Goal: Information Seeking & Learning: Understand process/instructions

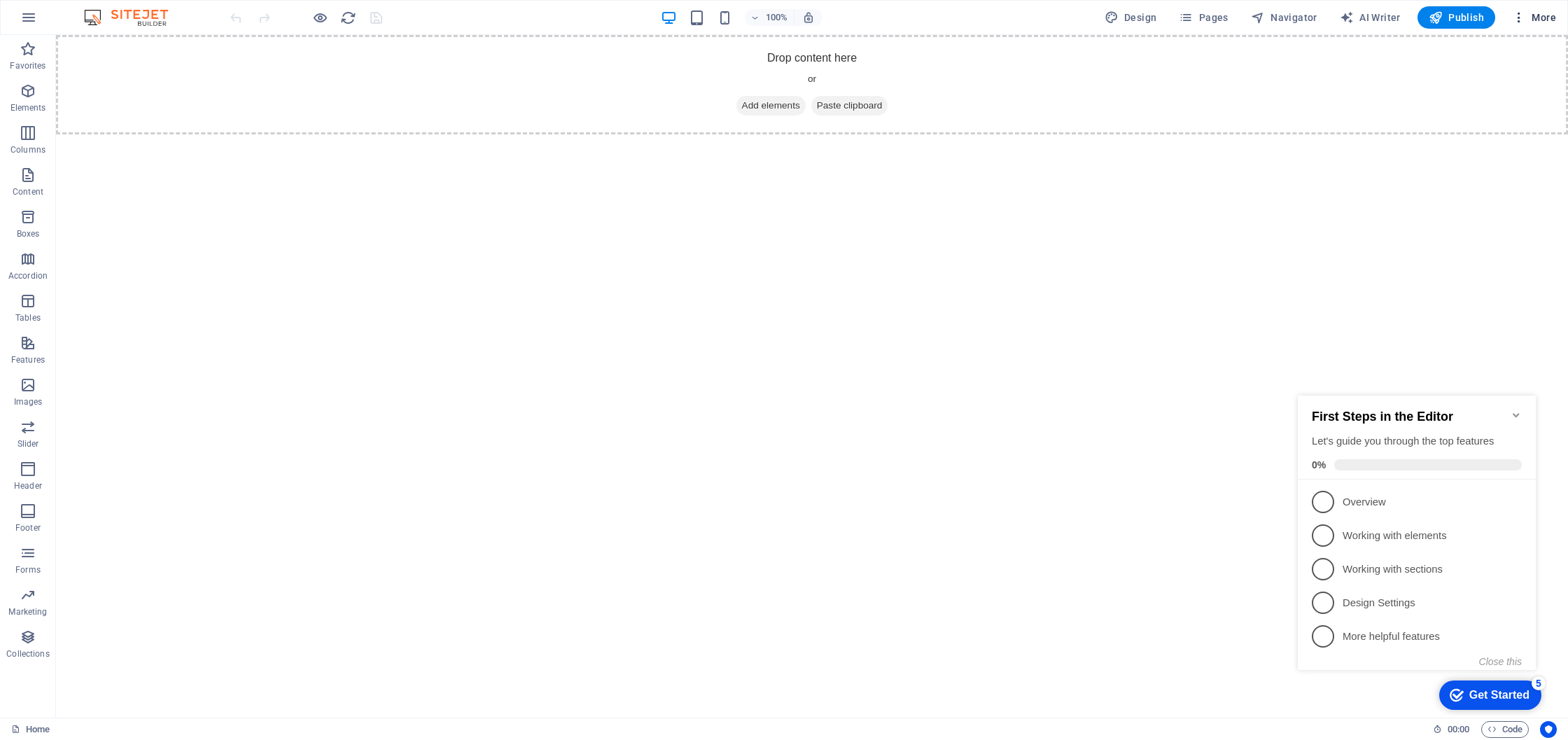
click at [1545, 19] on span "More" at bounding box center [1534, 17] width 44 height 14
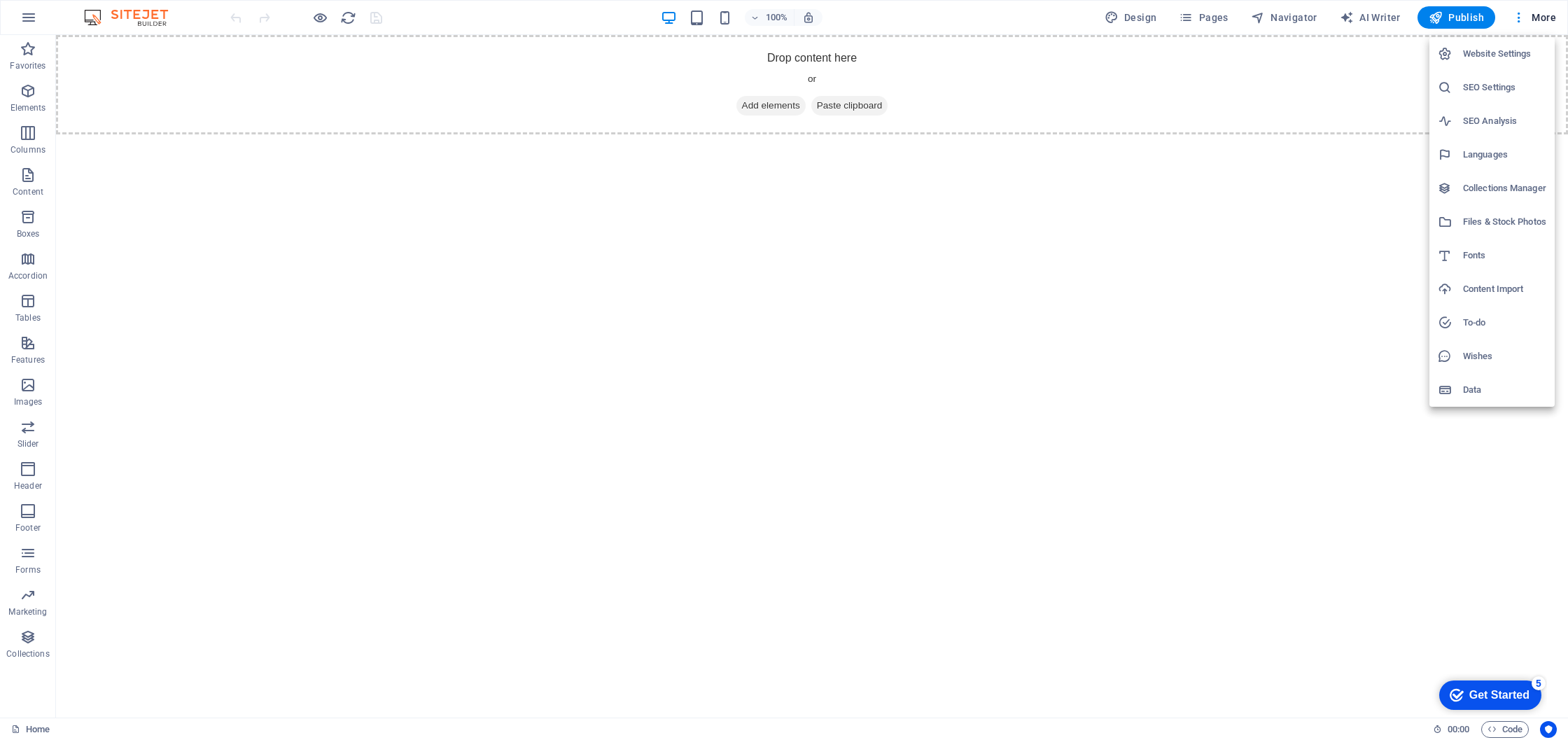
drag, startPoint x: 35, startPoint y: 18, endPoint x: 27, endPoint y: 18, distance: 8.0
click at [35, 18] on div at bounding box center [784, 370] width 1568 height 740
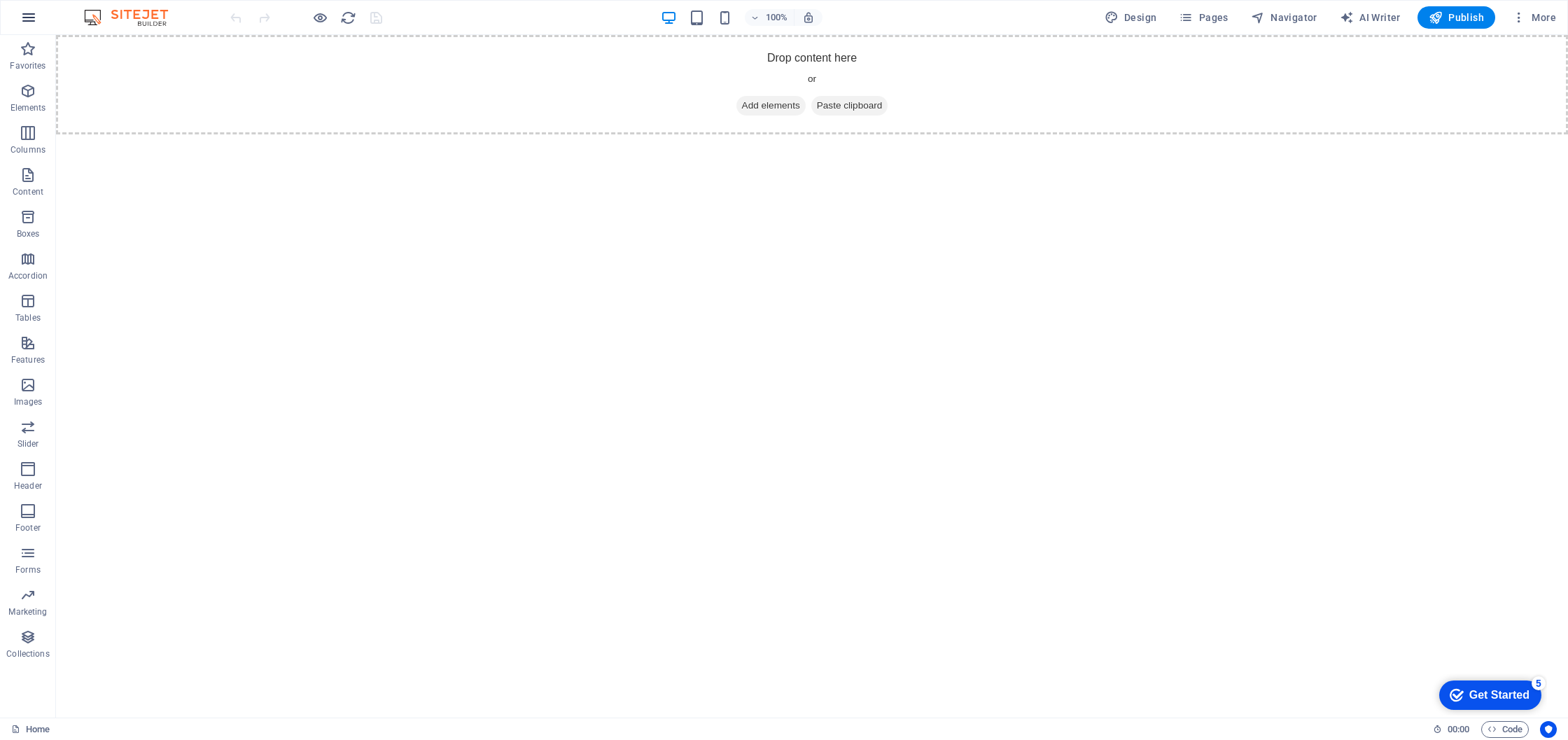
click at [26, 18] on icon "button" at bounding box center [28, 17] width 17 height 17
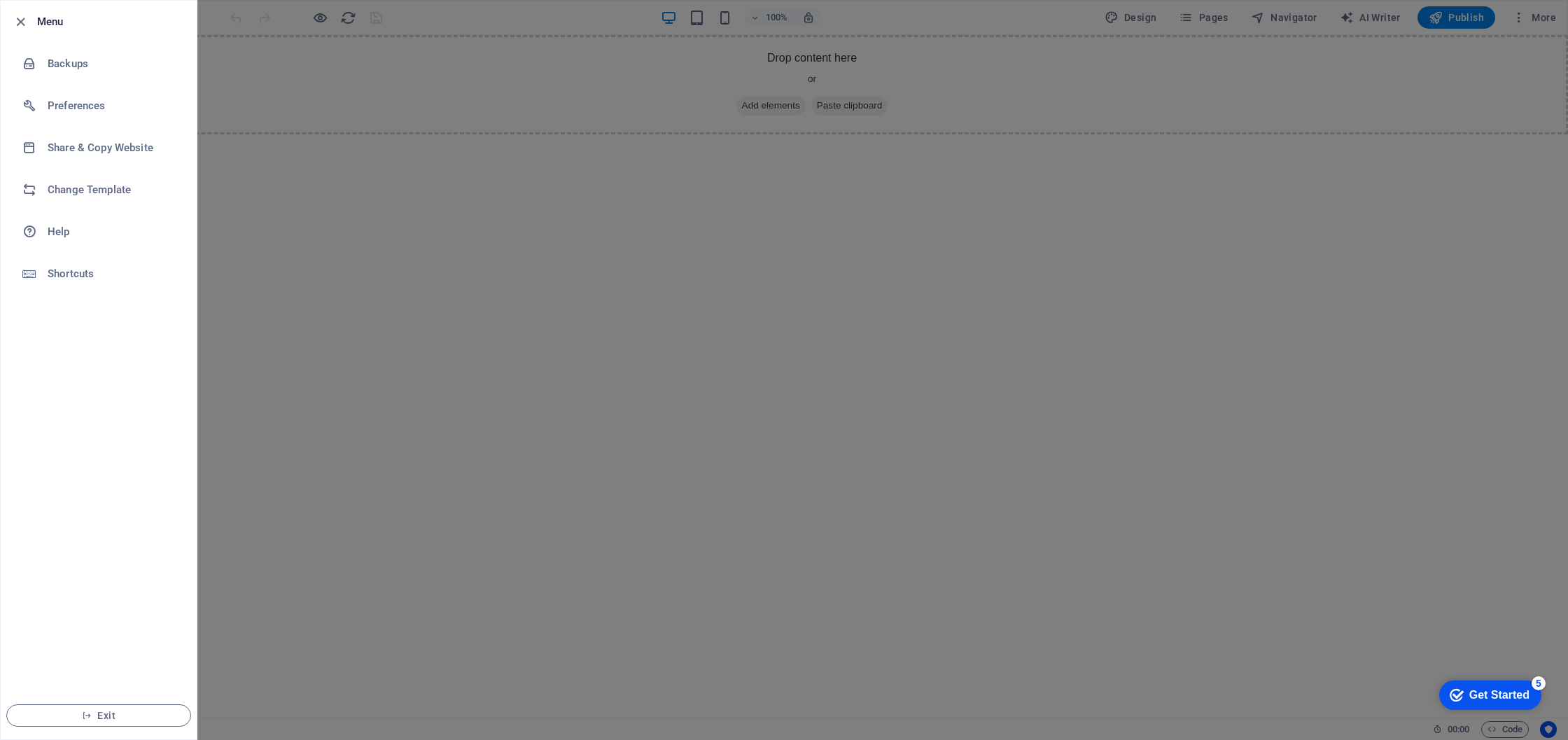
click at [522, 265] on div at bounding box center [784, 370] width 1568 height 740
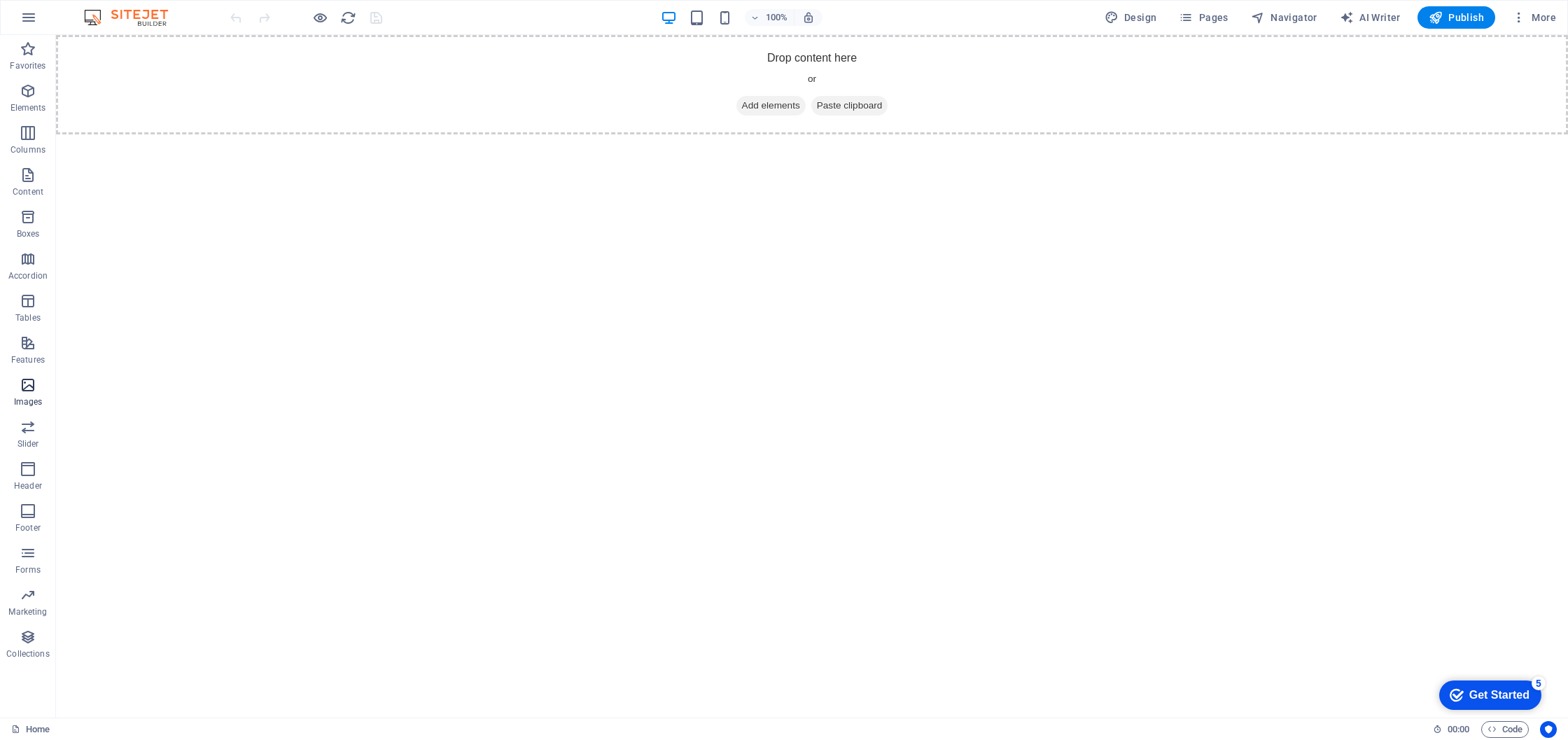
click at [29, 386] on icon "button" at bounding box center [27, 385] width 17 height 17
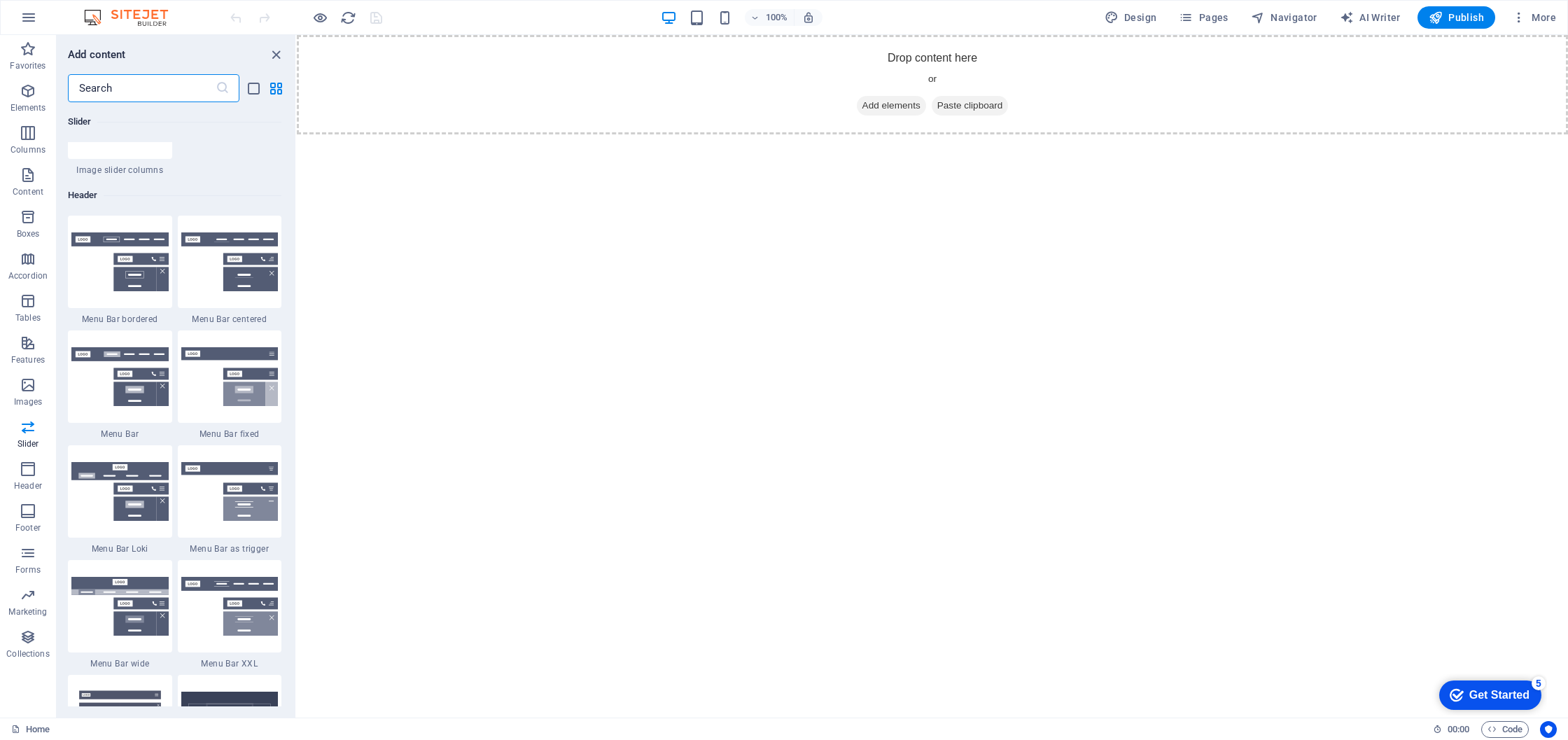
scroll to position [8357, 0]
click at [27, 97] on icon "button" at bounding box center [27, 91] width 17 height 17
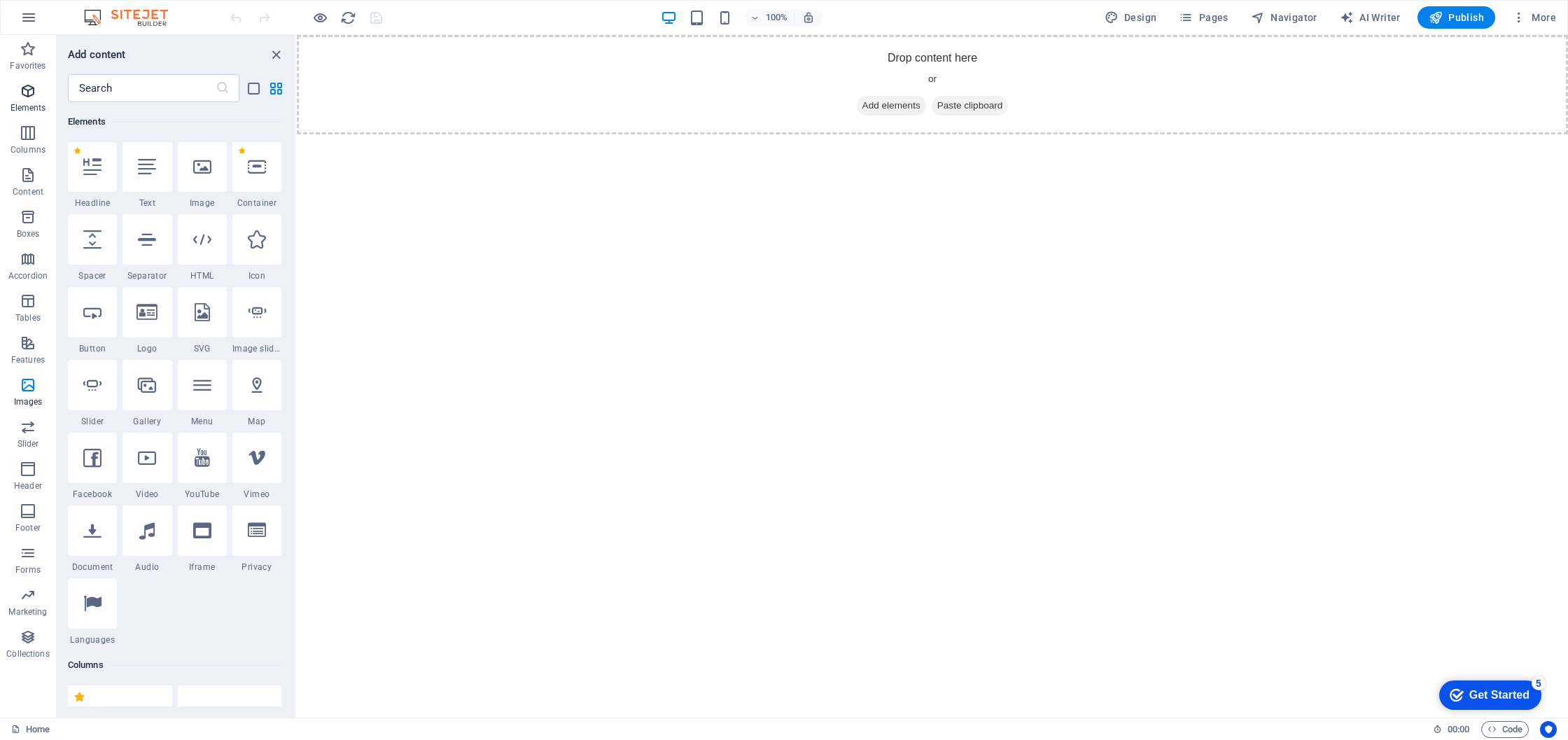
scroll to position [149, 0]
click at [261, 169] on icon at bounding box center [257, 167] width 18 height 18
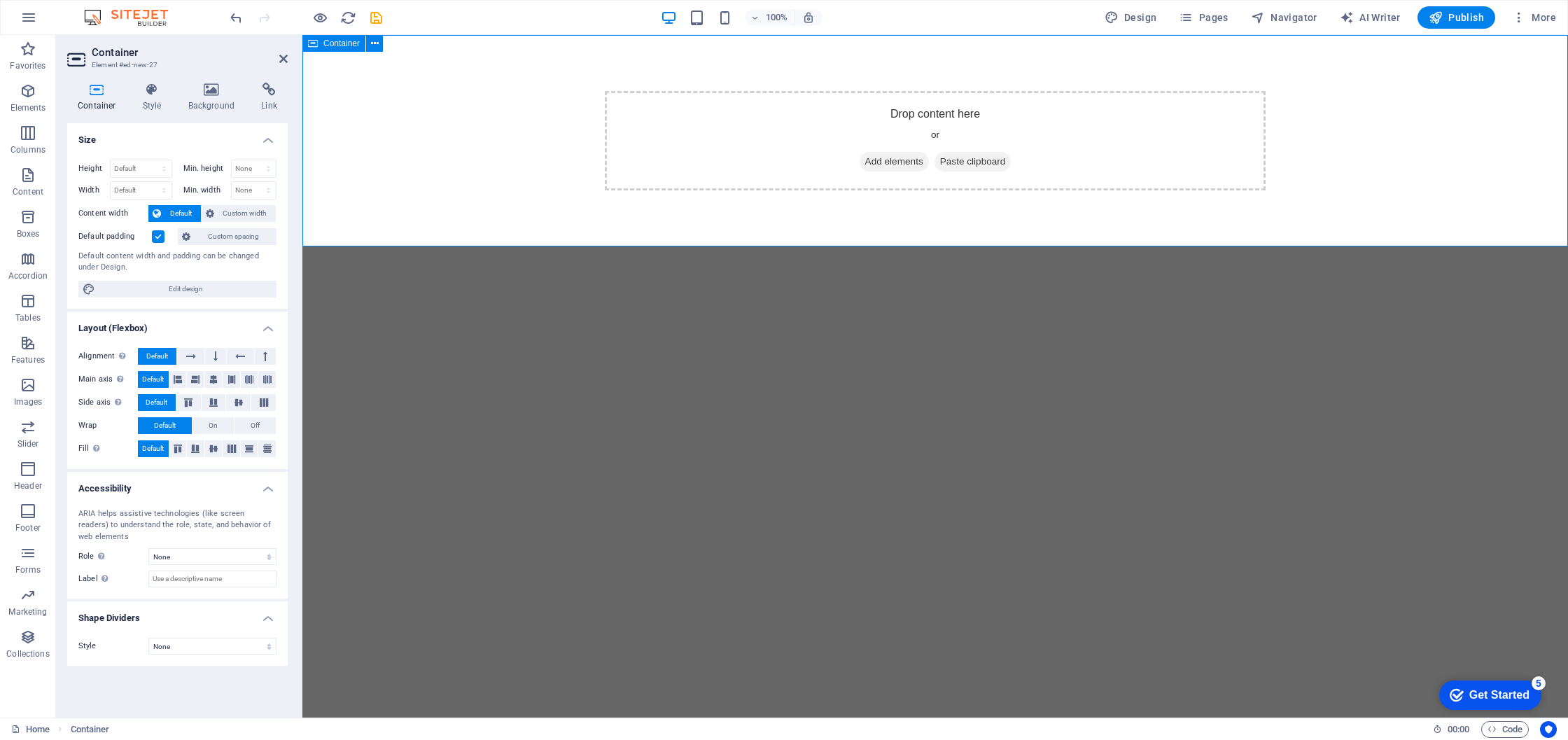
click at [880, 162] on span "Add elements" at bounding box center [894, 161] width 69 height 19
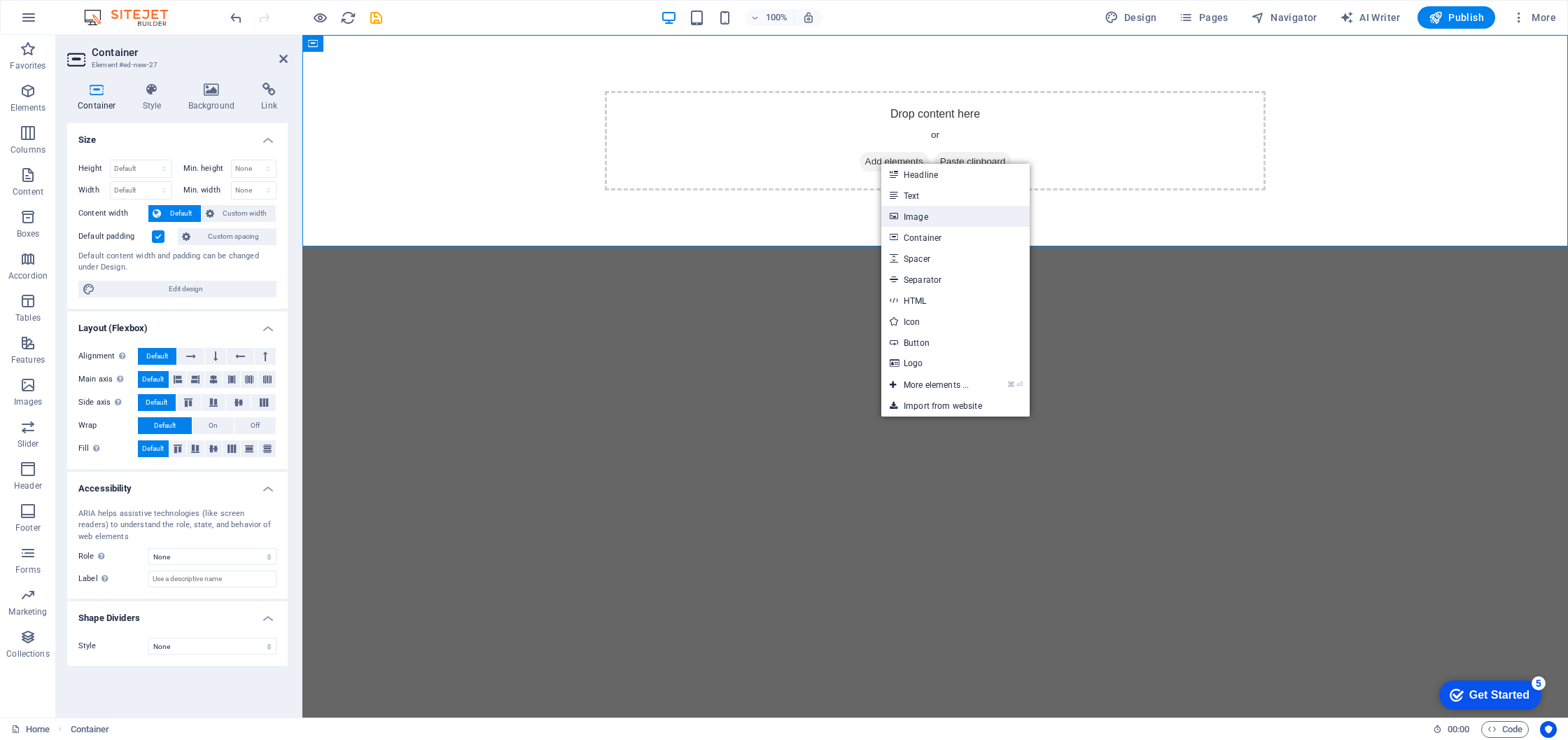
click at [927, 218] on link "Image" at bounding box center [956, 216] width 148 height 21
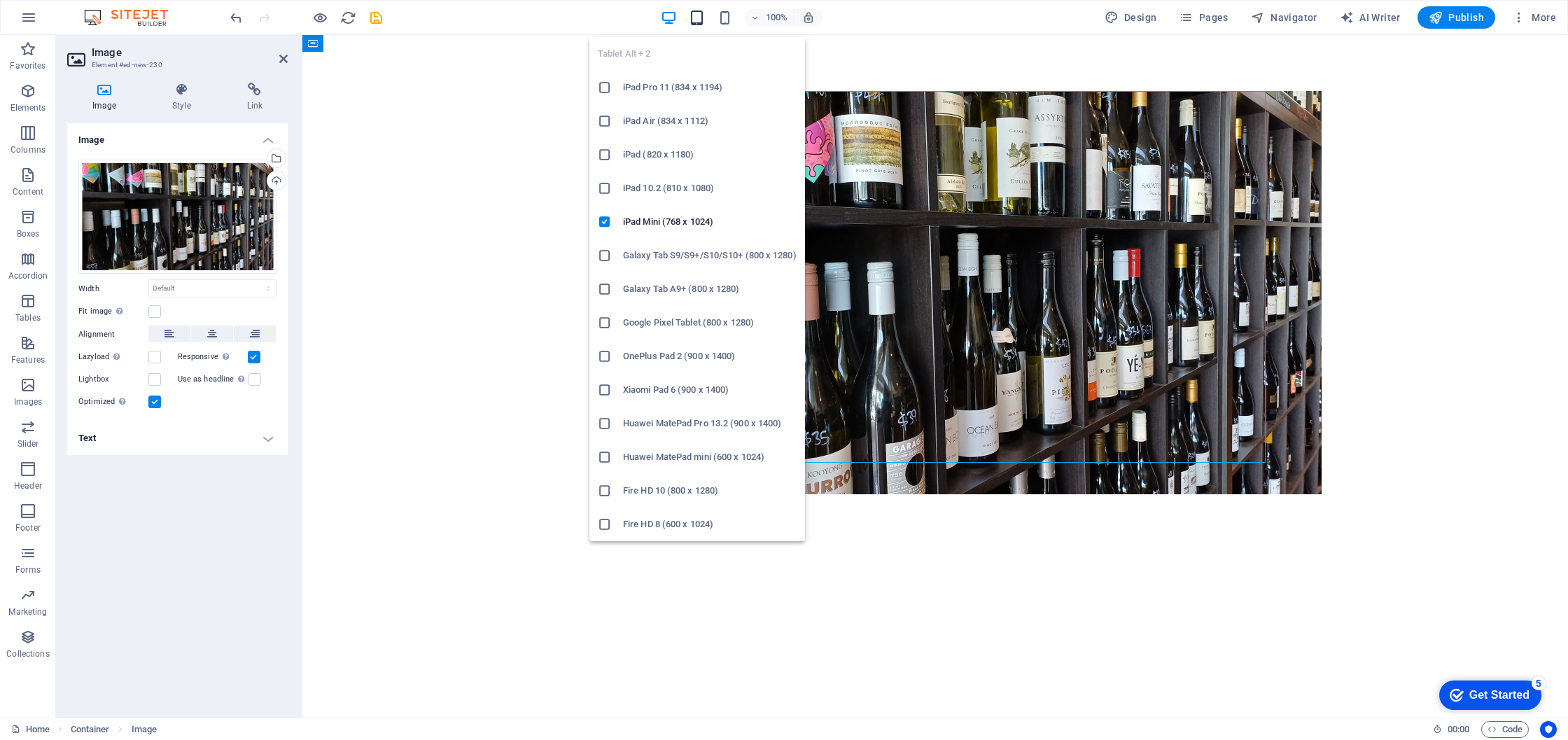
click at [699, 17] on icon "button" at bounding box center [697, 18] width 16 height 16
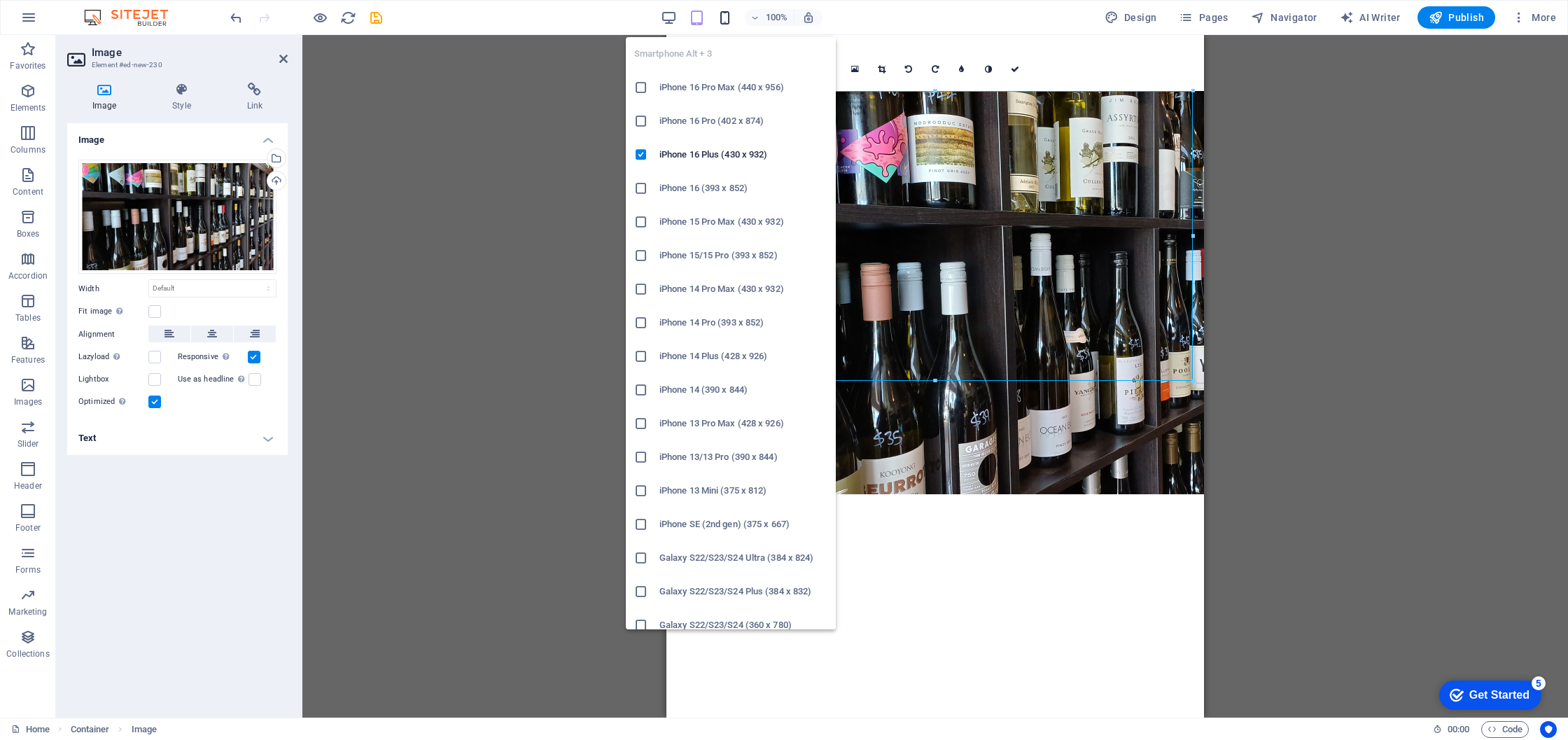
click at [729, 19] on icon "button" at bounding box center [725, 18] width 16 height 16
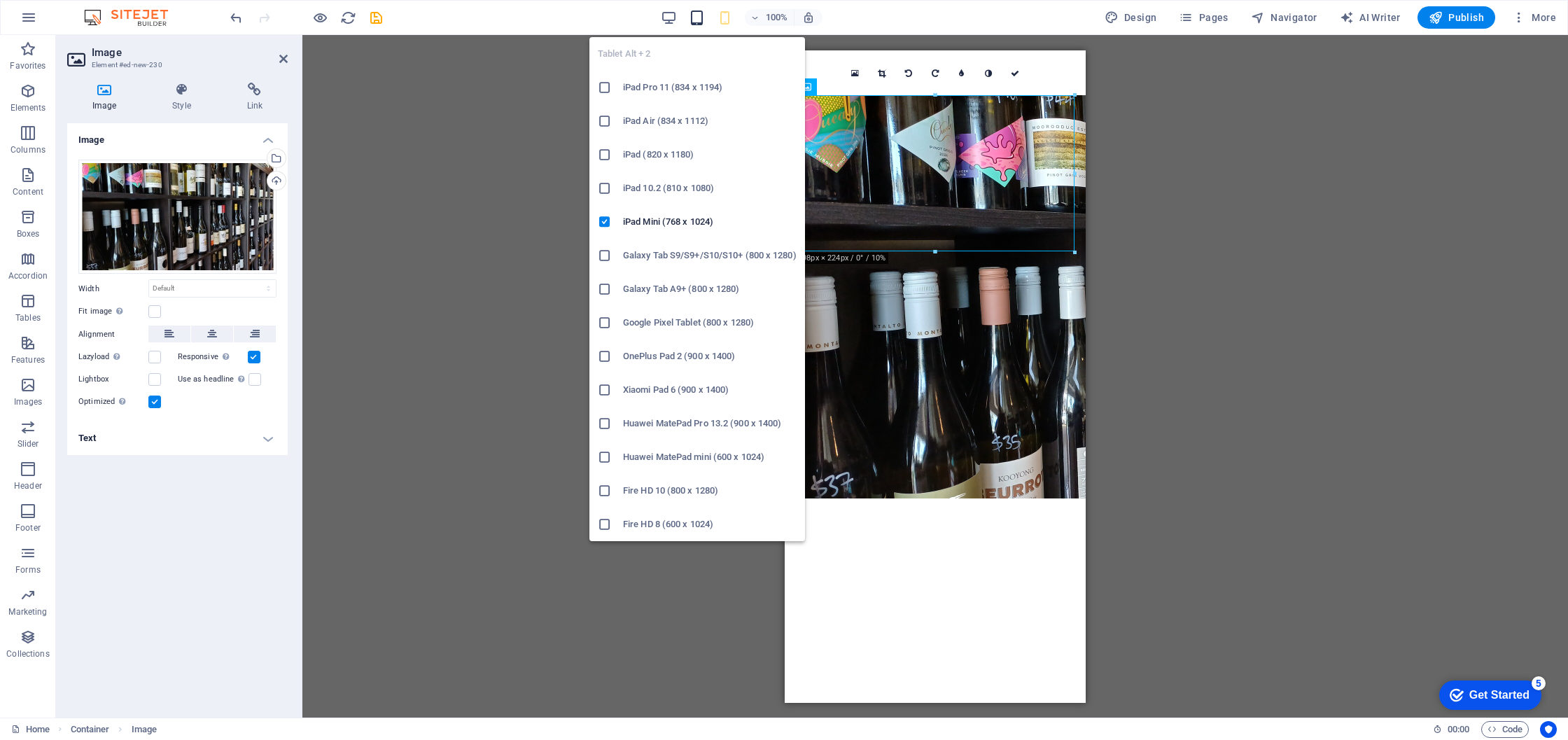
click at [702, 19] on icon "button" at bounding box center [697, 18] width 16 height 16
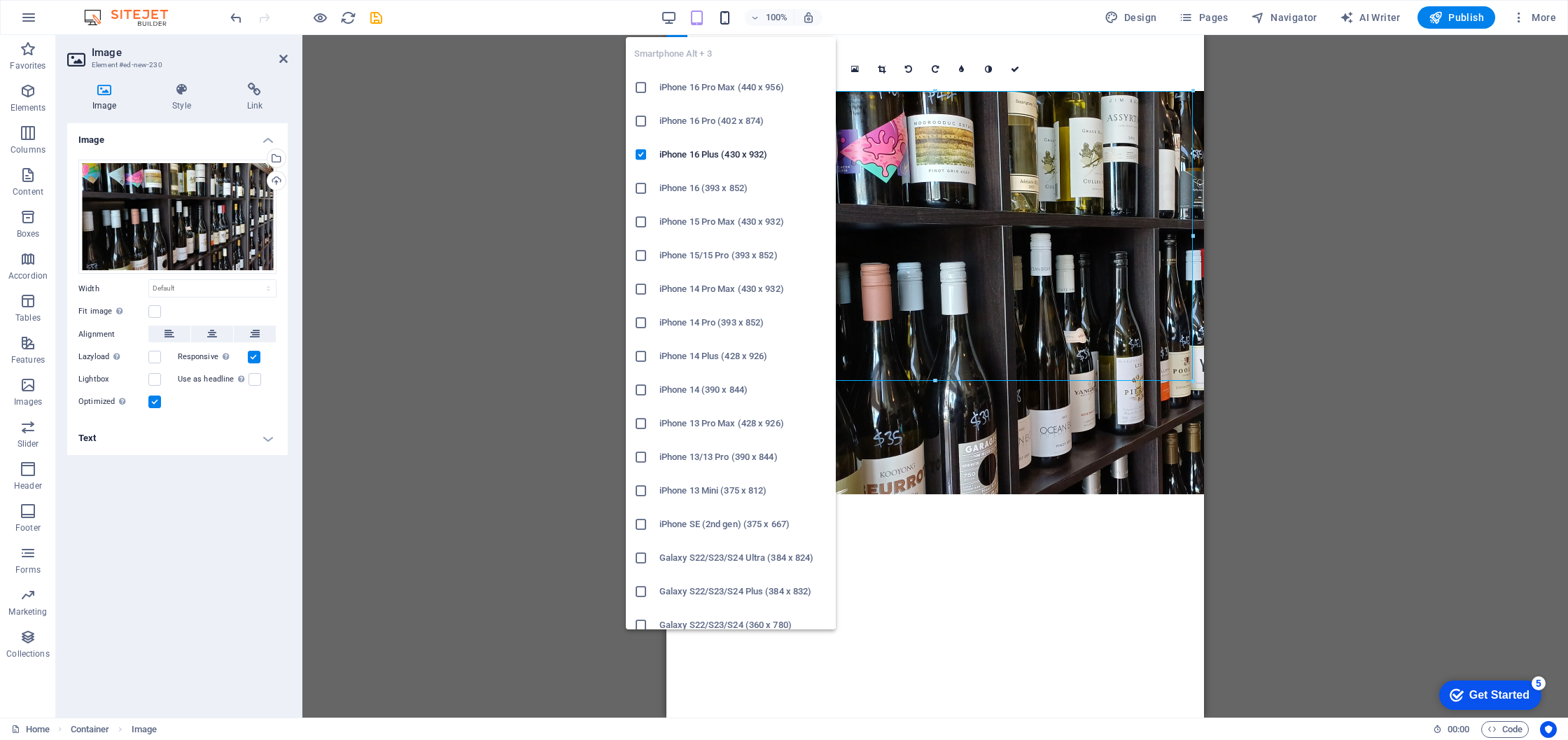
click at [725, 14] on icon "button" at bounding box center [725, 18] width 16 height 16
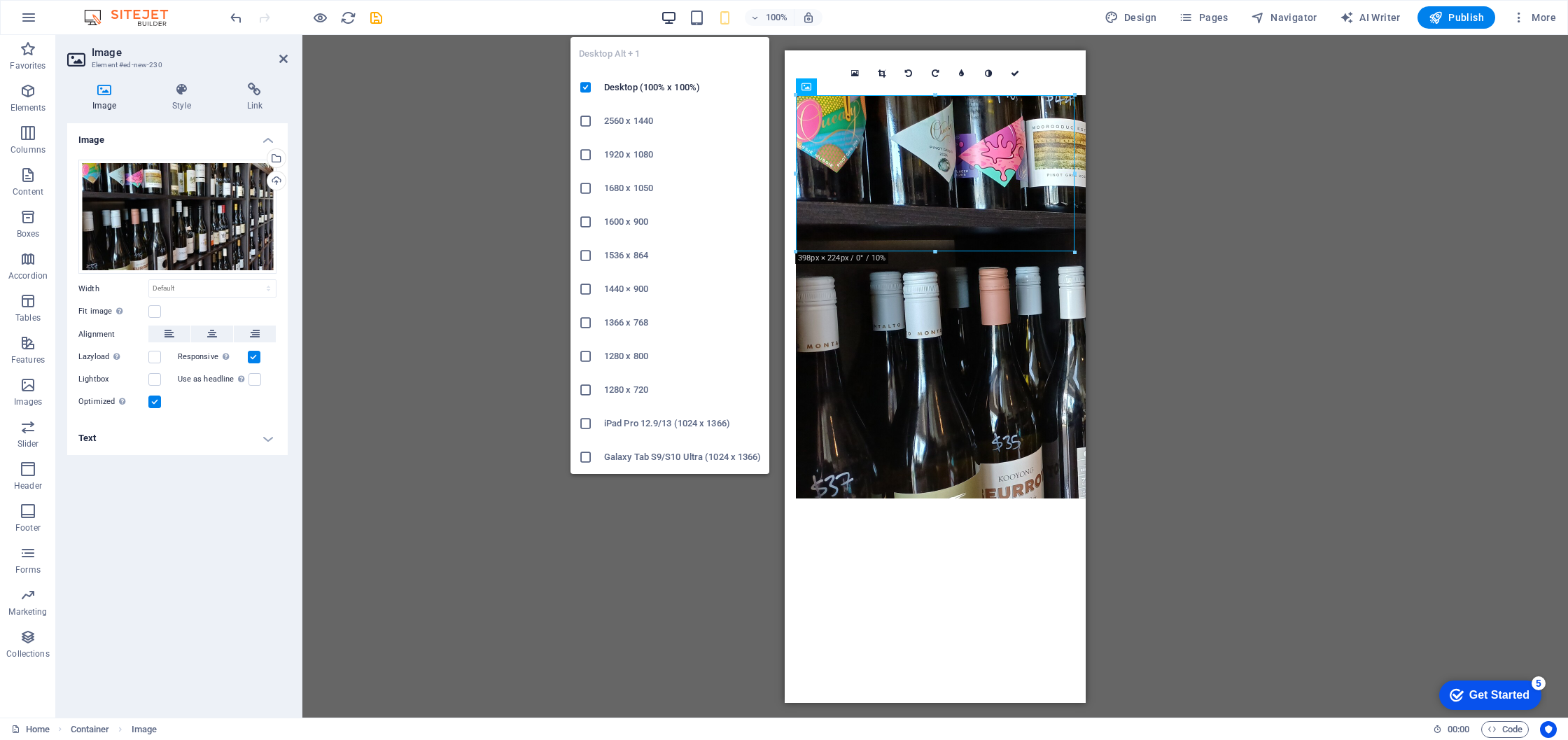
click at [670, 14] on icon "button" at bounding box center [669, 18] width 16 height 16
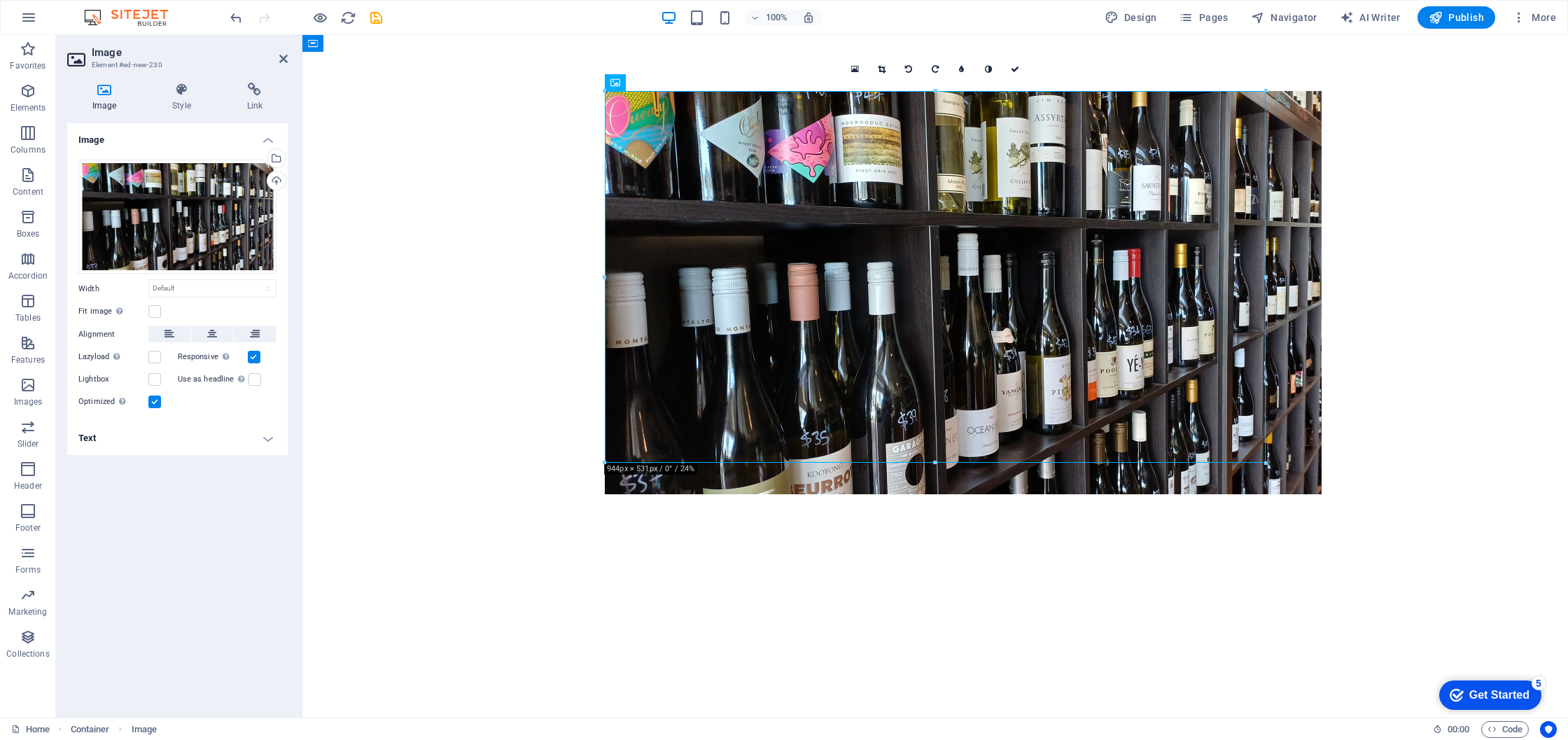
click at [1489, 690] on div "Get Started" at bounding box center [1500, 695] width 61 height 12
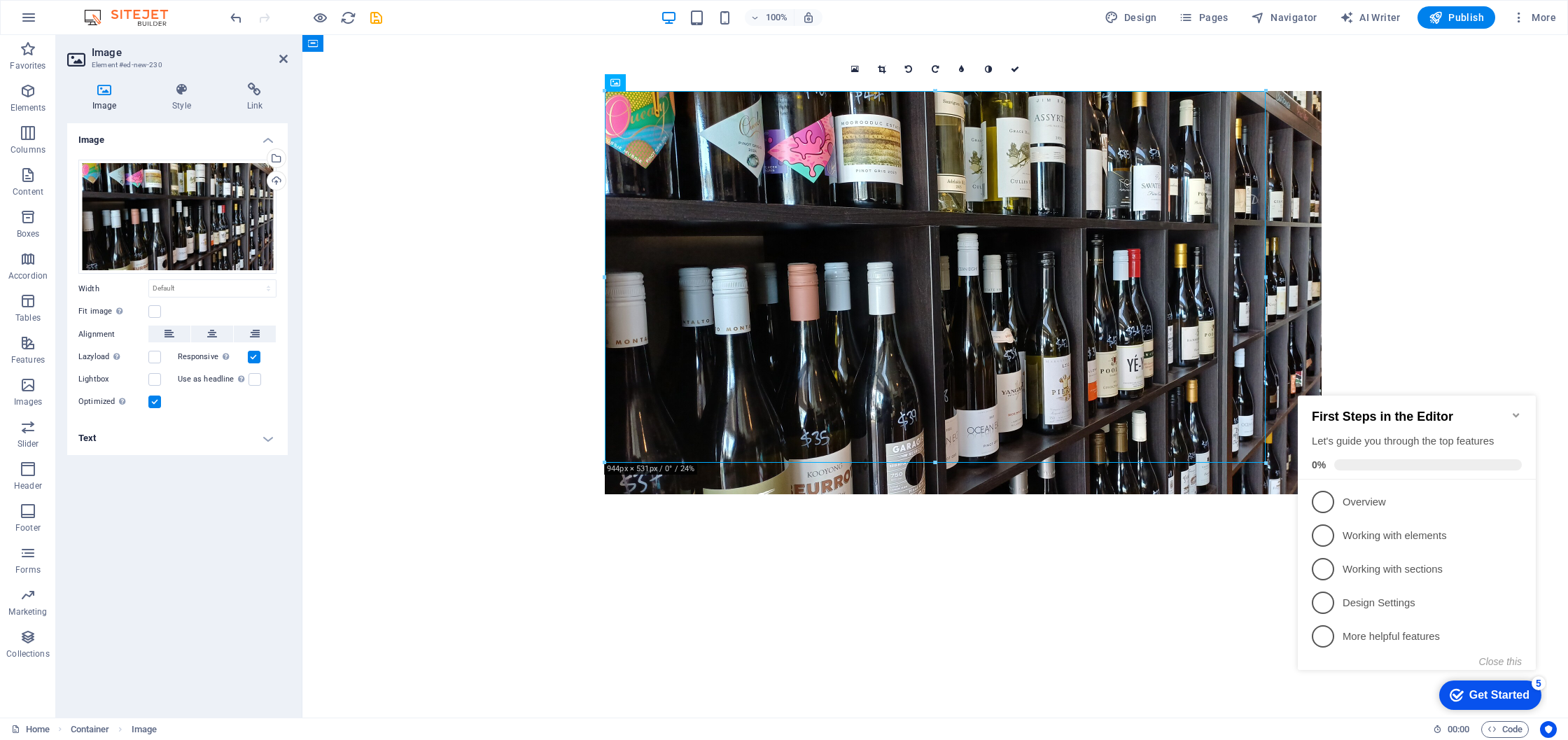
click at [1218, 550] on html "Skip to main content" at bounding box center [935, 293] width 1266 height 515
click at [1518, 413] on icon "Minimize checklist" at bounding box center [1516, 415] width 6 height 4
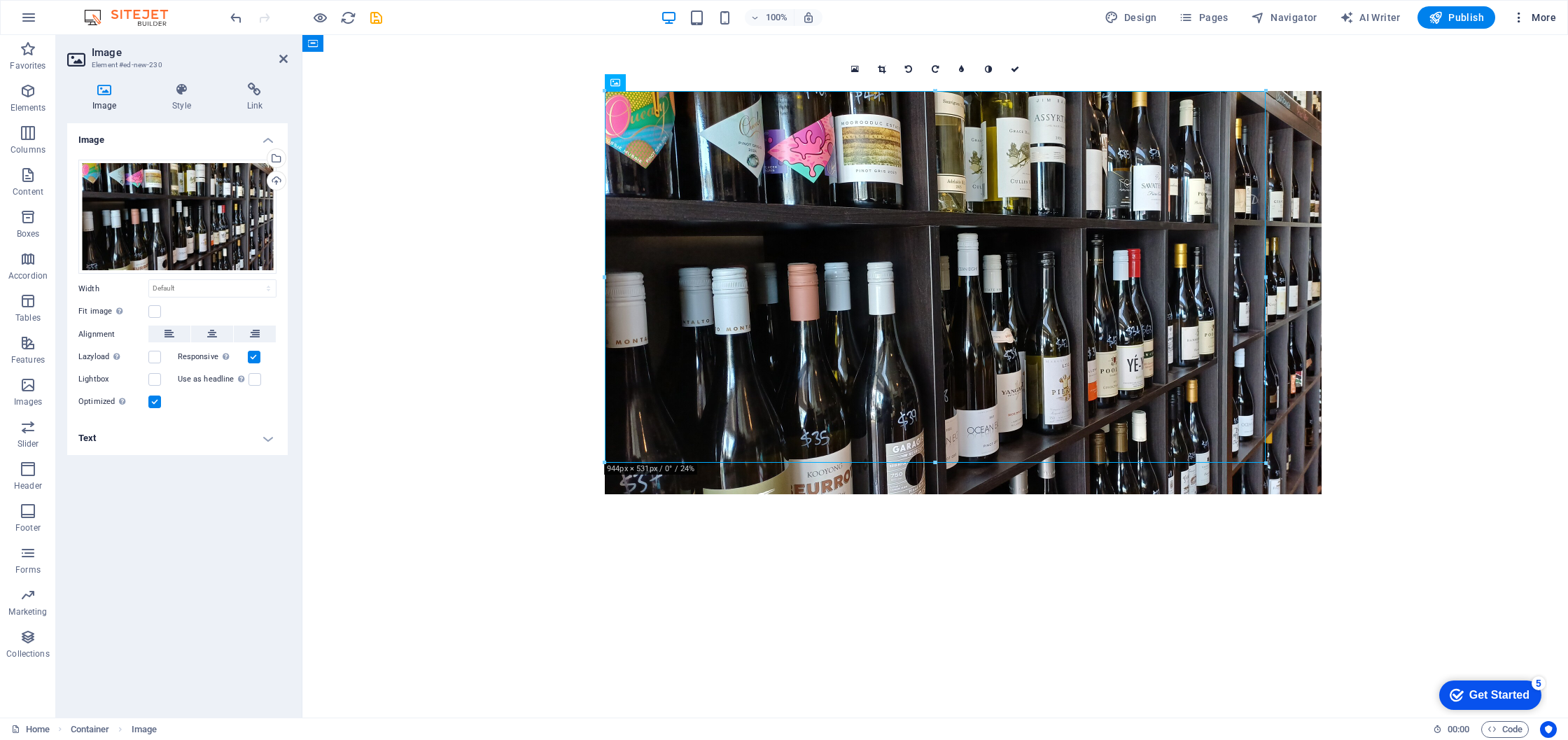
click at [1522, 16] on icon "button" at bounding box center [1519, 17] width 14 height 14
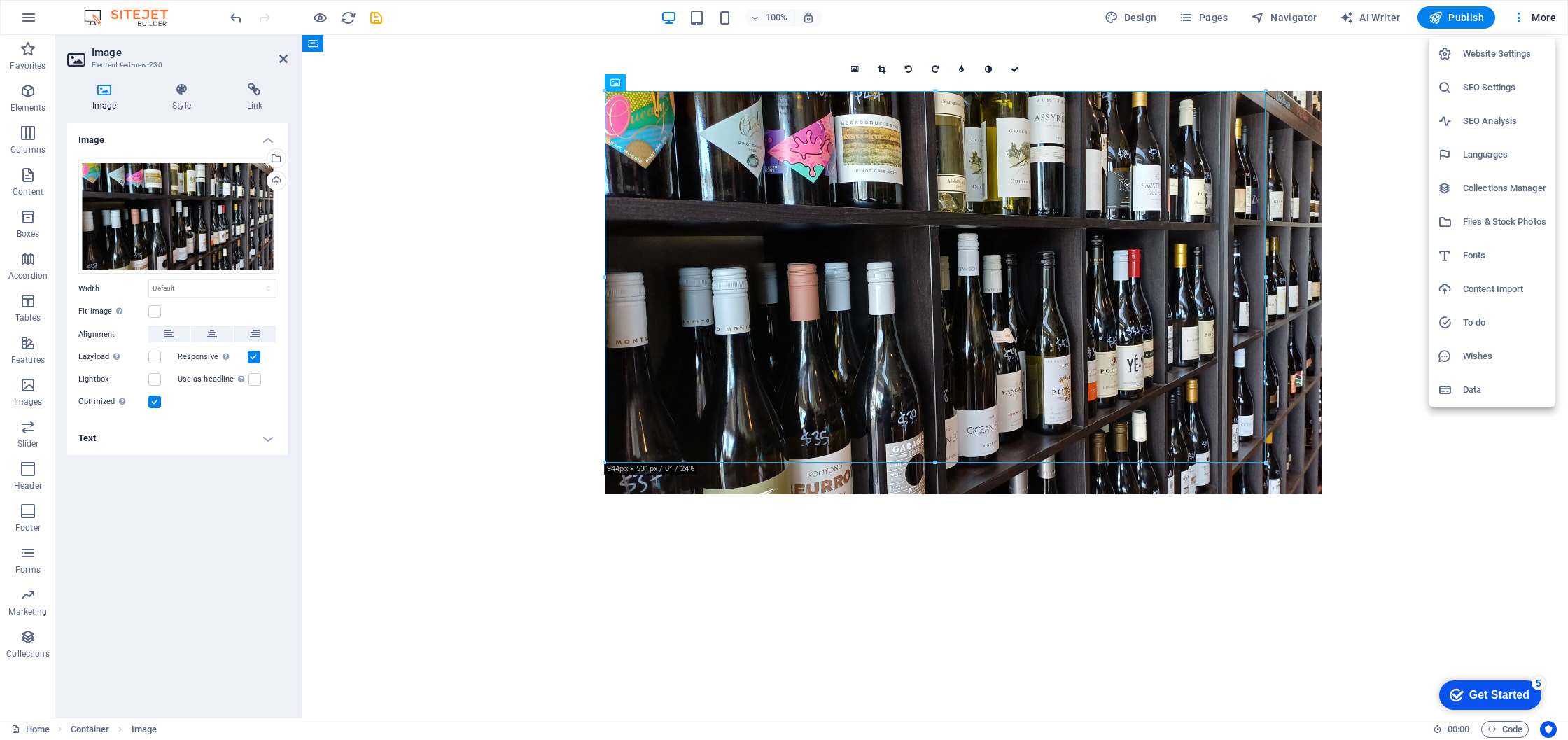
click at [442, 276] on div at bounding box center [784, 370] width 1568 height 740
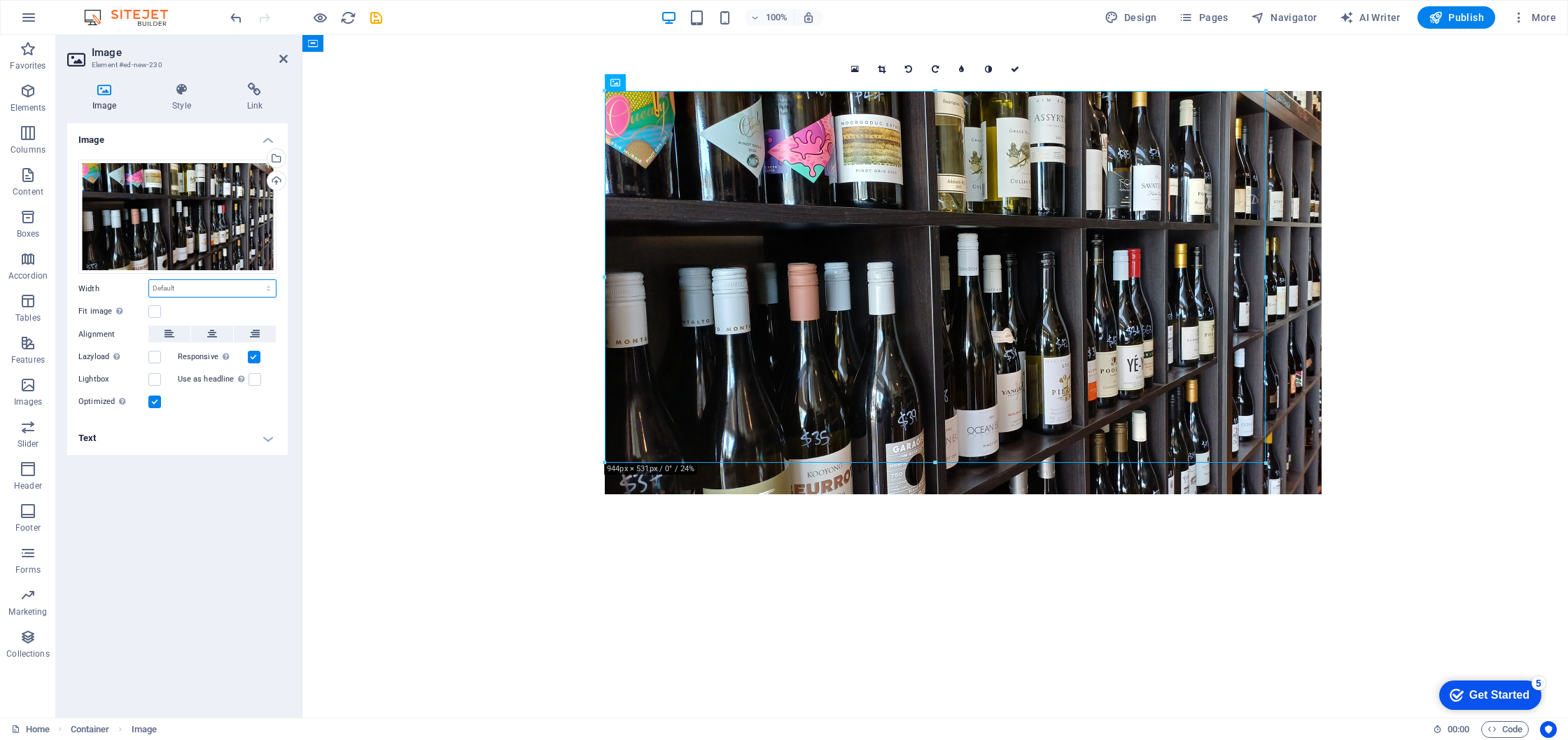
click at [182, 287] on select "Default auto px rem % em vh vw" at bounding box center [213, 288] width 127 height 17
select select "vh"
click at [257, 280] on select "Default auto px rem % em vh vw" at bounding box center [213, 288] width 127 height 17
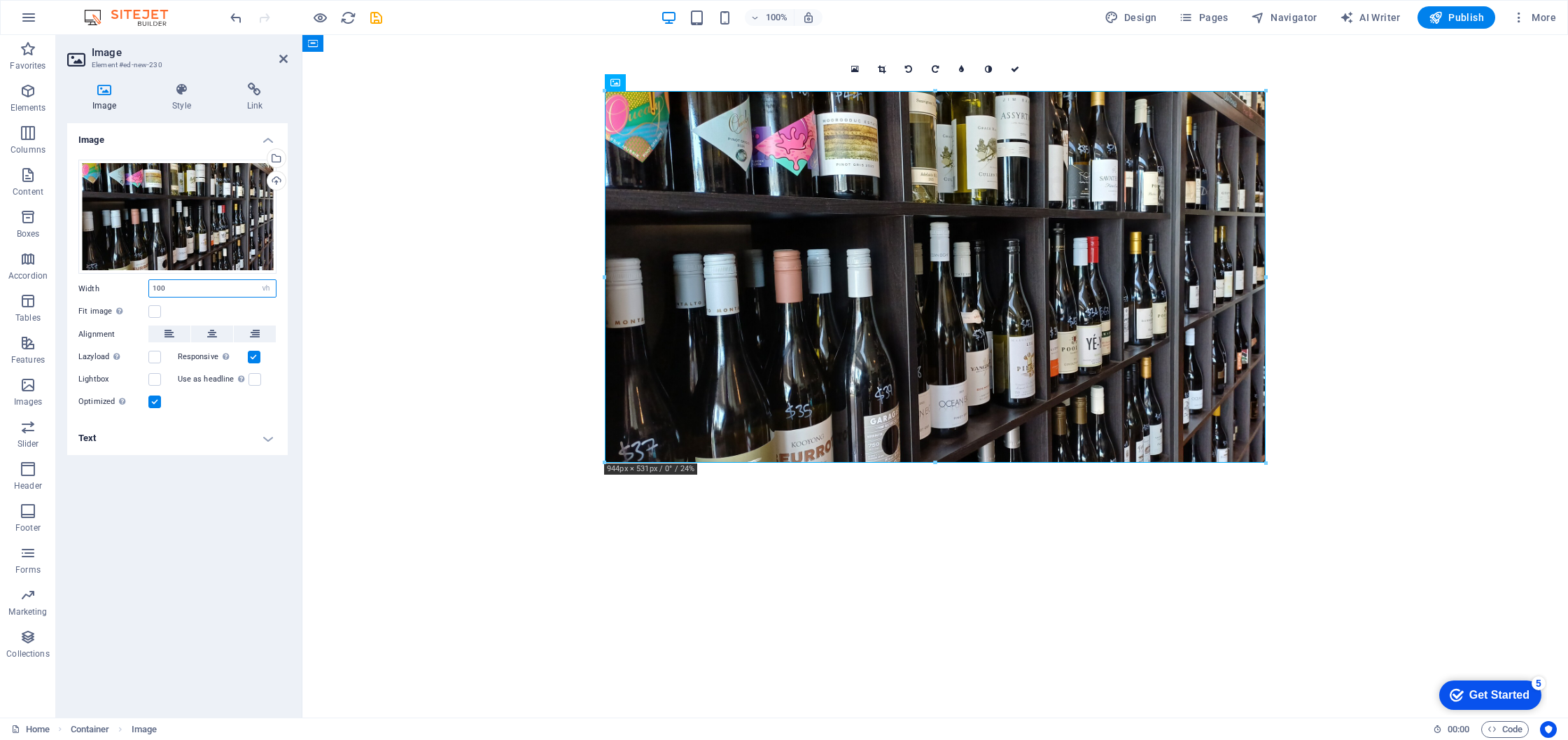
type input "100"
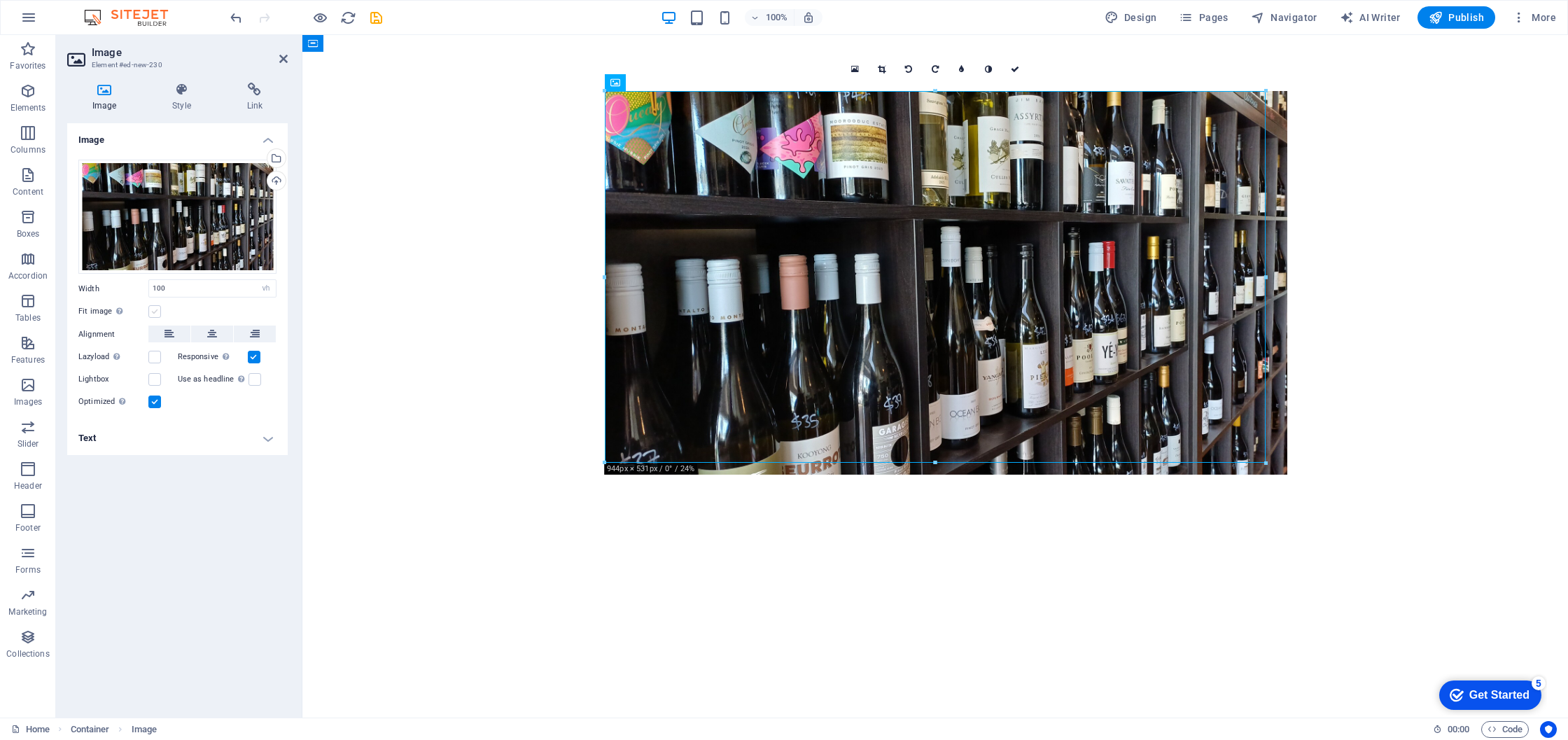
click at [153, 311] on label at bounding box center [154, 311] width 12 height 12
click at [0, 0] on input "Fit image Automatically fit image to a fixed width and height" at bounding box center [0, 0] width 0 height 0
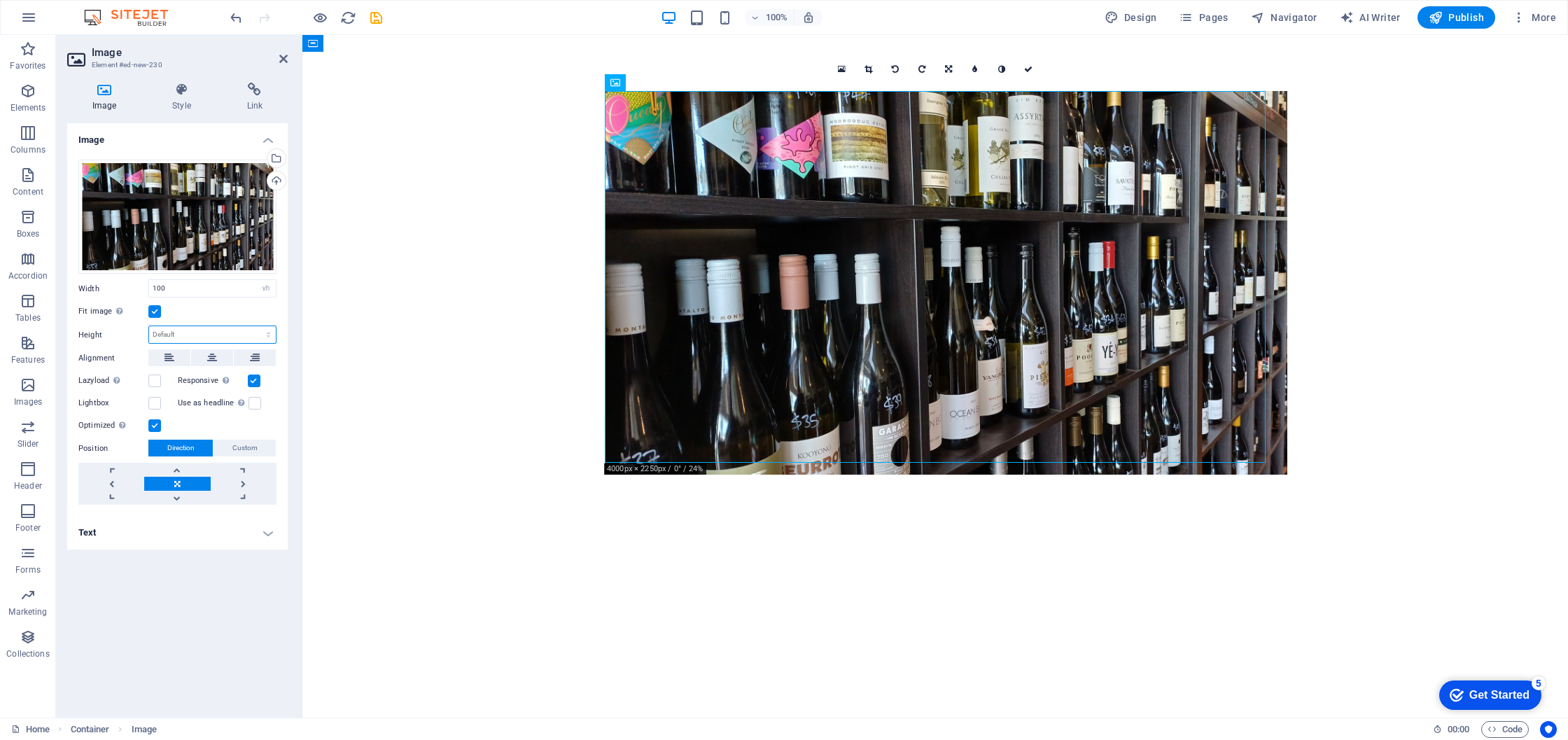
click at [231, 331] on select "Default auto px" at bounding box center [213, 334] width 127 height 17
select select "px"
click at [257, 326] on select "Default auto px" at bounding box center [213, 334] width 127 height 17
type input "531"
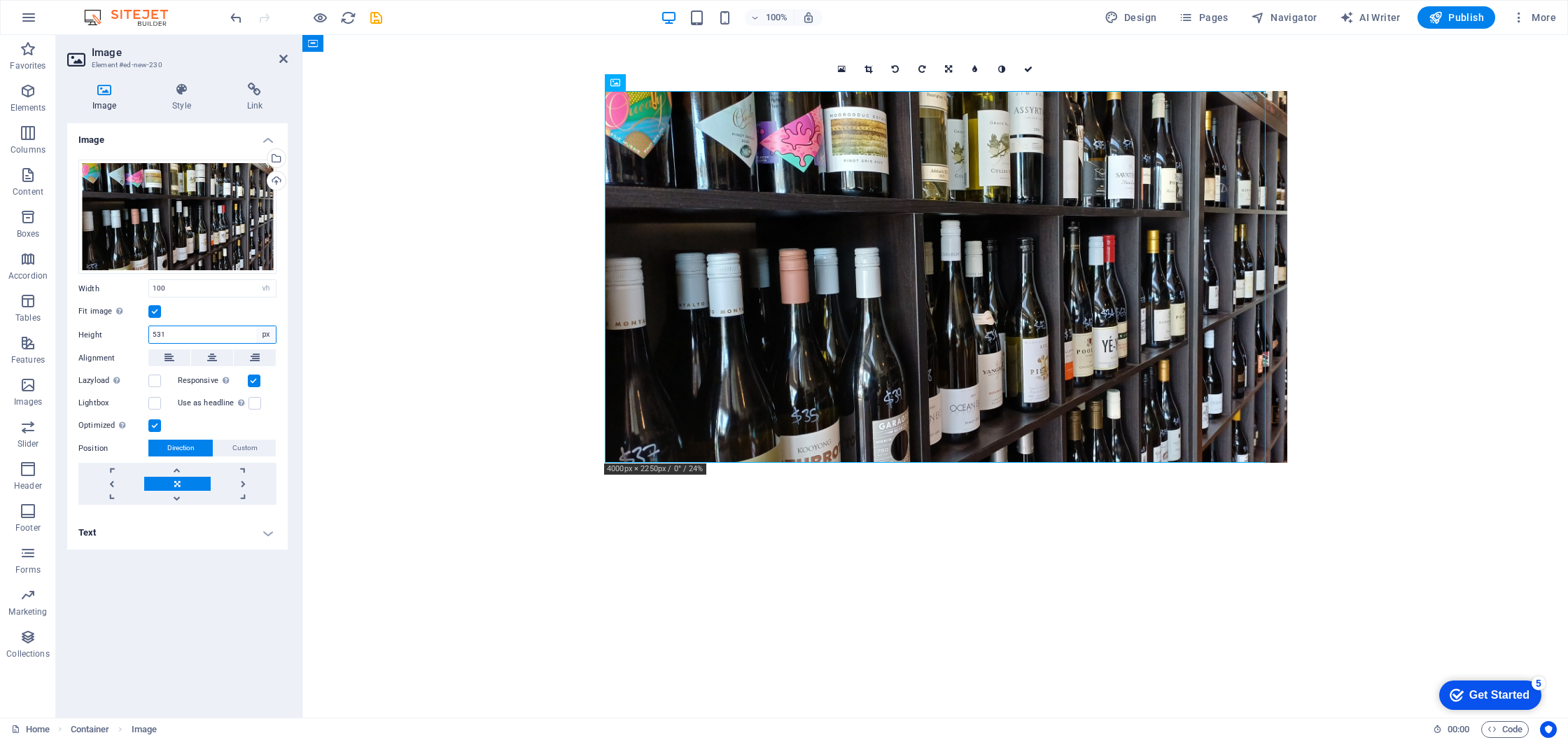
click at [261, 333] on select "Default auto px" at bounding box center [266, 334] width 19 height 17
select select "default"
click at [257, 326] on select "Default auto px" at bounding box center [266, 334] width 19 height 17
select select "DISABLED_OPTION_VALUE"
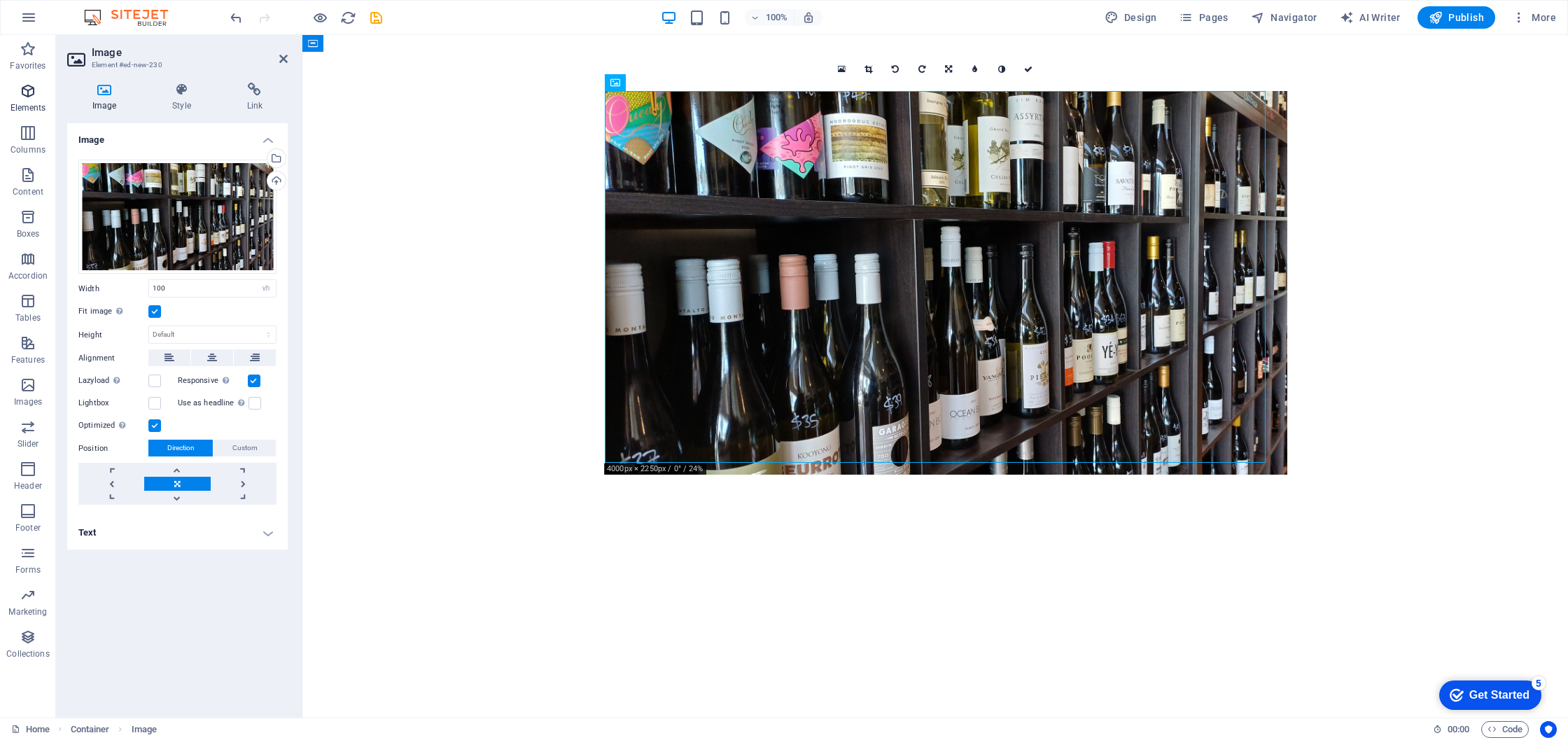
click at [34, 91] on icon "button" at bounding box center [27, 91] width 17 height 17
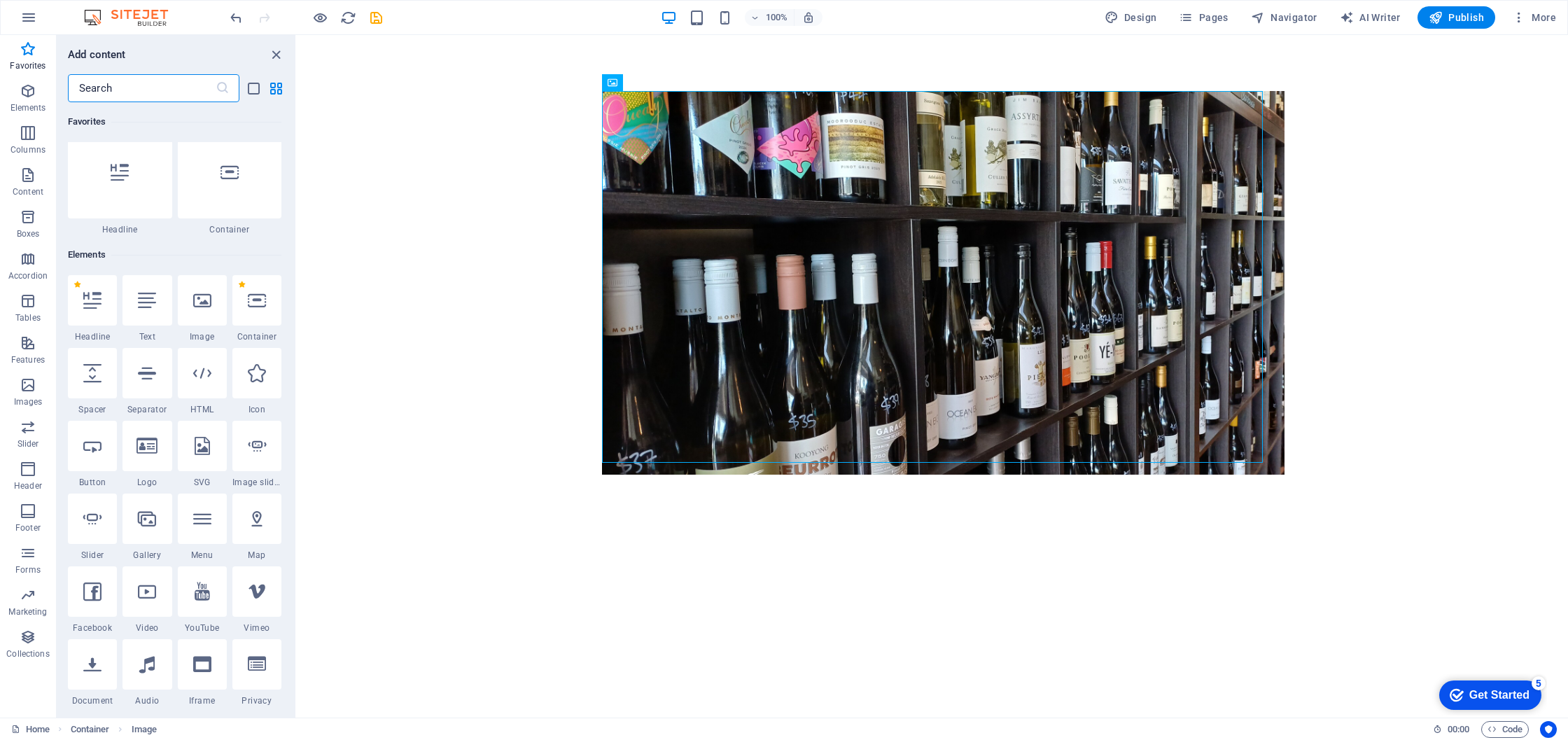
scroll to position [0, 0]
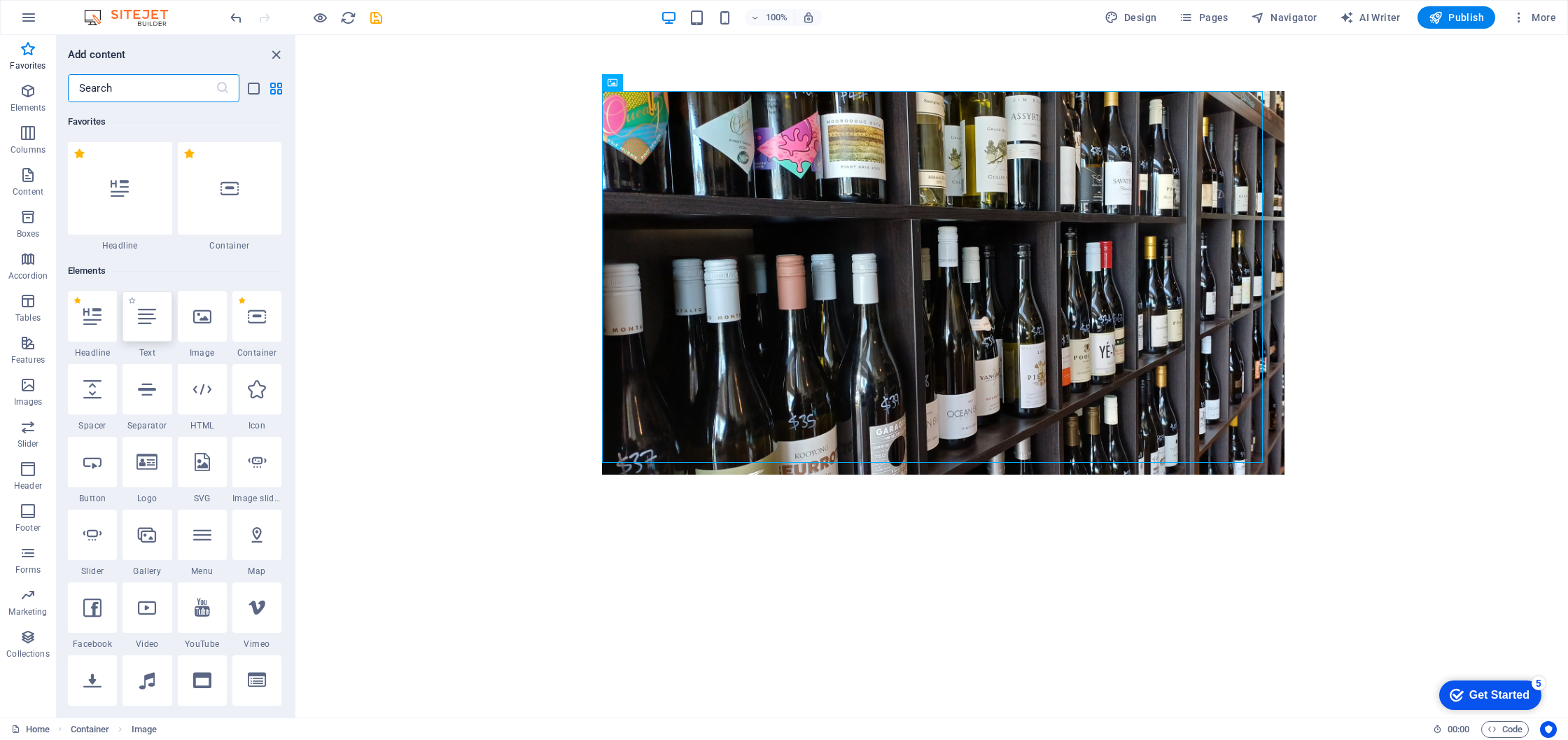
click at [138, 312] on icon at bounding box center [146, 316] width 18 height 18
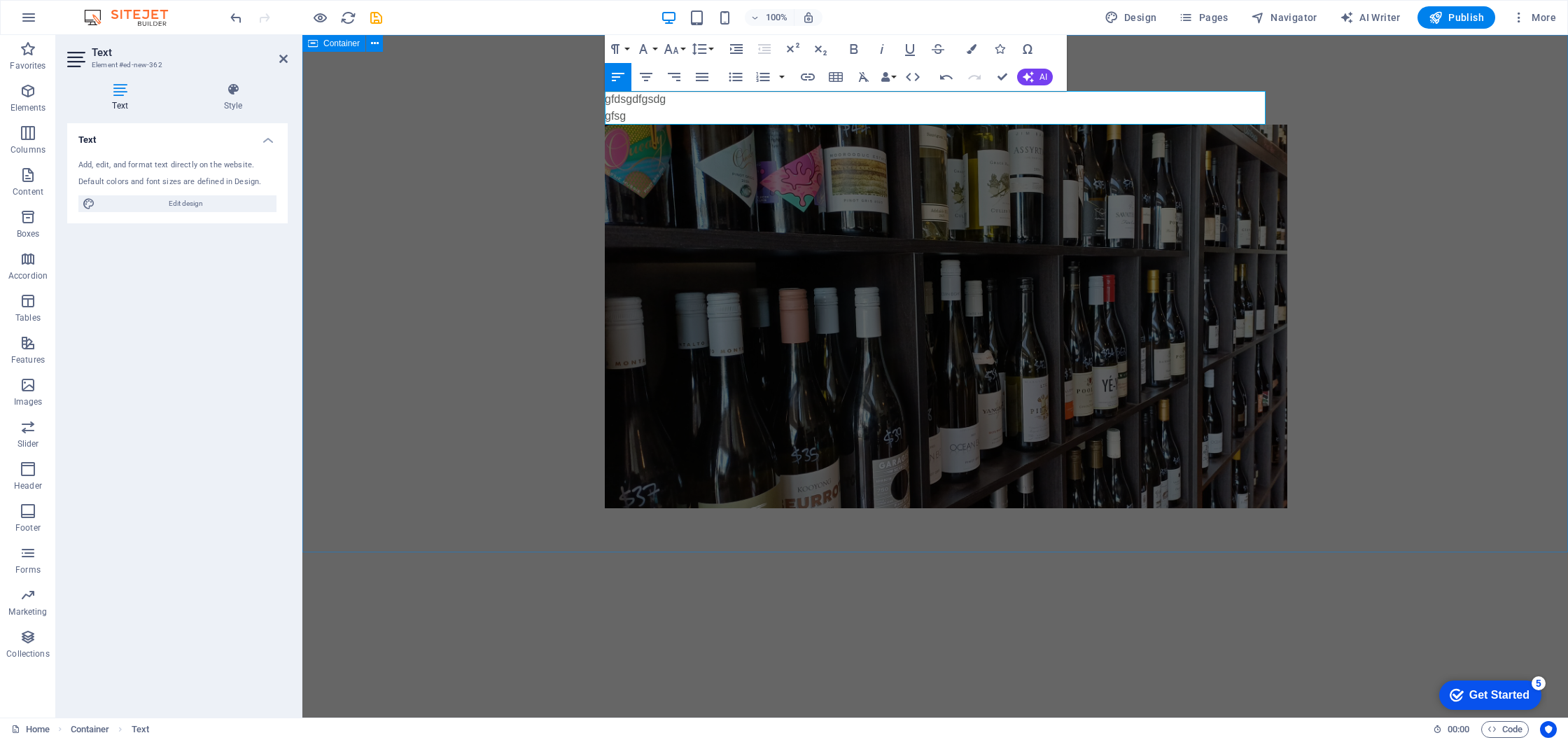
click at [486, 174] on div "gfdsgdfgsdg gfsg" at bounding box center [935, 300] width 1266 height 529
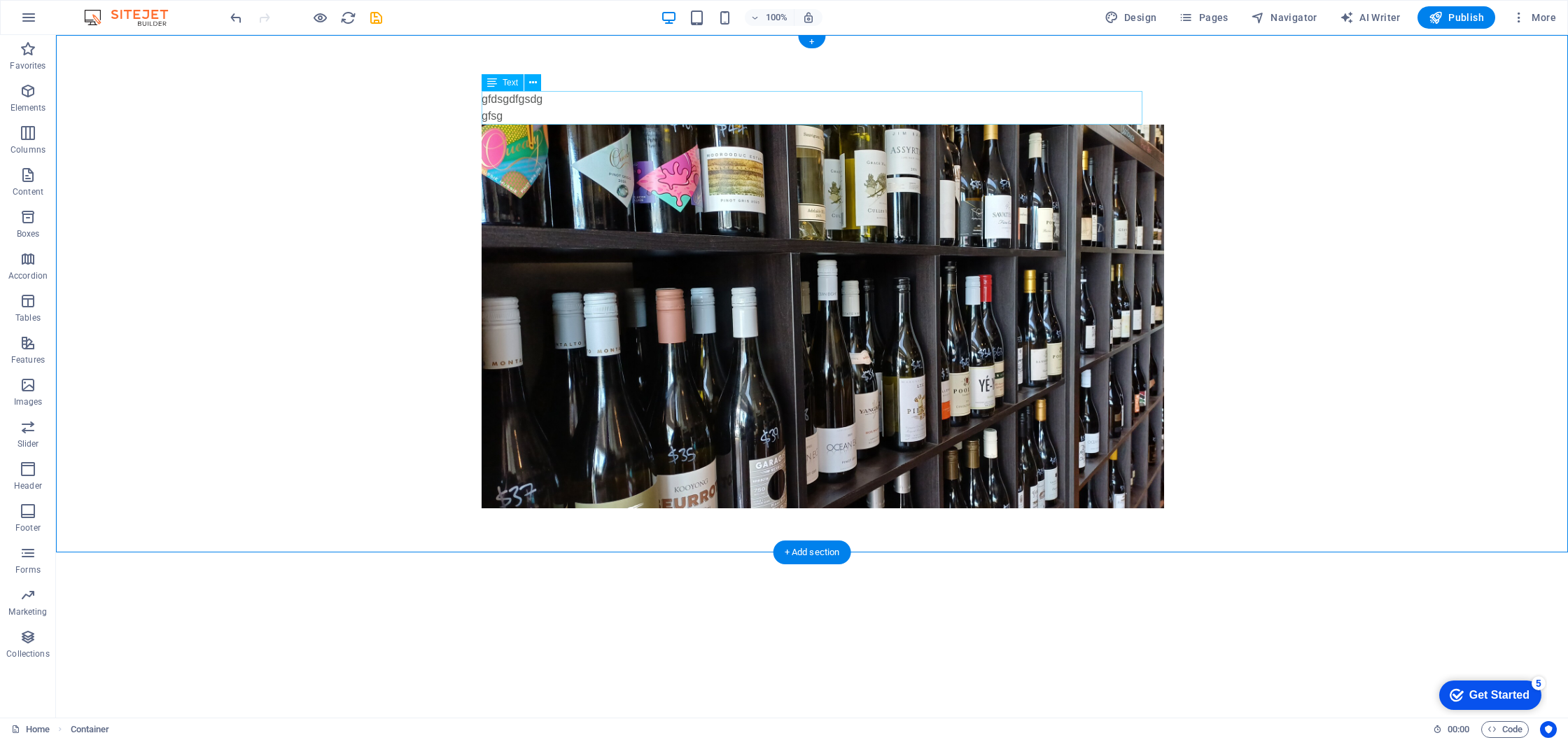
click at [517, 103] on div "gfdsgdfgsdg gfsg" at bounding box center [811, 107] width 661 height 34
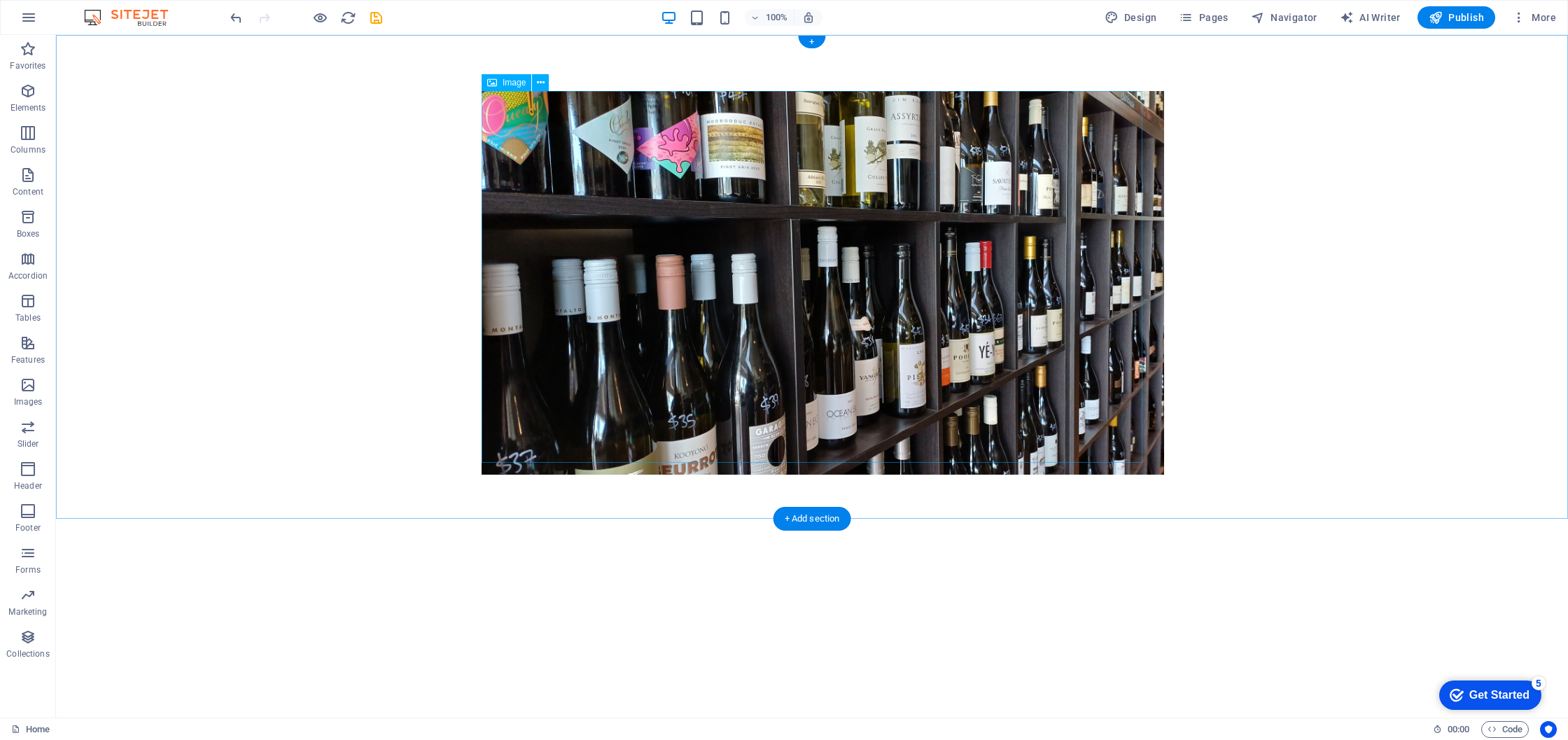
click at [610, 208] on figure at bounding box center [811, 282] width 661 height 383
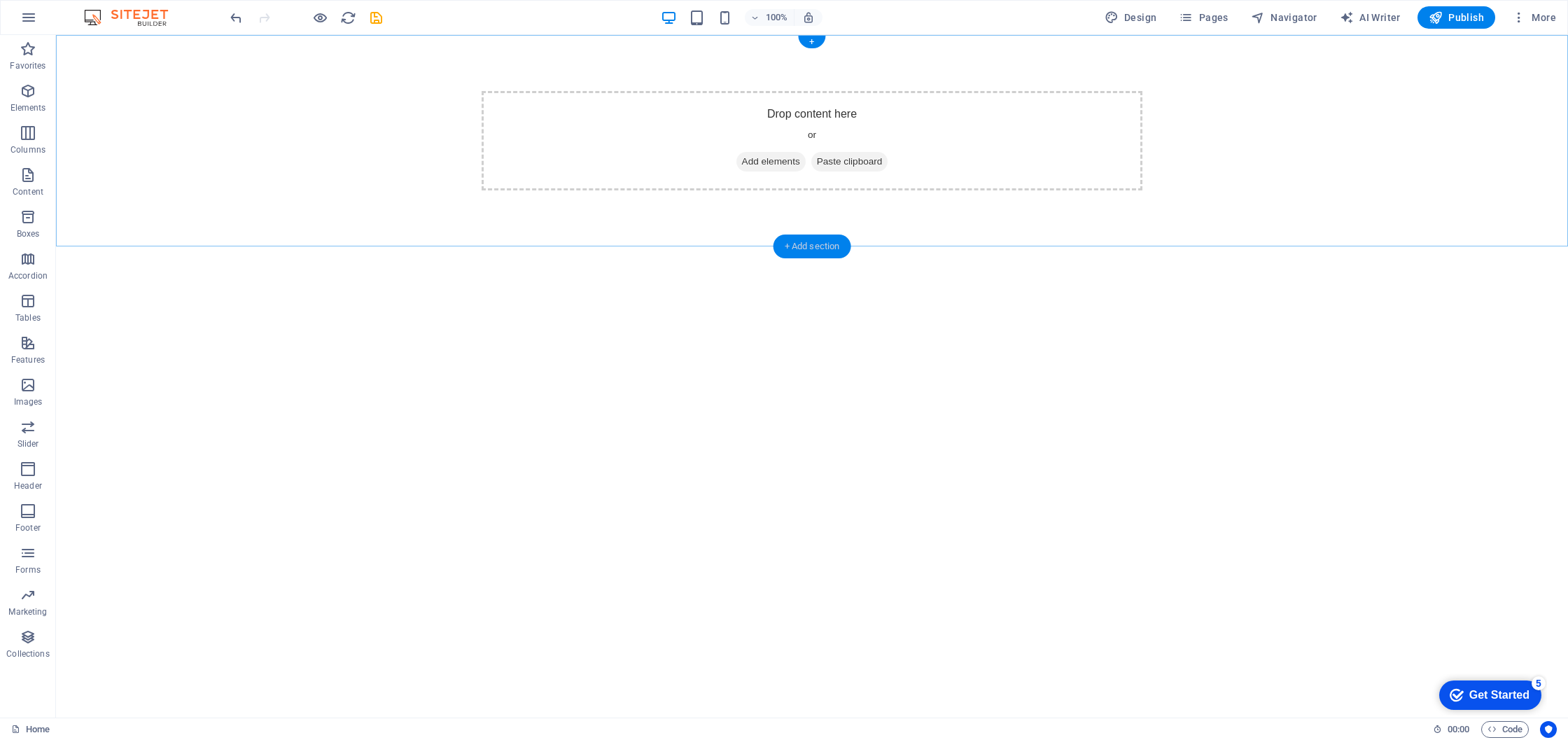
click at [801, 249] on div "+ Add section" at bounding box center [813, 246] width 78 height 24
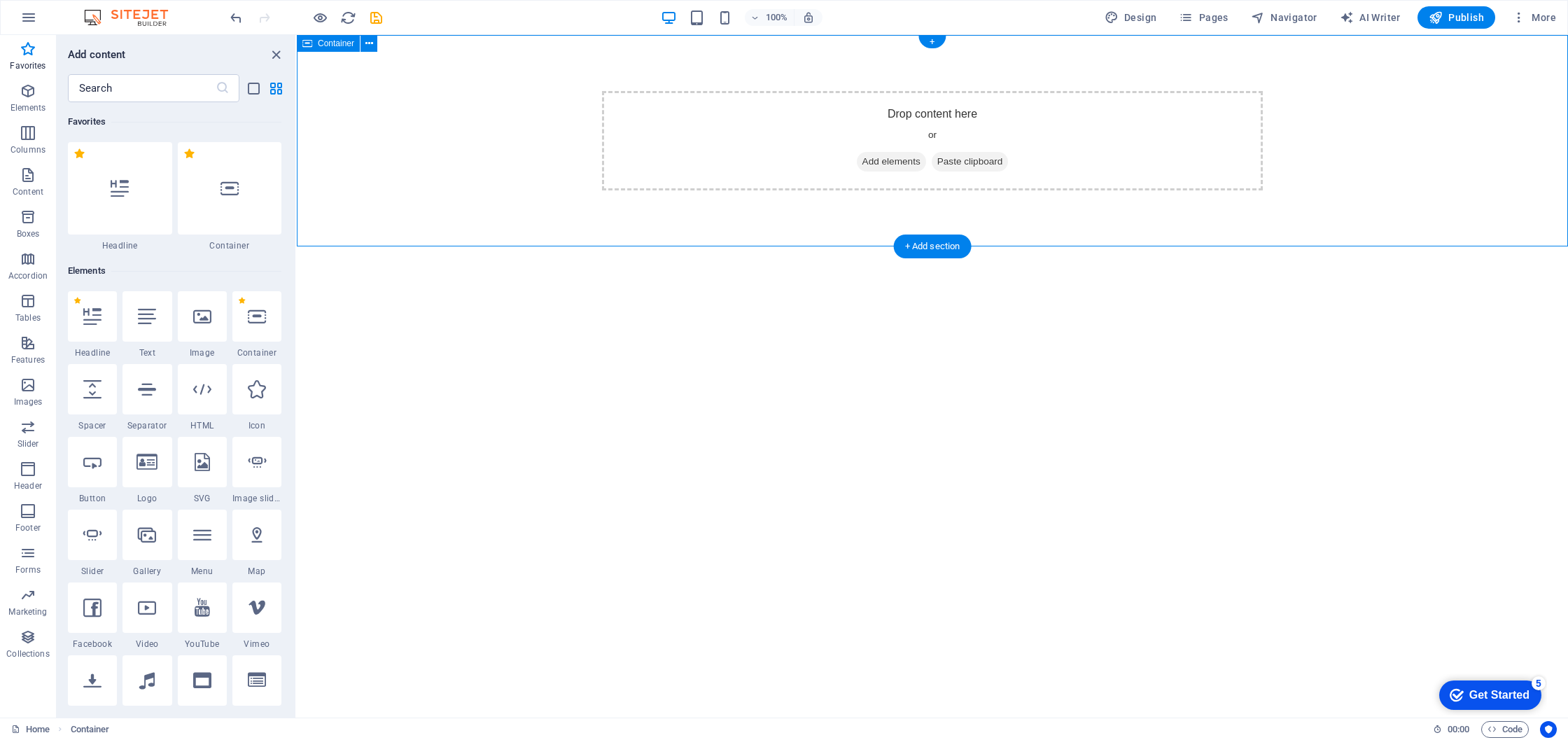
click at [888, 158] on span "Add elements" at bounding box center [891, 161] width 69 height 19
click at [887, 162] on span "Add elements" at bounding box center [891, 161] width 69 height 19
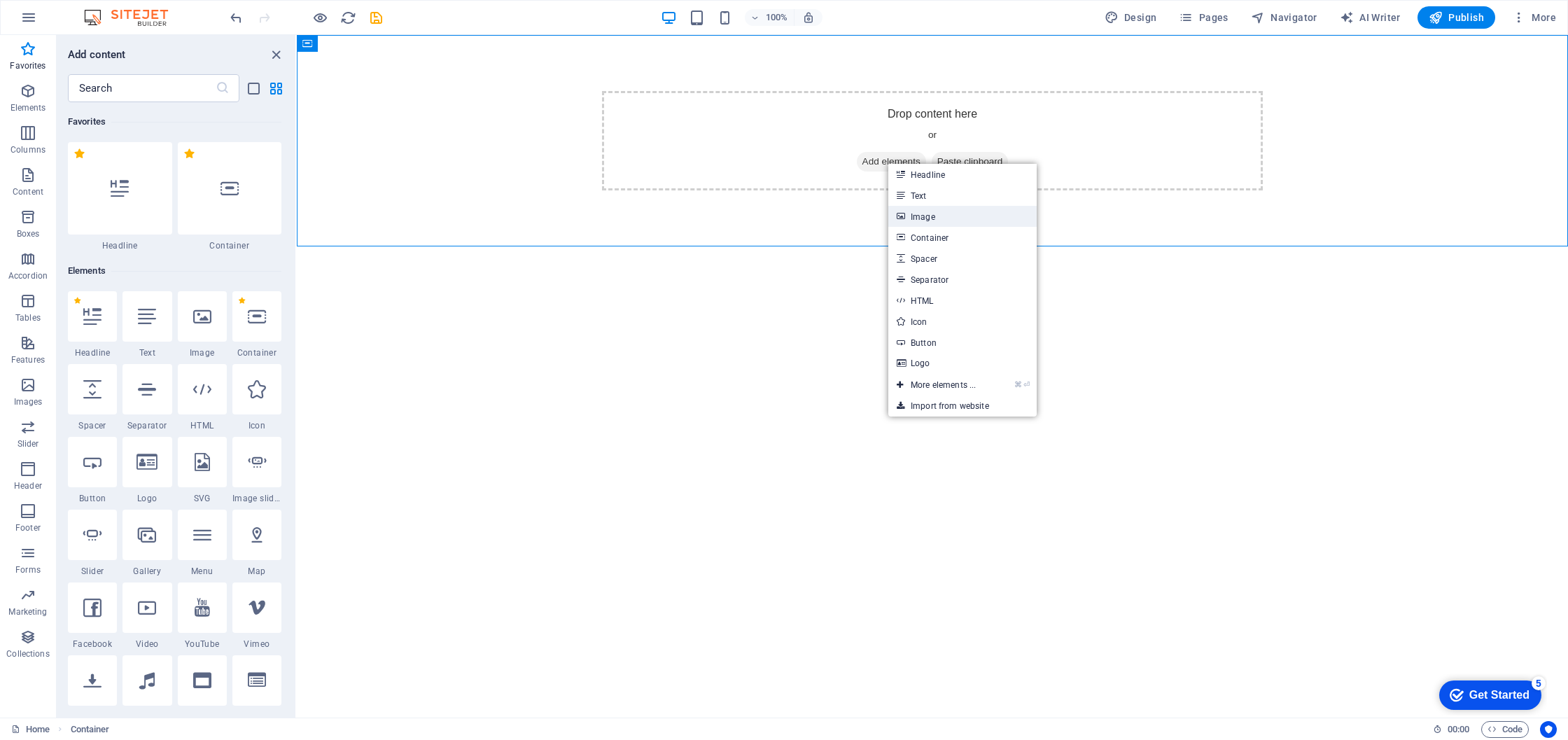
click at [923, 219] on link "Image" at bounding box center [963, 216] width 148 height 21
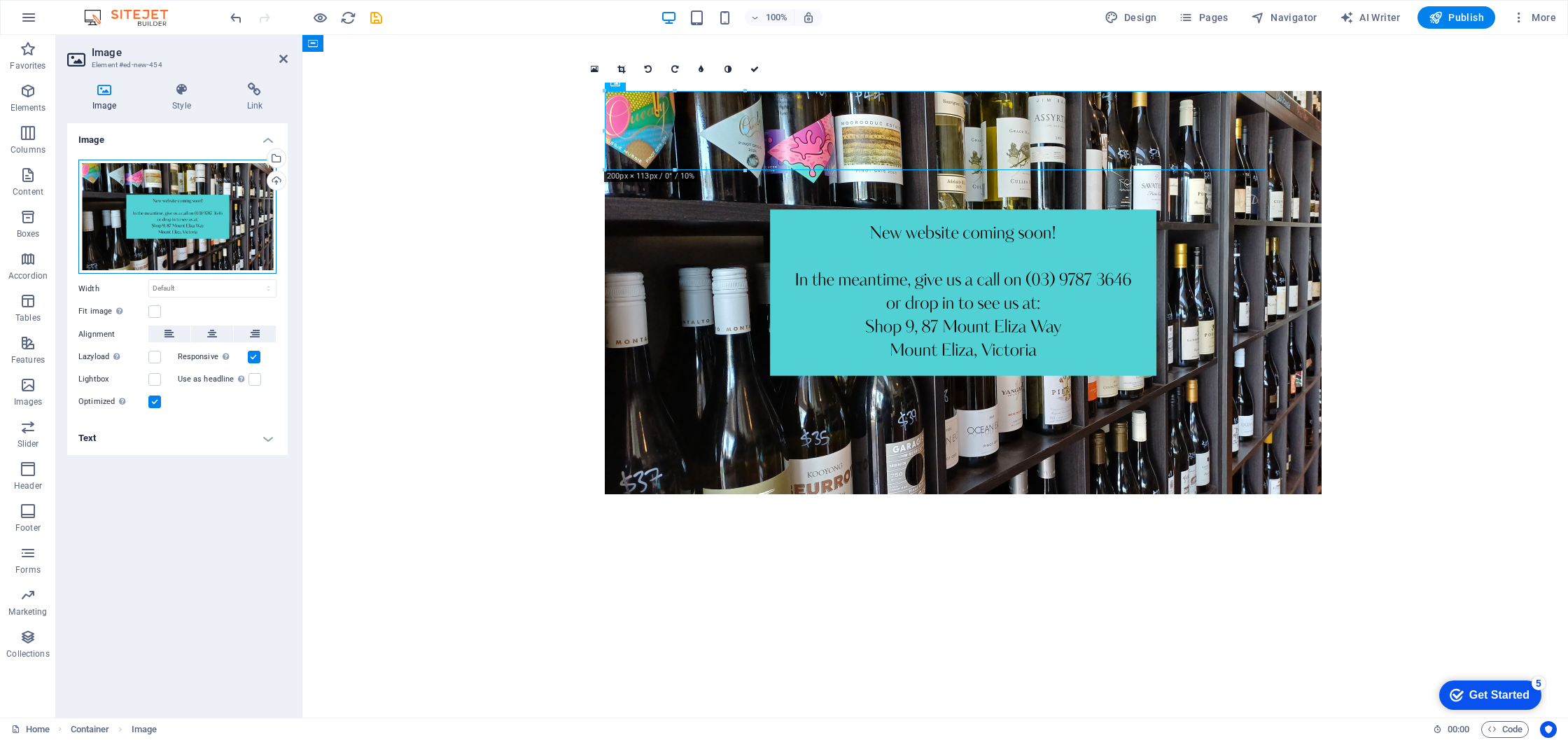
click at [170, 221] on div "Drag files here, click to choose files or select files from Files or our free s…" at bounding box center [177, 217] width 198 height 115
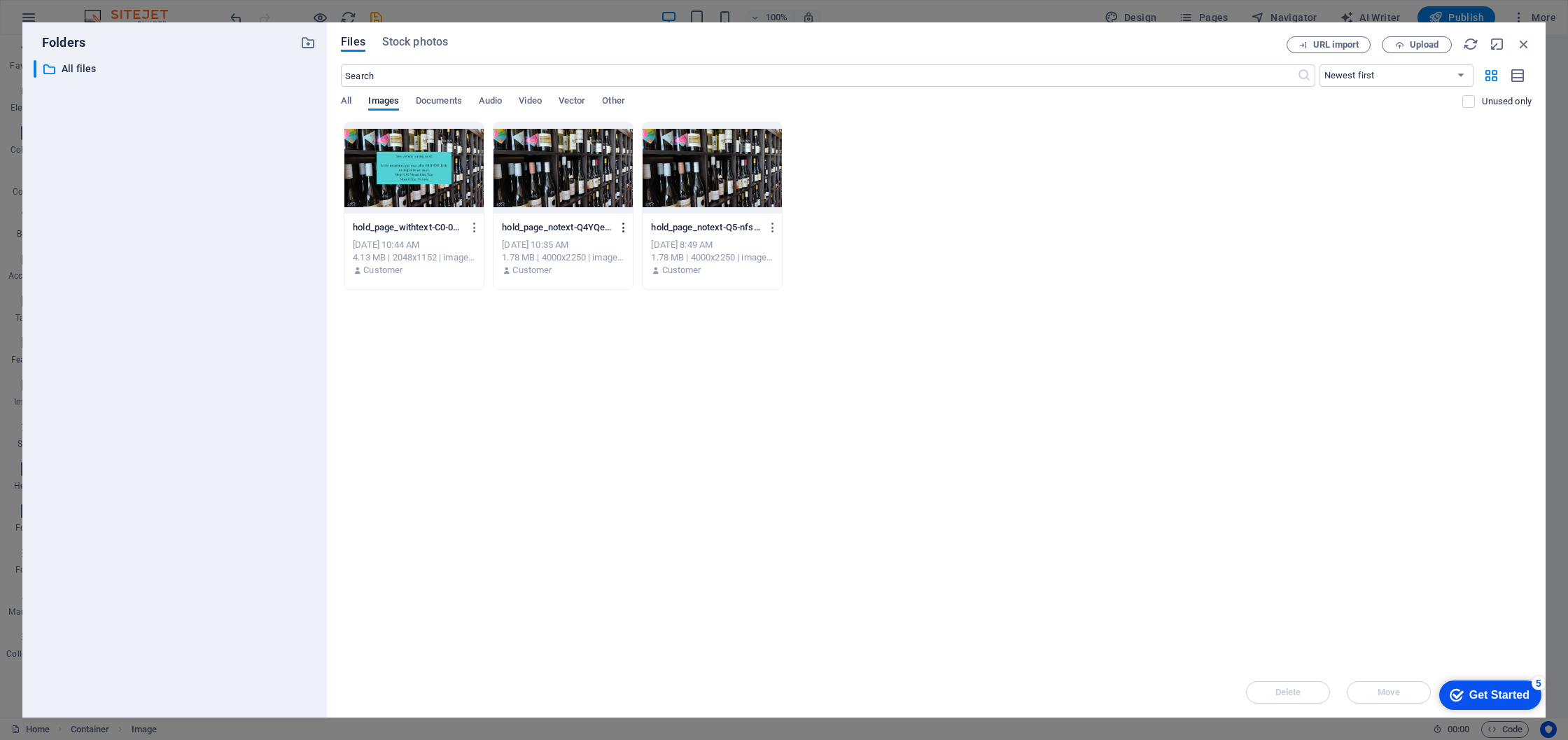
click at [624, 229] on icon "button" at bounding box center [624, 227] width 13 height 12
click at [625, 502] on h6 "Delete" at bounding box center [633, 499] width 60 height 17
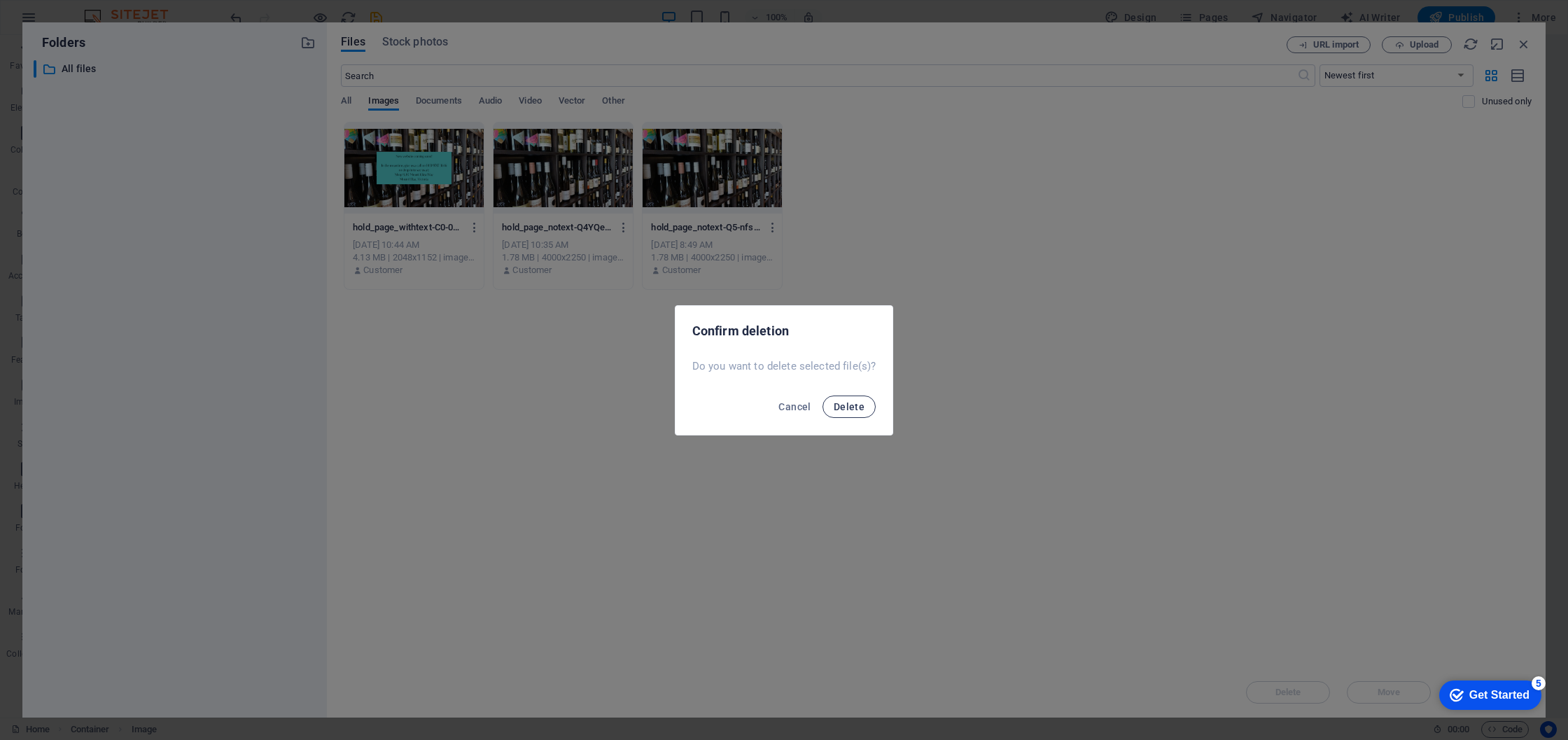
click at [857, 406] on span "Delete" at bounding box center [849, 407] width 31 height 12
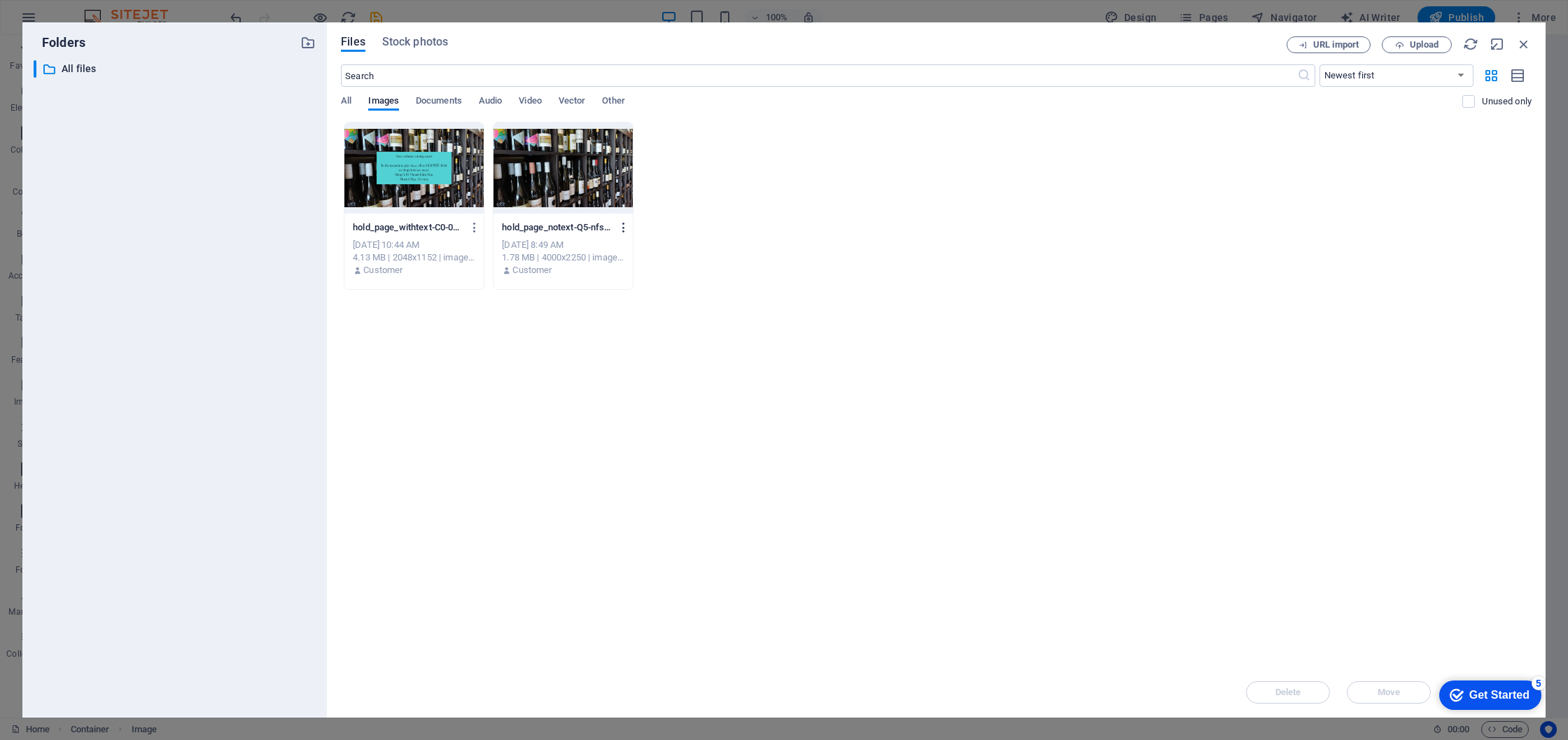
click at [624, 226] on icon "button" at bounding box center [624, 227] width 13 height 12
drag, startPoint x: 602, startPoint y: 499, endPoint x: 585, endPoint y: 496, distance: 17.3
click at [601, 499] on div at bounding box center [590, 499] width 25 height 14
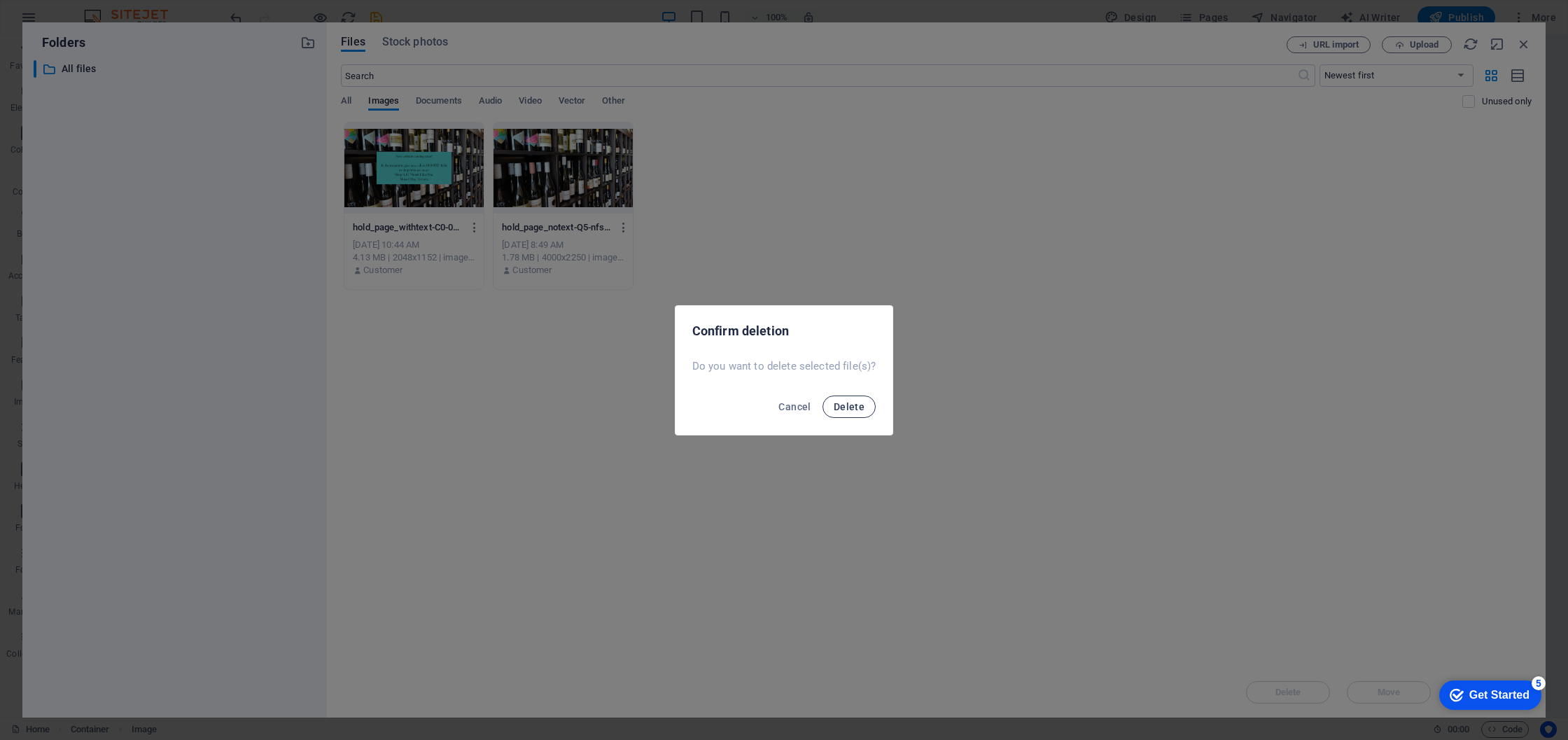
click at [856, 401] on span "Delete" at bounding box center [849, 407] width 31 height 12
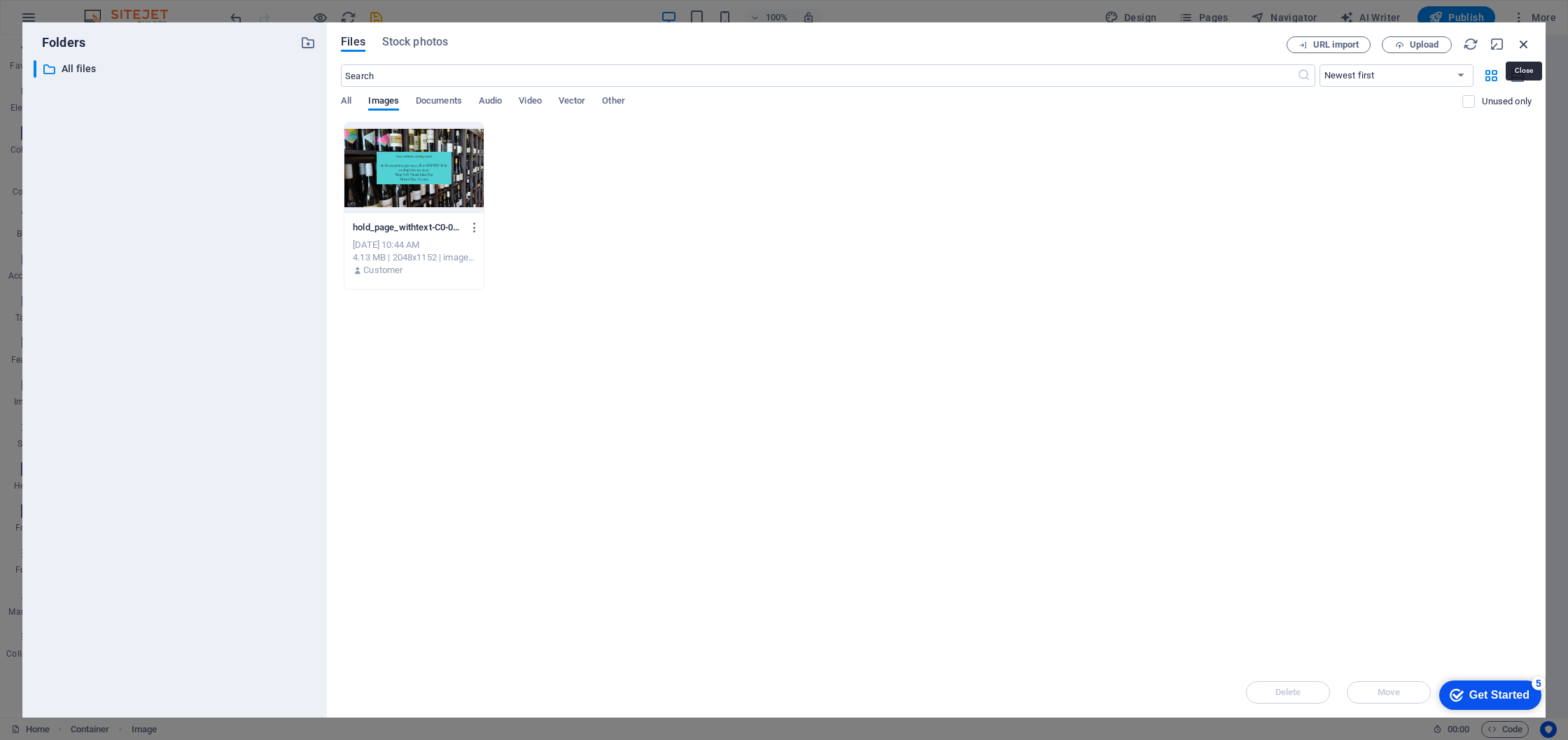
drag, startPoint x: 1519, startPoint y: 41, endPoint x: 1217, endPoint y: 6, distance: 304.0
click at [1519, 41] on icon "button" at bounding box center [1523, 44] width 15 height 15
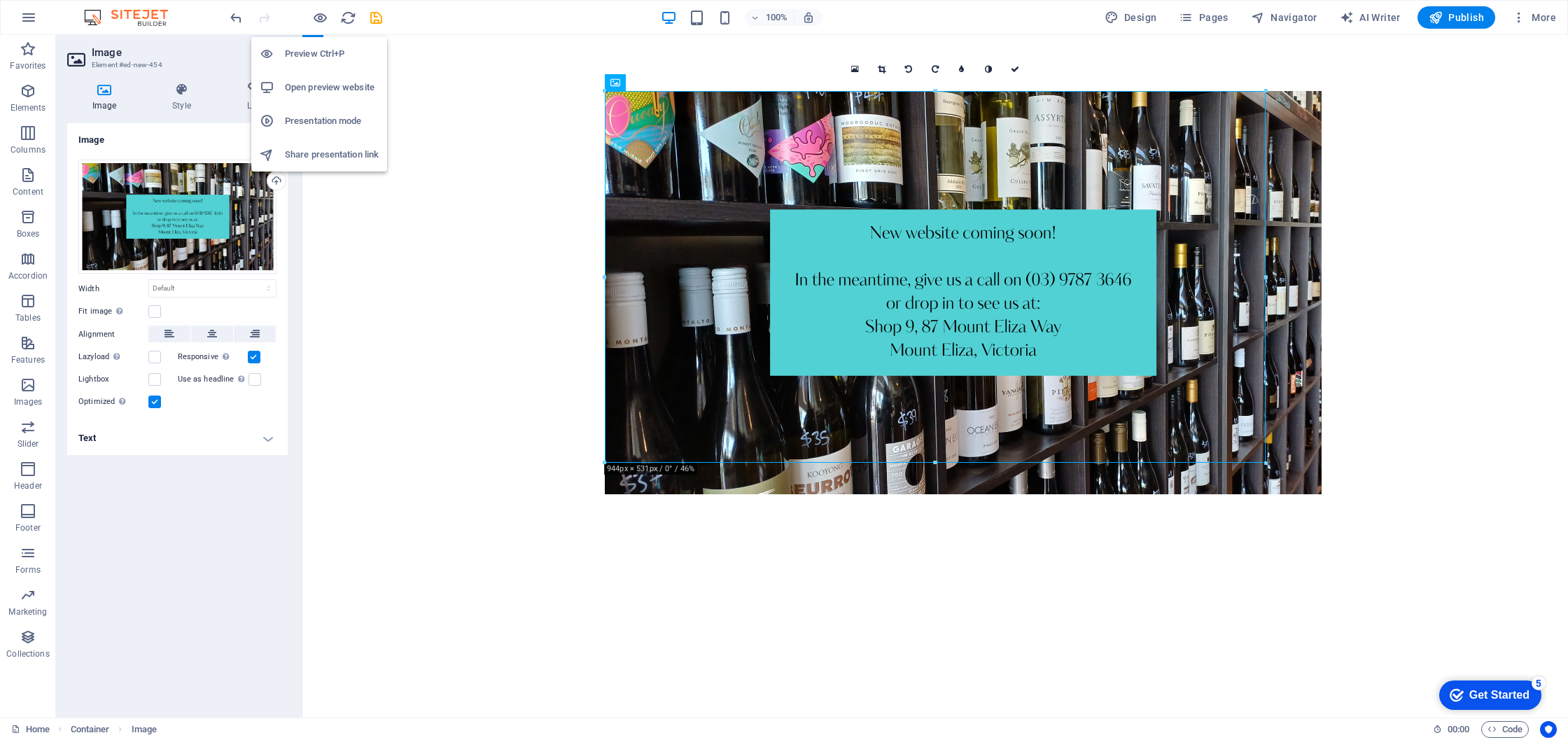
click at [313, 50] on h6 "Preview Ctrl+P" at bounding box center [331, 53] width 94 height 17
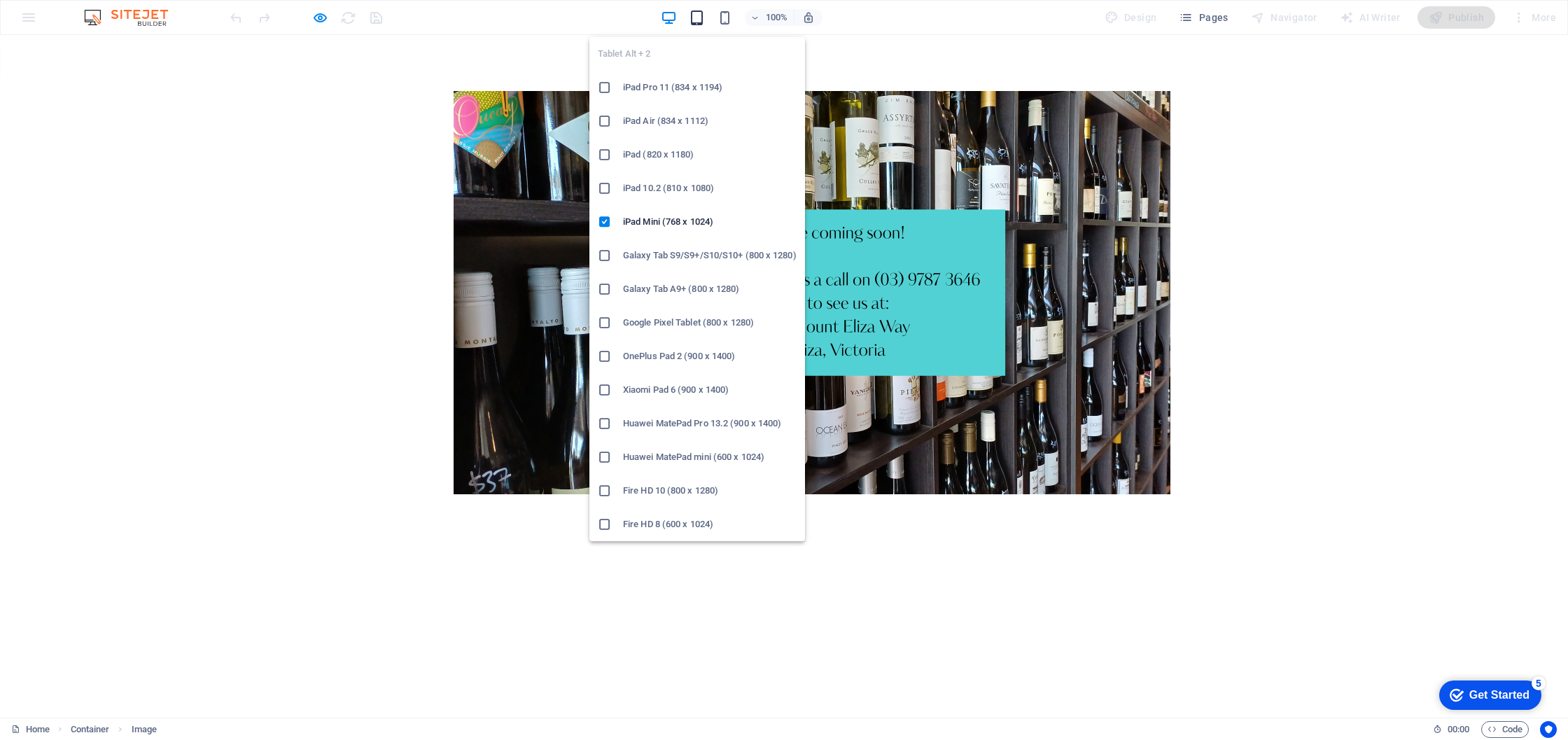
click at [701, 17] on icon "button" at bounding box center [697, 18] width 16 height 16
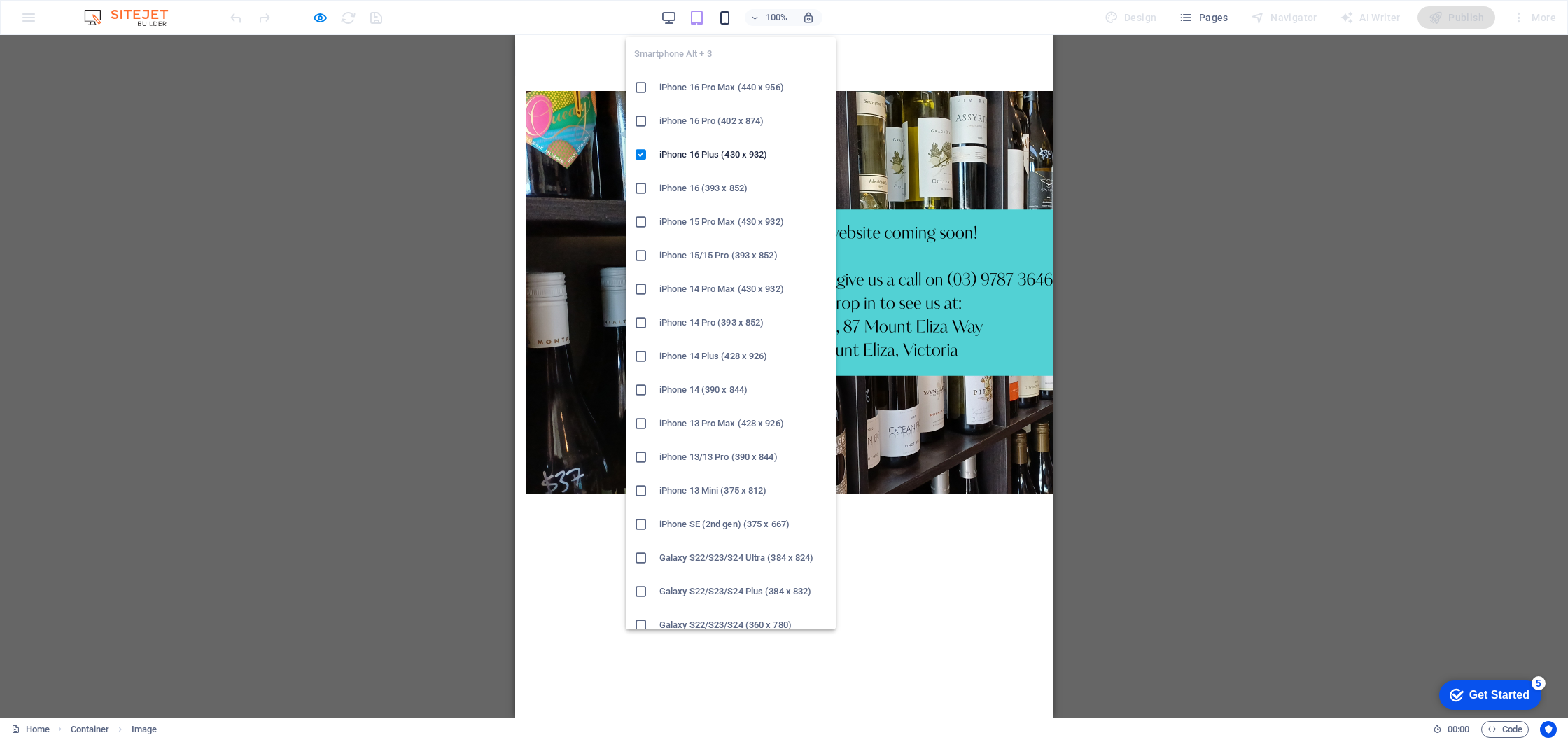
click at [726, 15] on icon "button" at bounding box center [725, 18] width 16 height 16
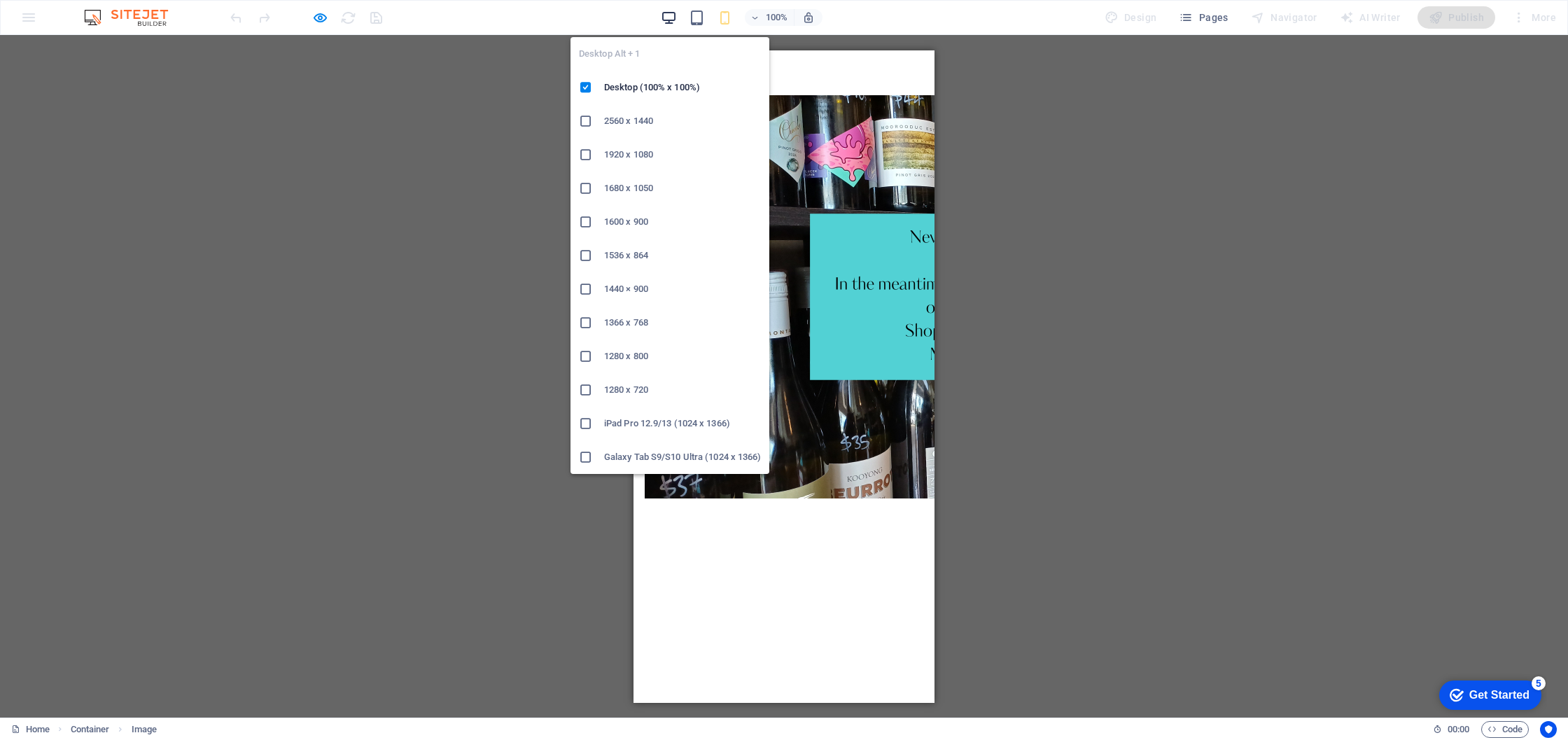
click at [676, 14] on icon "button" at bounding box center [669, 18] width 16 height 16
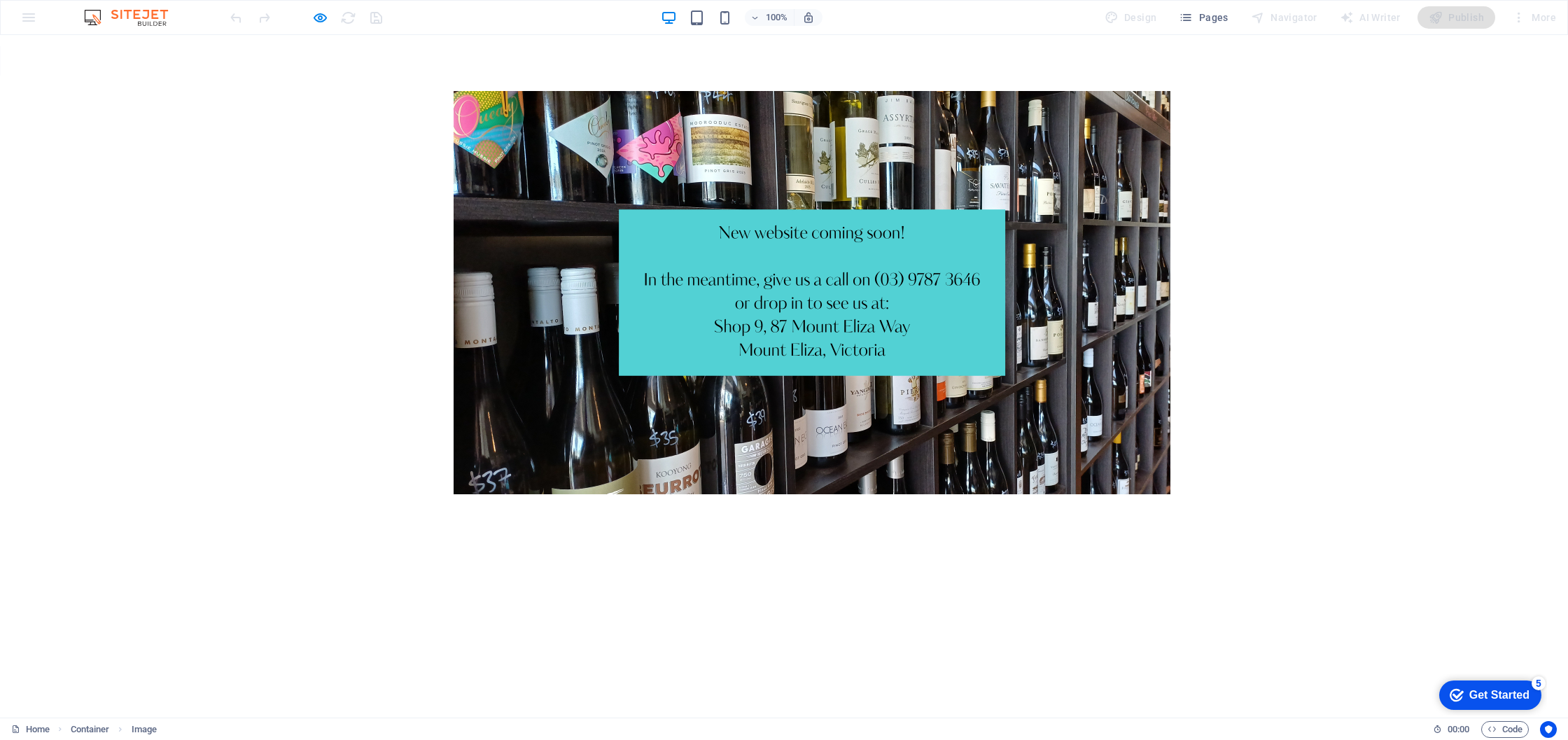
click at [32, 11] on div "100% Design Pages Navigator AI Writer Publish More" at bounding box center [784, 17] width 1567 height 34
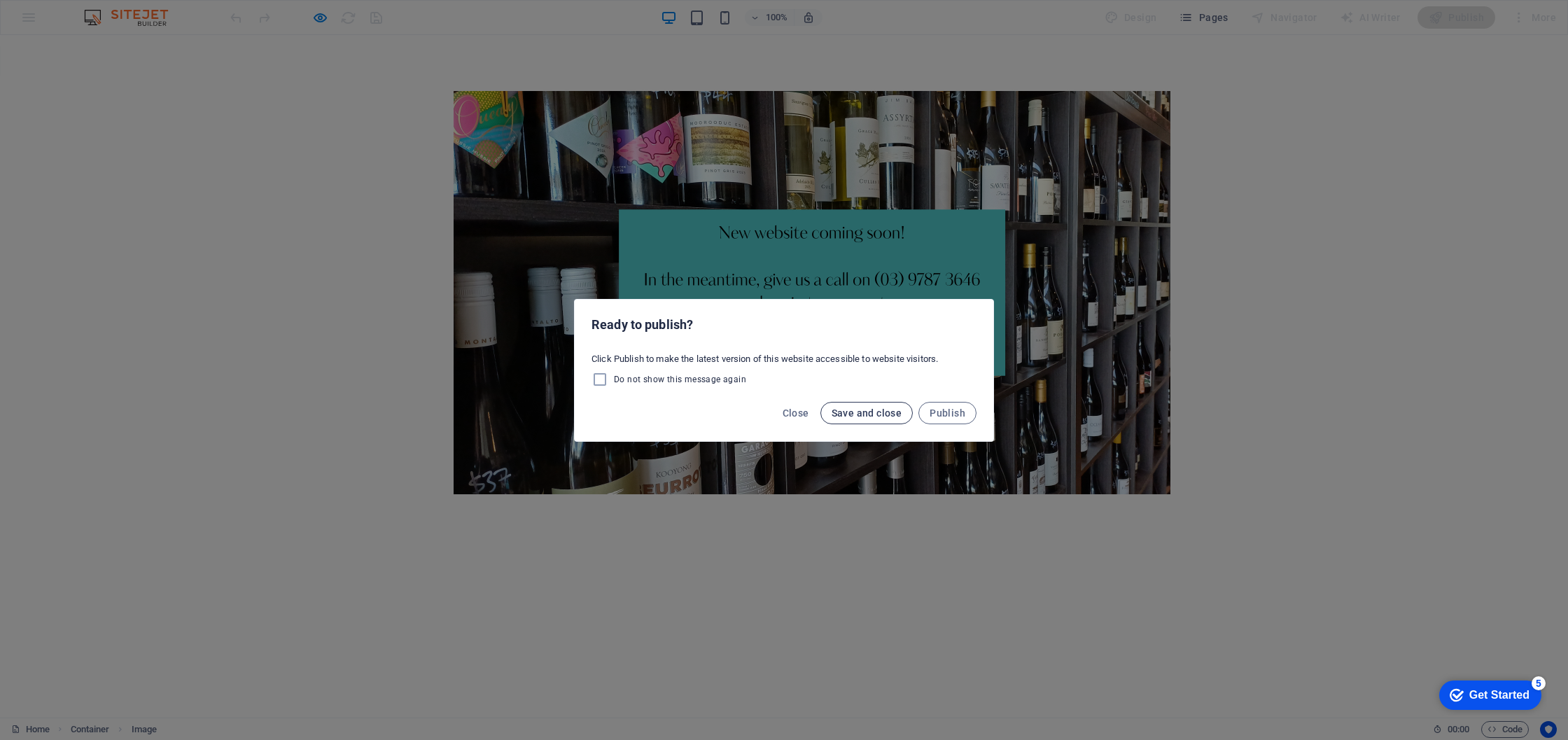
click at [845, 416] on span "Save and close" at bounding box center [867, 413] width 71 height 12
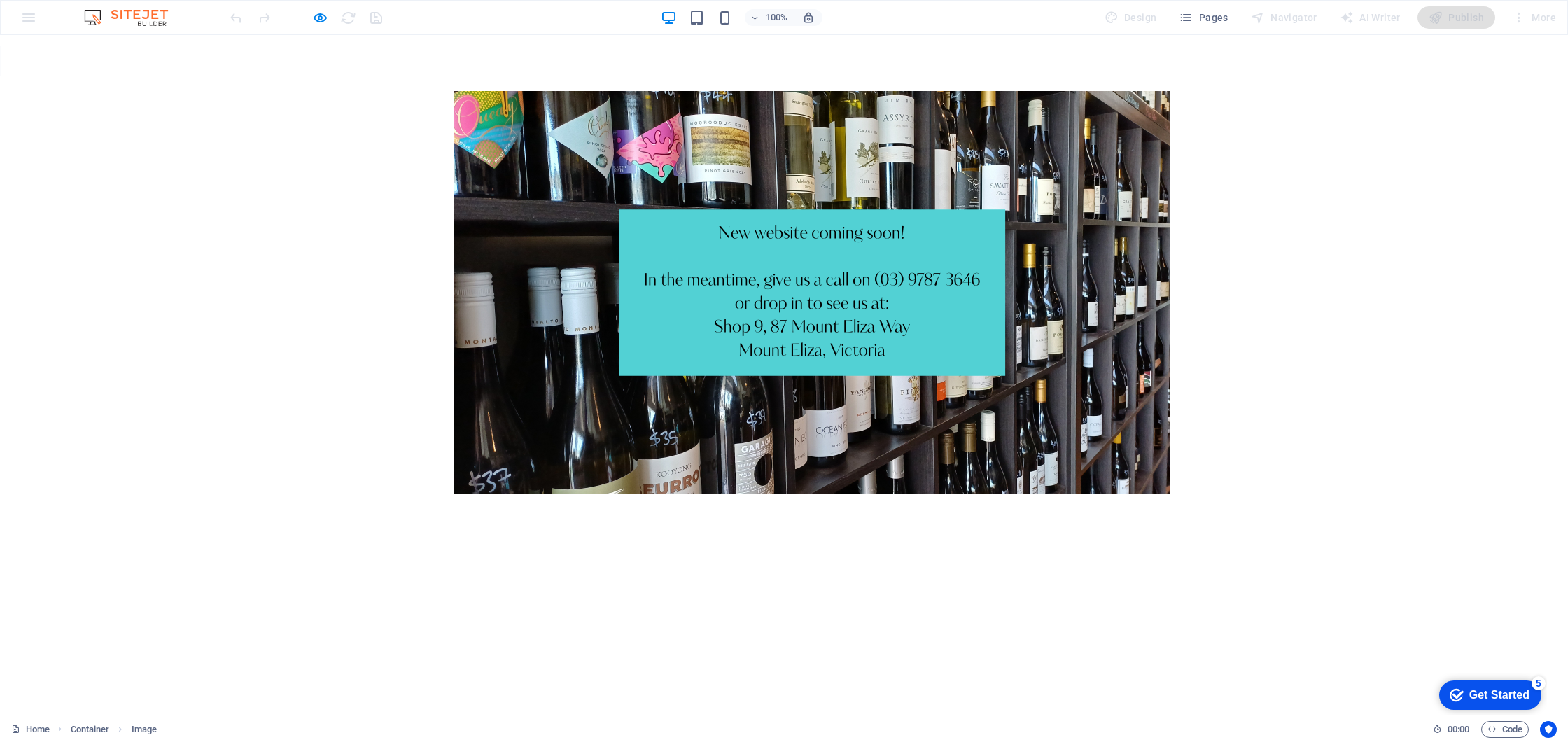
click at [92, 18] on img at bounding box center [133, 17] width 105 height 17
click at [137, 17] on img at bounding box center [133, 17] width 105 height 17
click at [1219, 17] on span "Pages" at bounding box center [1203, 17] width 49 height 14
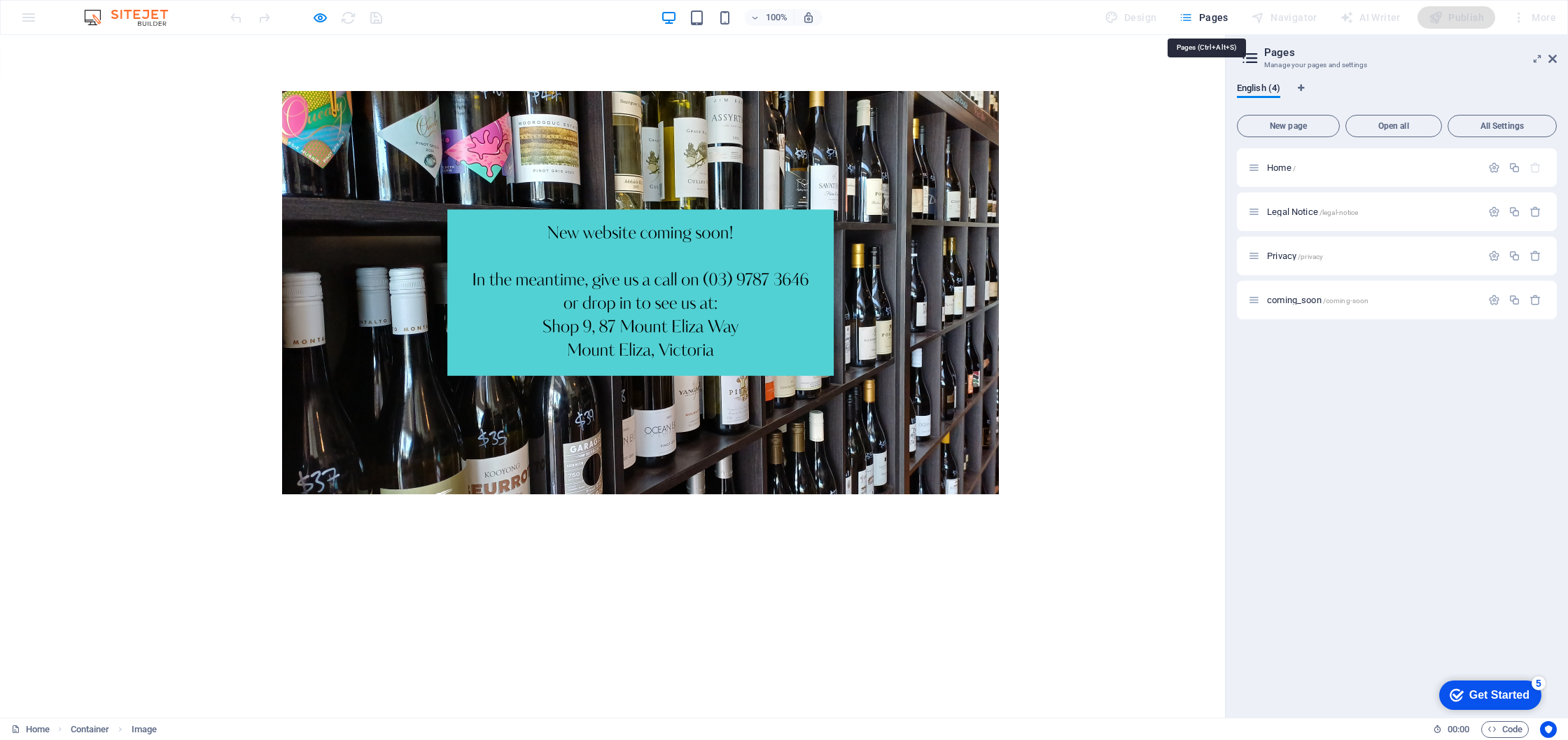
click at [1219, 17] on span "Pages" at bounding box center [1203, 17] width 49 height 14
click at [1206, 17] on span "Pages" at bounding box center [1203, 17] width 49 height 14
click at [1193, 14] on icon "button" at bounding box center [1185, 17] width 14 height 14
click at [1286, 165] on span "Home /" at bounding box center [1282, 167] width 29 height 11
click at [1415, 168] on p "Home /" at bounding box center [1372, 167] width 210 height 9
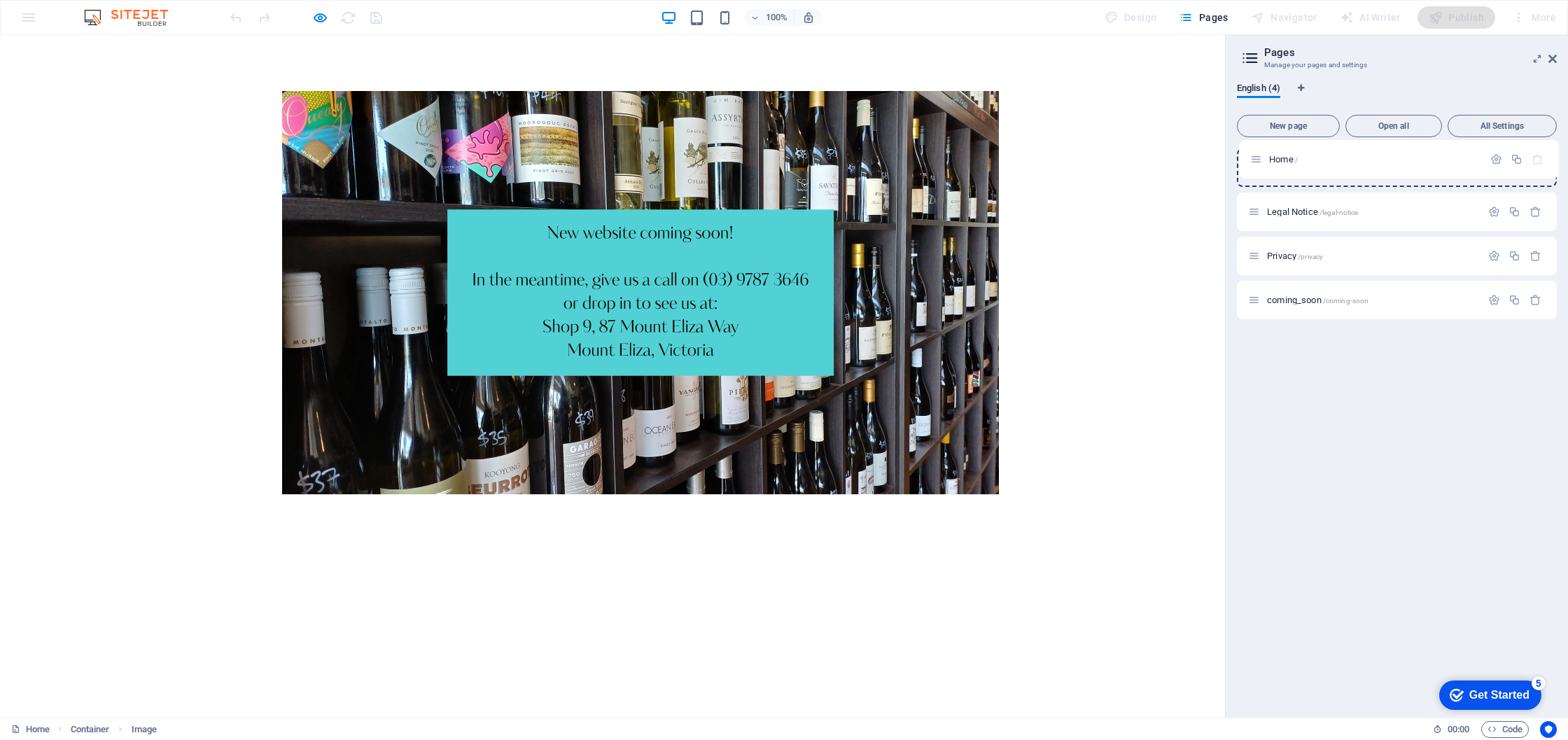
click at [1253, 166] on div "Home / Legal Notice /legal-notice Privacy /privacy coming_soon /coming-soon" at bounding box center [1397, 233] width 320 height 171
click at [1361, 304] on span "/coming-soon" at bounding box center [1346, 300] width 46 height 8
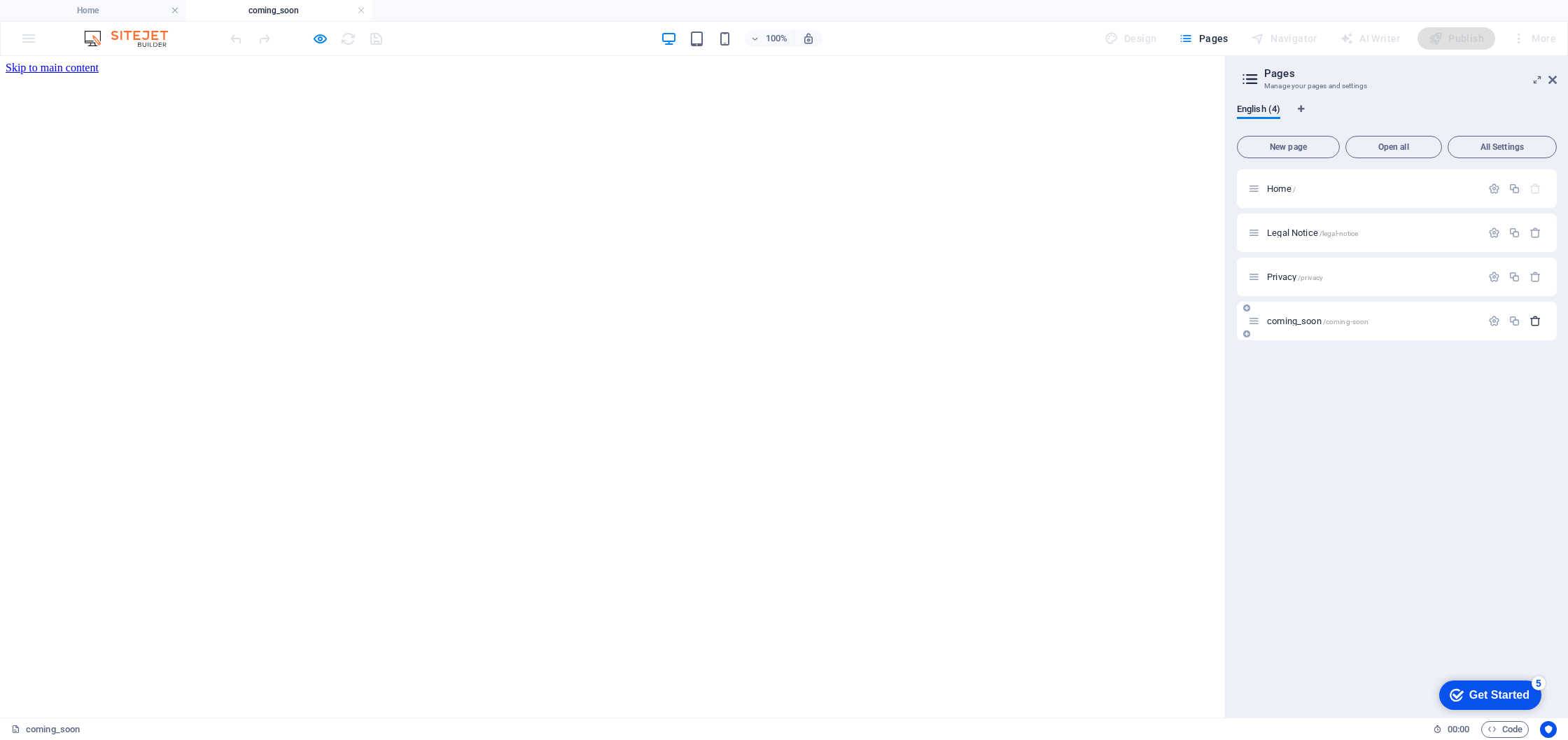
click at [1535, 323] on icon "button" at bounding box center [1536, 321] width 12 height 12
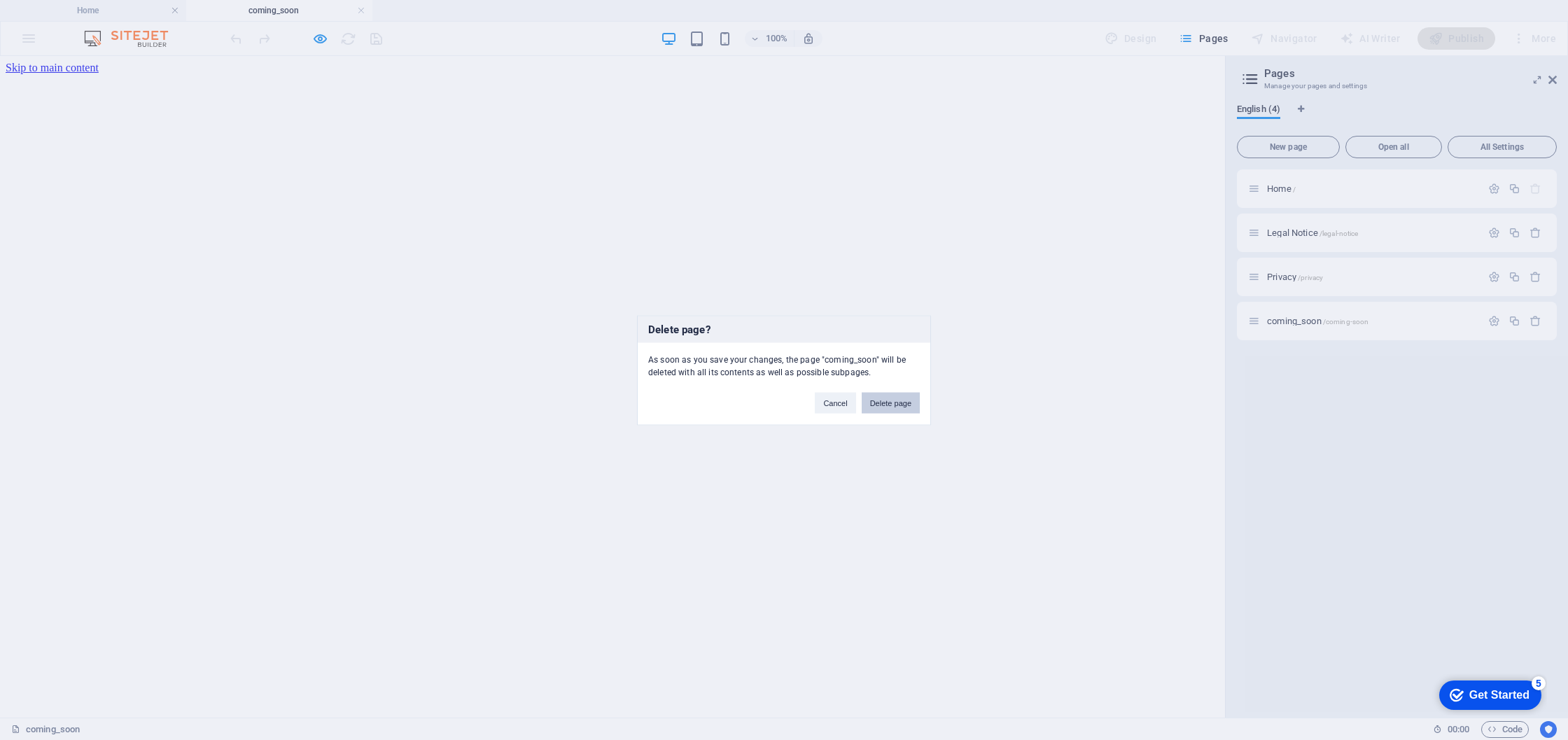
click at [906, 398] on button "Delete page" at bounding box center [891, 402] width 58 height 21
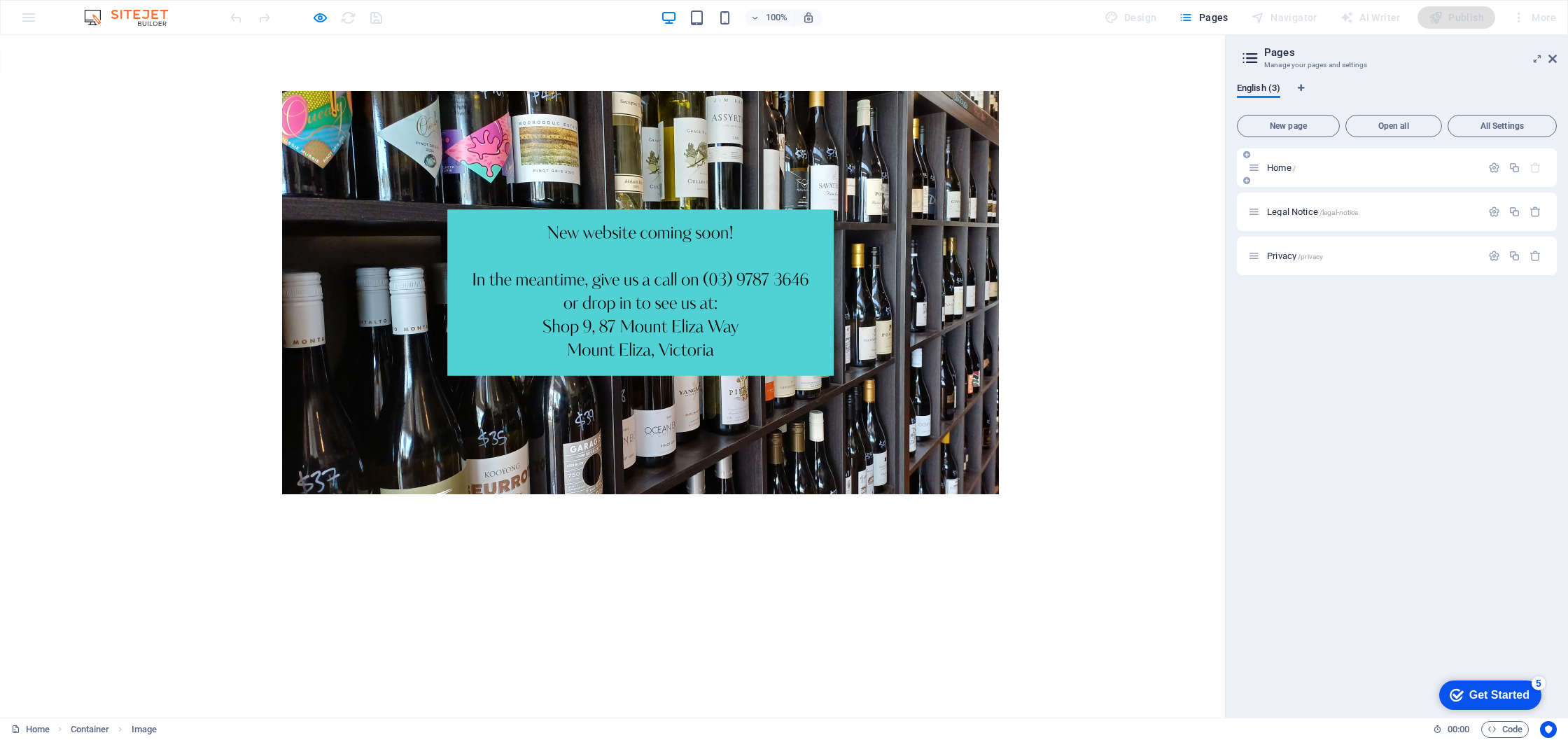
click at [1369, 173] on div "Home /" at bounding box center [1365, 168] width 233 height 16
click at [1557, 57] on aside "Pages Manage your pages and settings English (3) New page Open all All Settings…" at bounding box center [1396, 376] width 343 height 682
click at [1553, 58] on icon at bounding box center [1553, 59] width 9 height 12
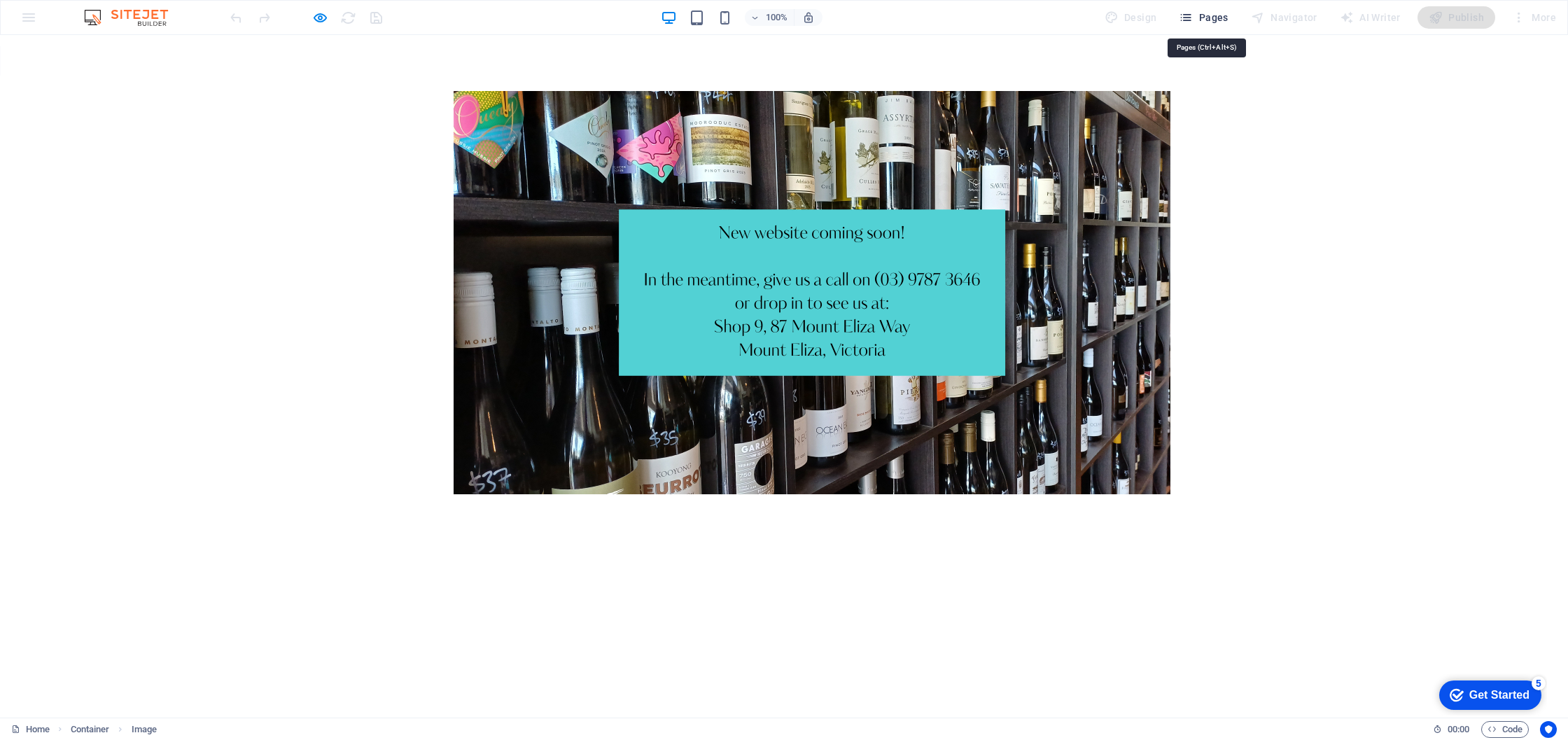
click at [1206, 22] on span "Pages" at bounding box center [1203, 17] width 49 height 14
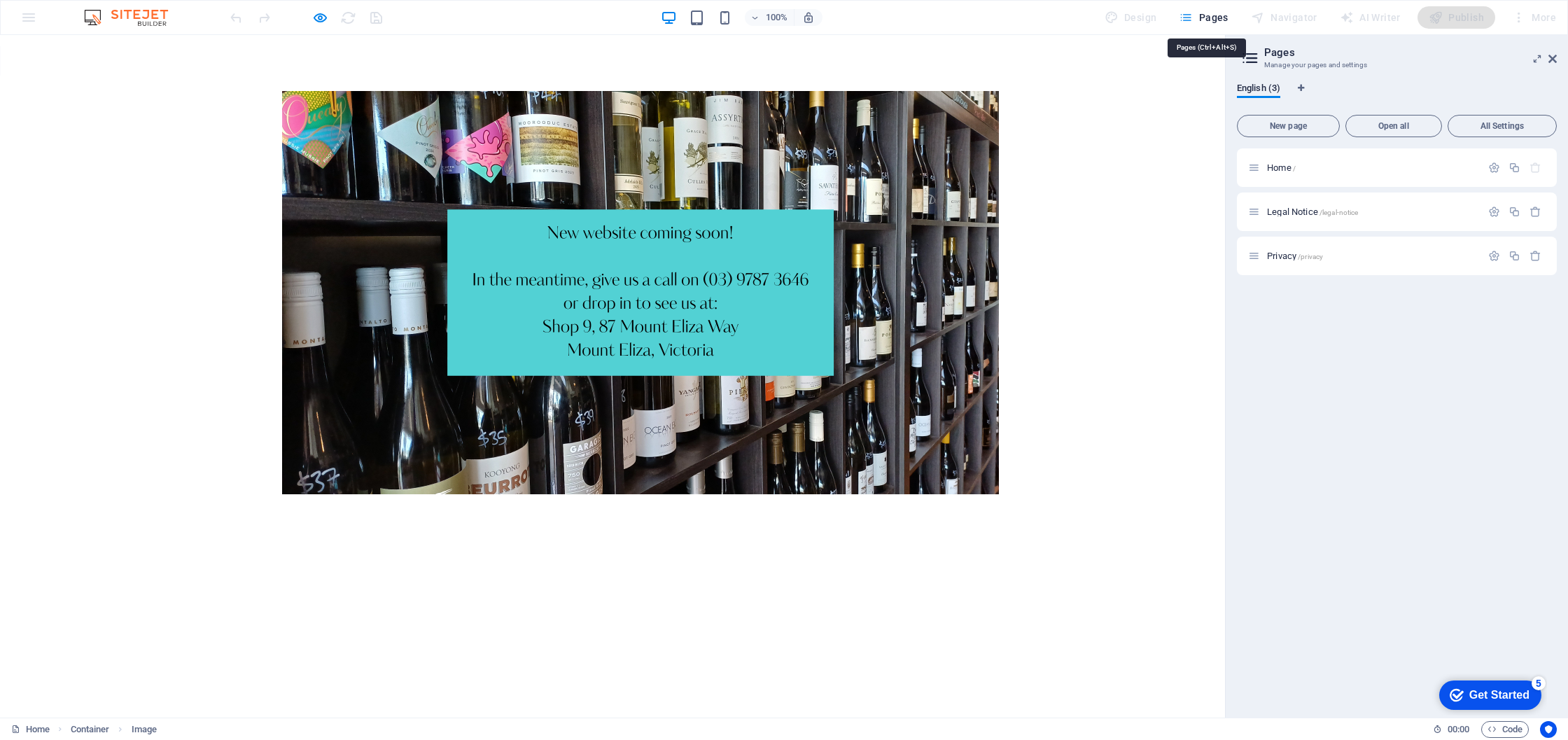
click at [1204, 22] on span "Pages" at bounding box center [1203, 17] width 49 height 14
click at [299, 86] on h6 "Open preview website" at bounding box center [331, 87] width 94 height 17
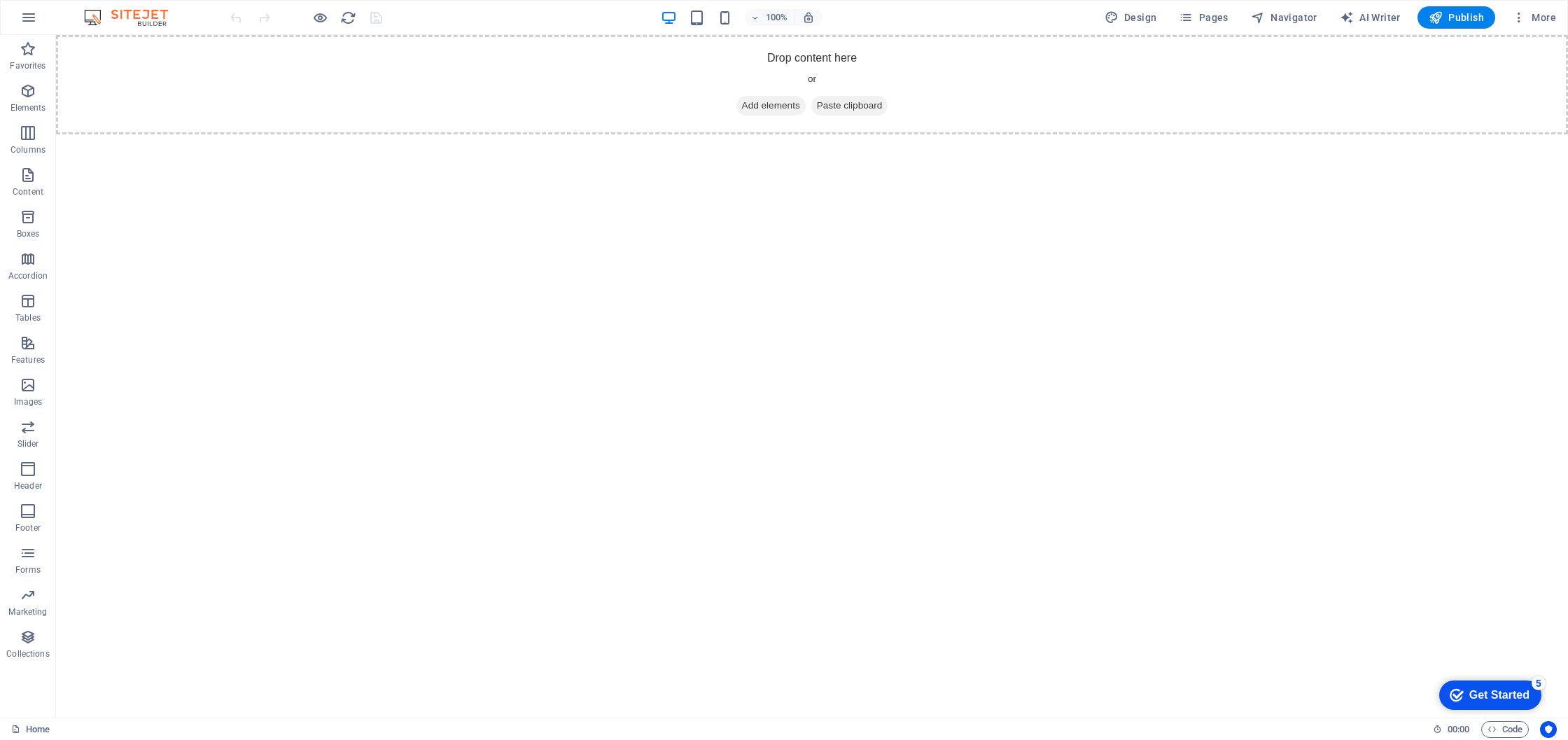
click at [1492, 694] on div "Get Started" at bounding box center [1500, 695] width 61 height 12
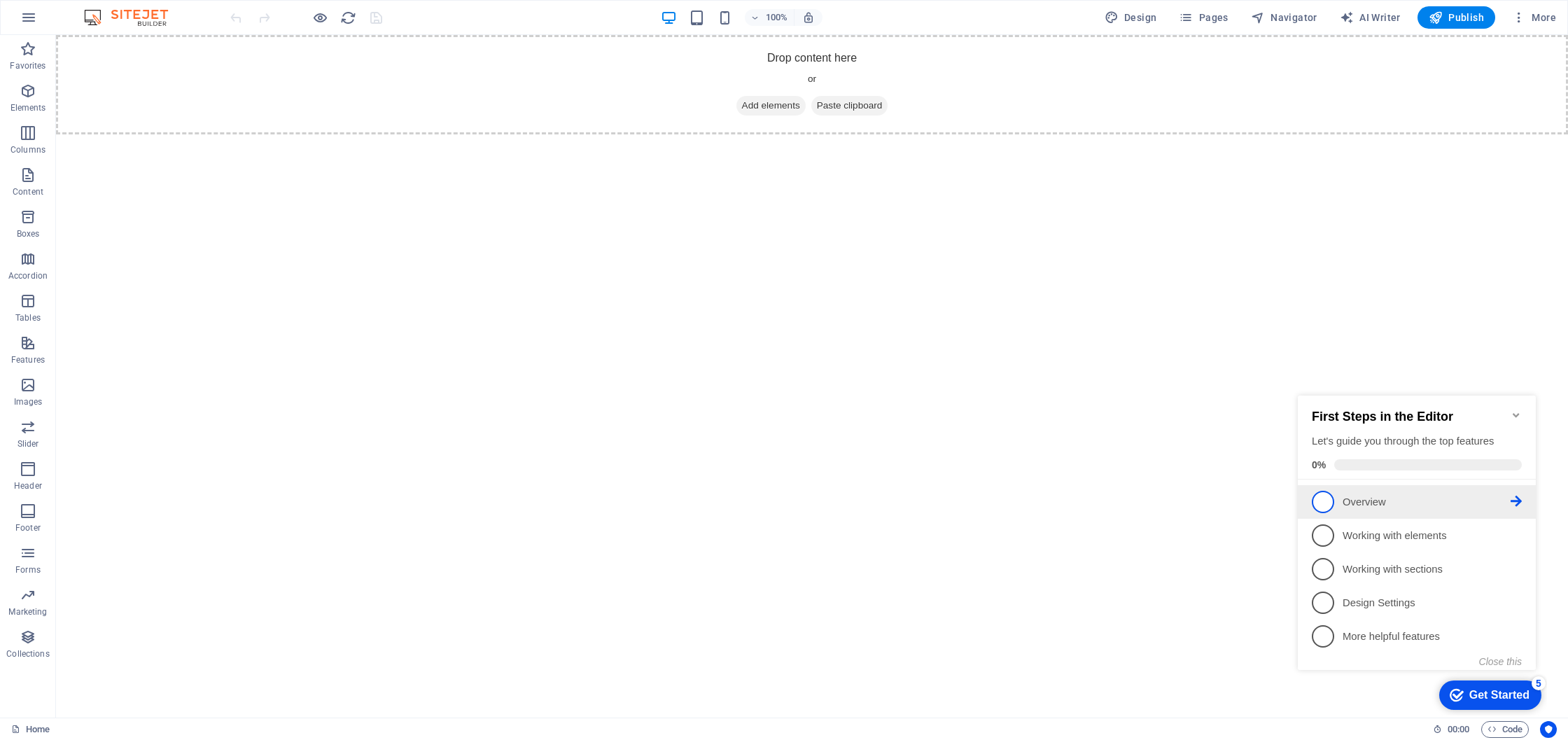
click at [1317, 499] on span "1" at bounding box center [1323, 501] width 22 height 22
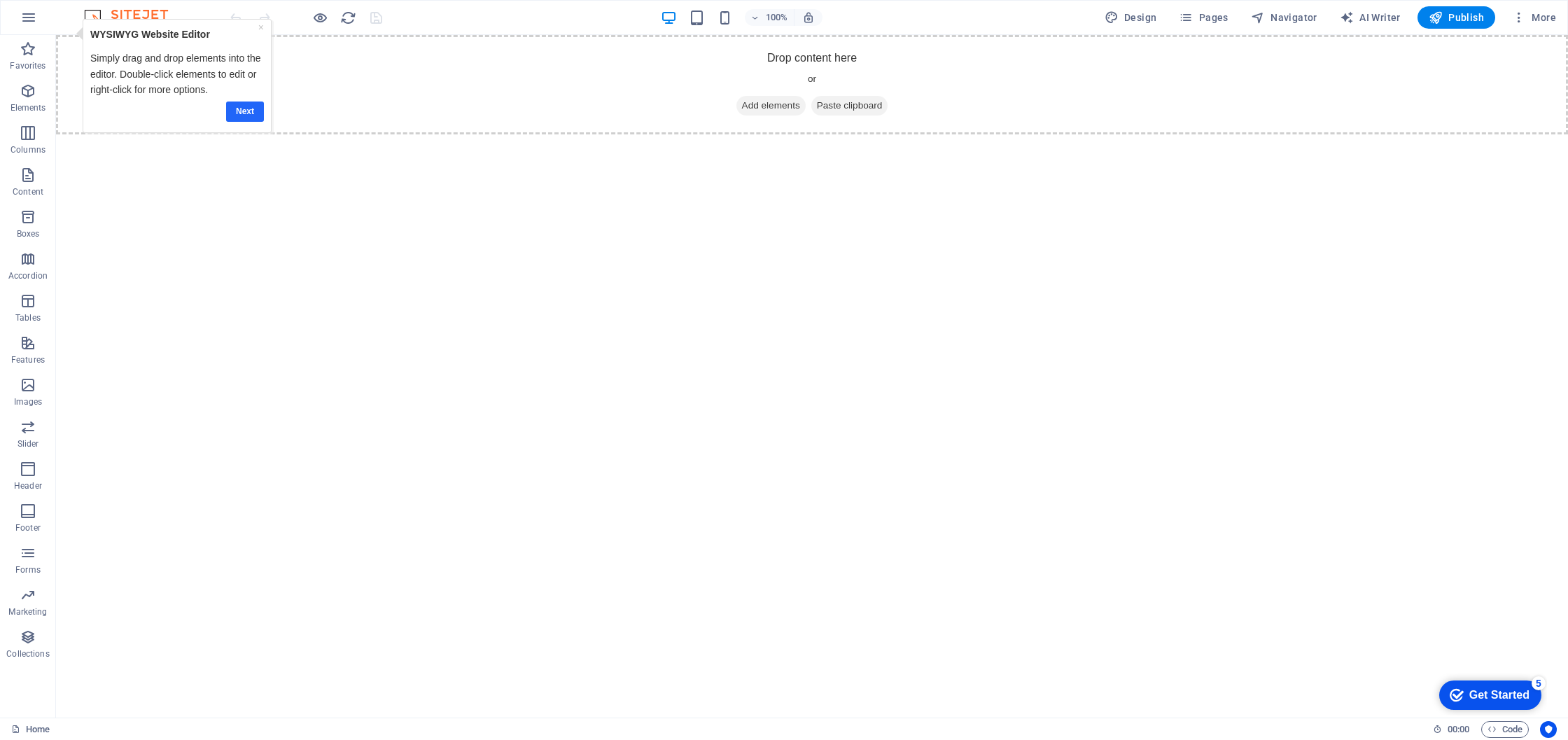
click at [249, 112] on link "Next" at bounding box center [245, 112] width 37 height 20
click at [1489, 692] on div "Get Started" at bounding box center [1500, 695] width 61 height 12
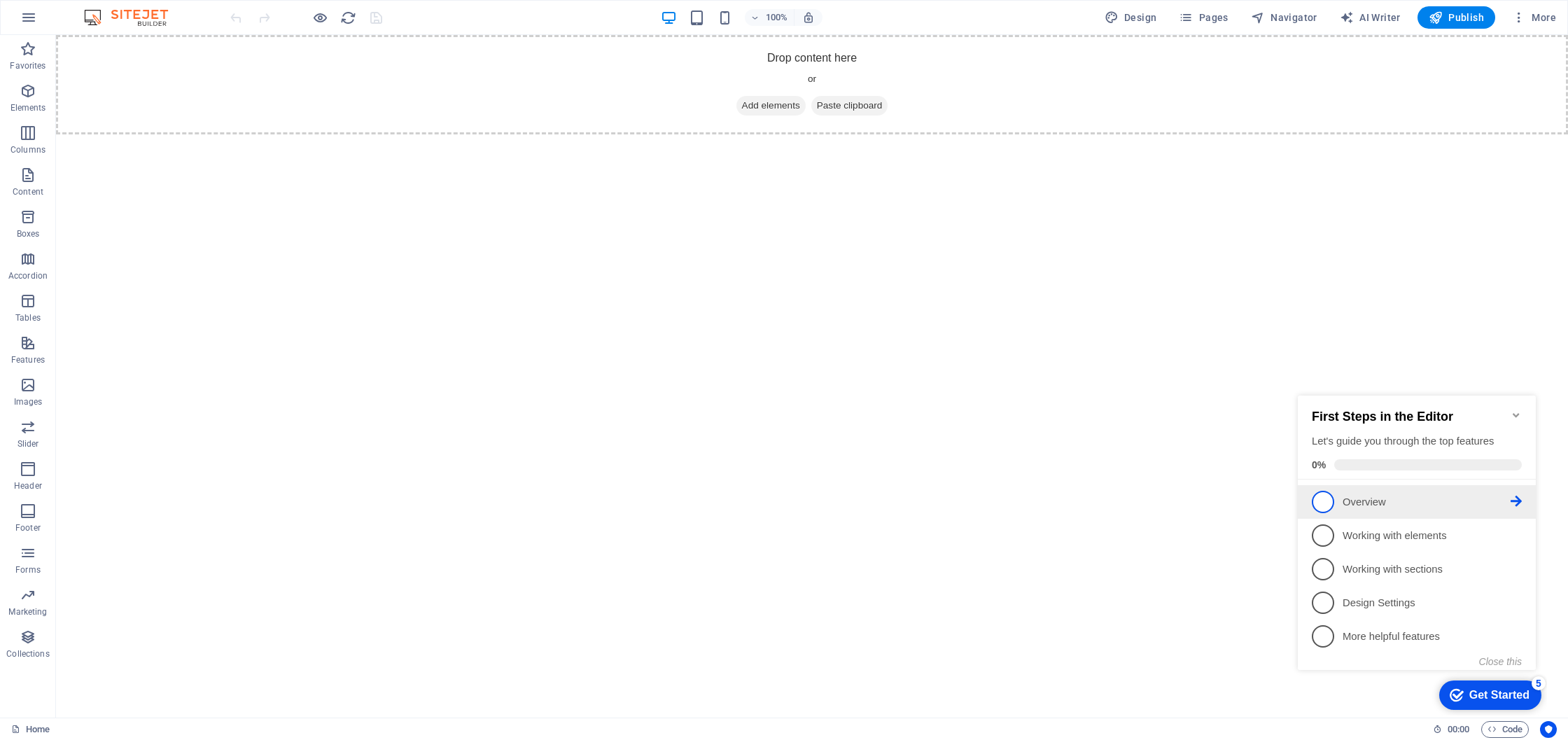
click at [1331, 493] on span "1" at bounding box center [1323, 501] width 22 height 22
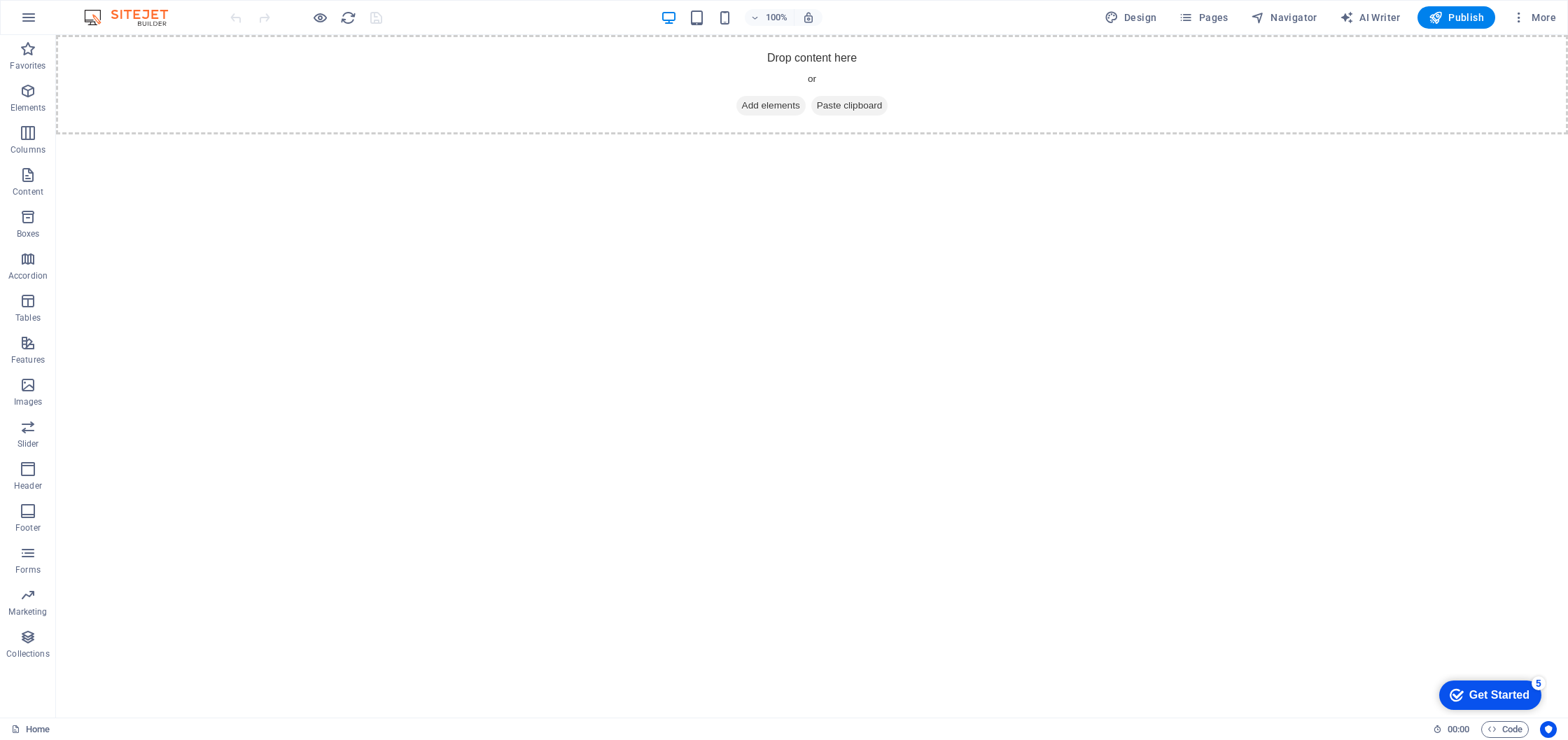
drag, startPoint x: 1483, startPoint y: 691, endPoint x: 1611, endPoint y: 986, distance: 321.6
click at [1482, 691] on div "Get Started" at bounding box center [1500, 695] width 61 height 12
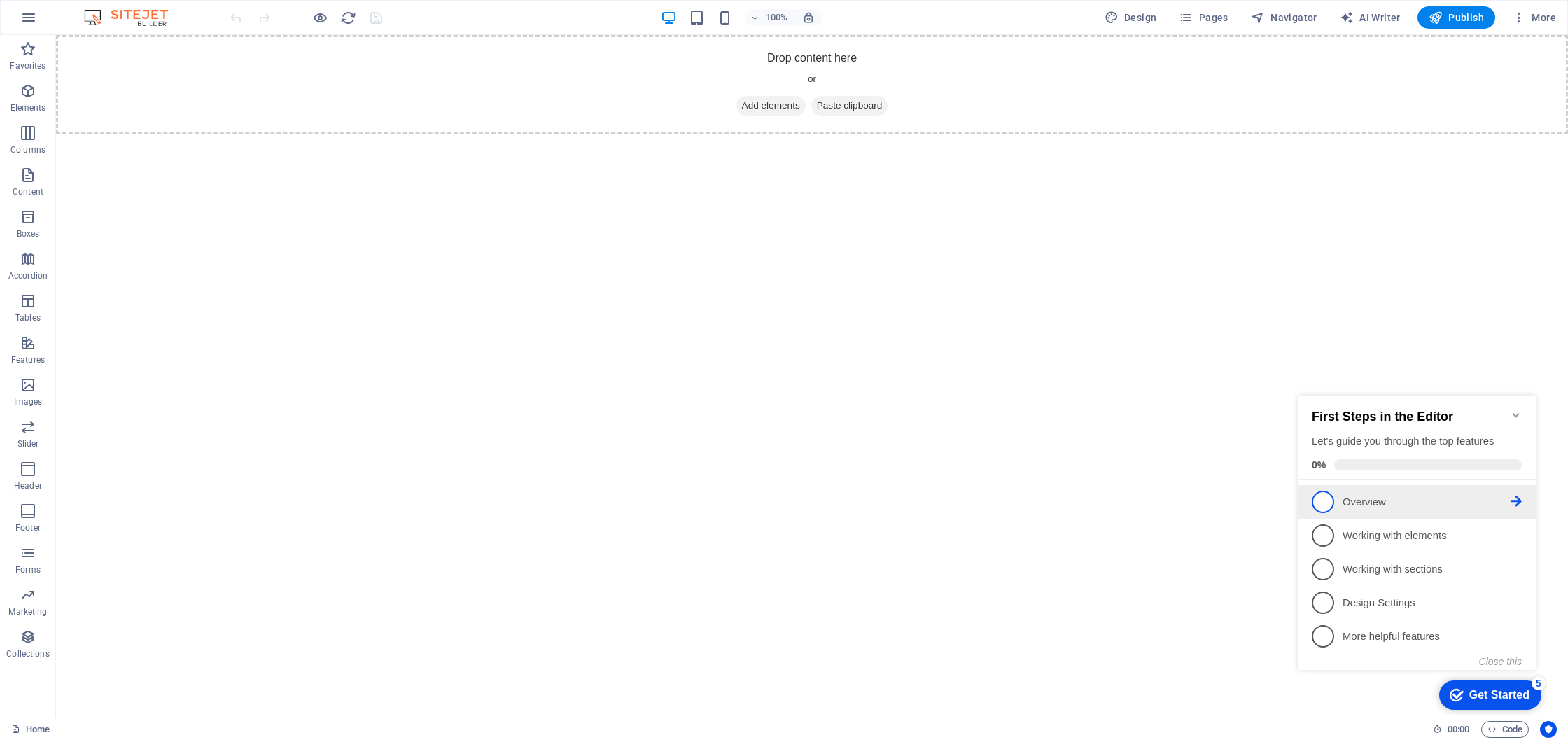
click at [1510, 500] on p "Overview - incomplete" at bounding box center [1426, 502] width 168 height 14
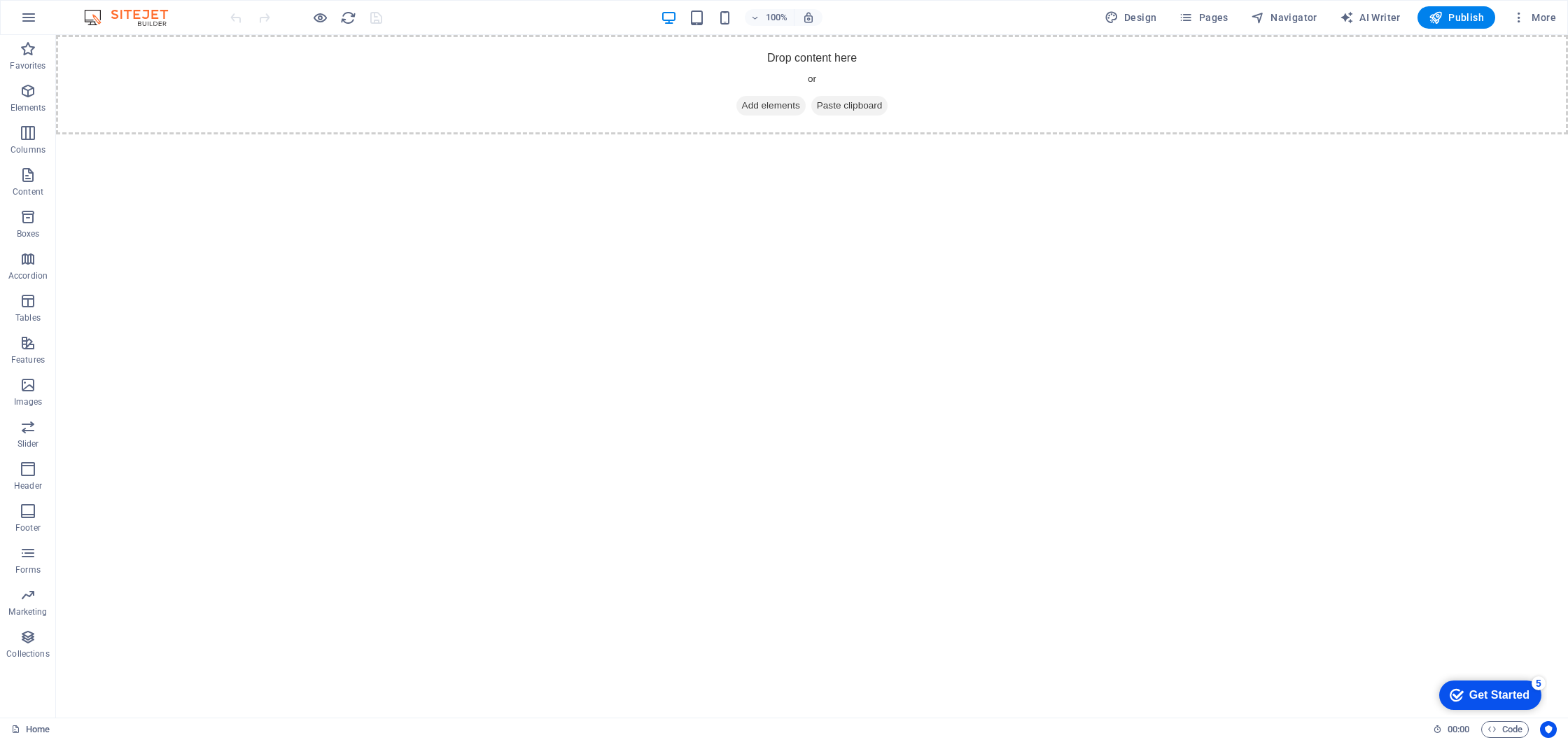
drag, startPoint x: 1500, startPoint y: 693, endPoint x: 1635, endPoint y: 986, distance: 322.6
click at [1500, 693] on div "Get Started" at bounding box center [1500, 695] width 61 height 12
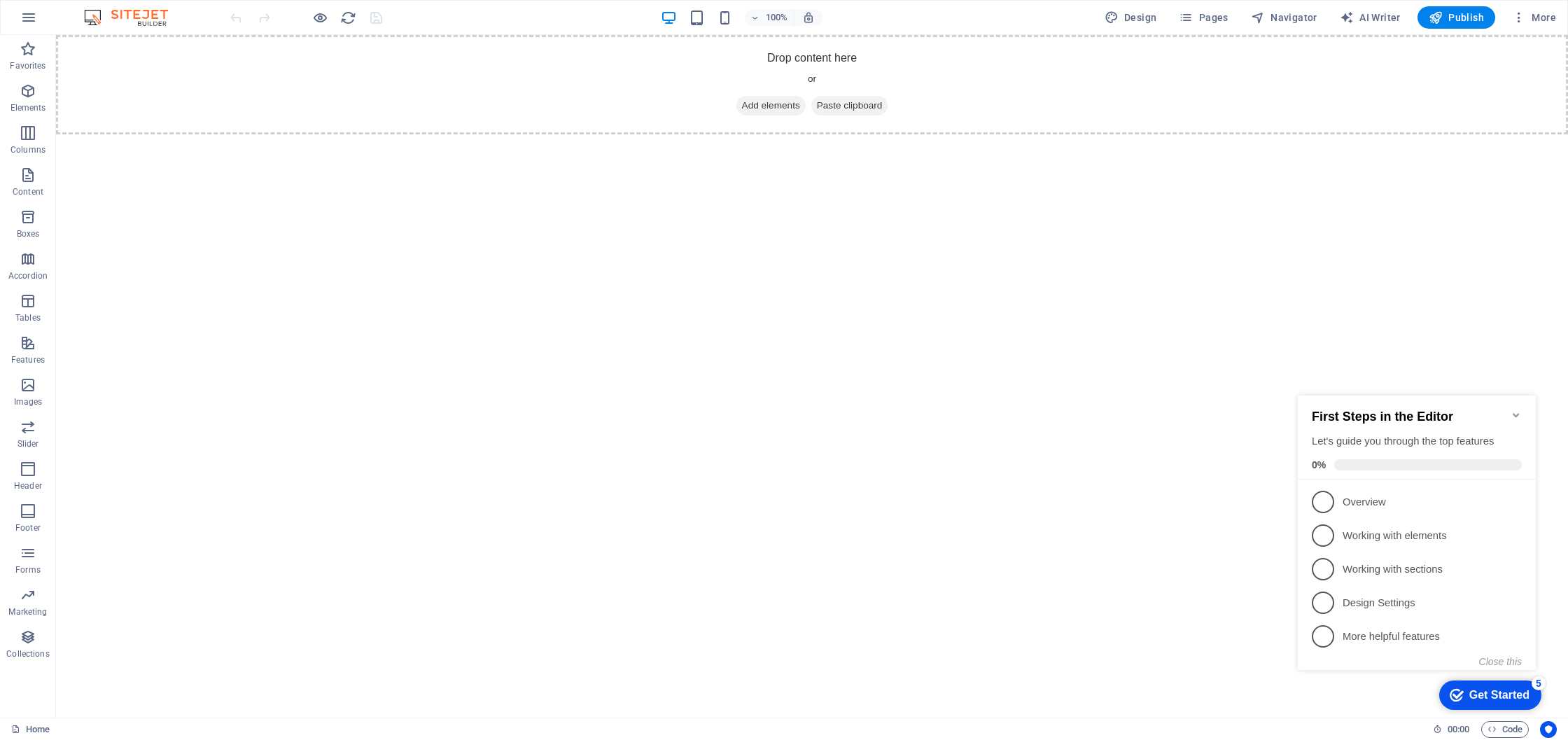
click at [1474, 529] on p "Working with elements - incomplete" at bounding box center [1426, 536] width 168 height 14
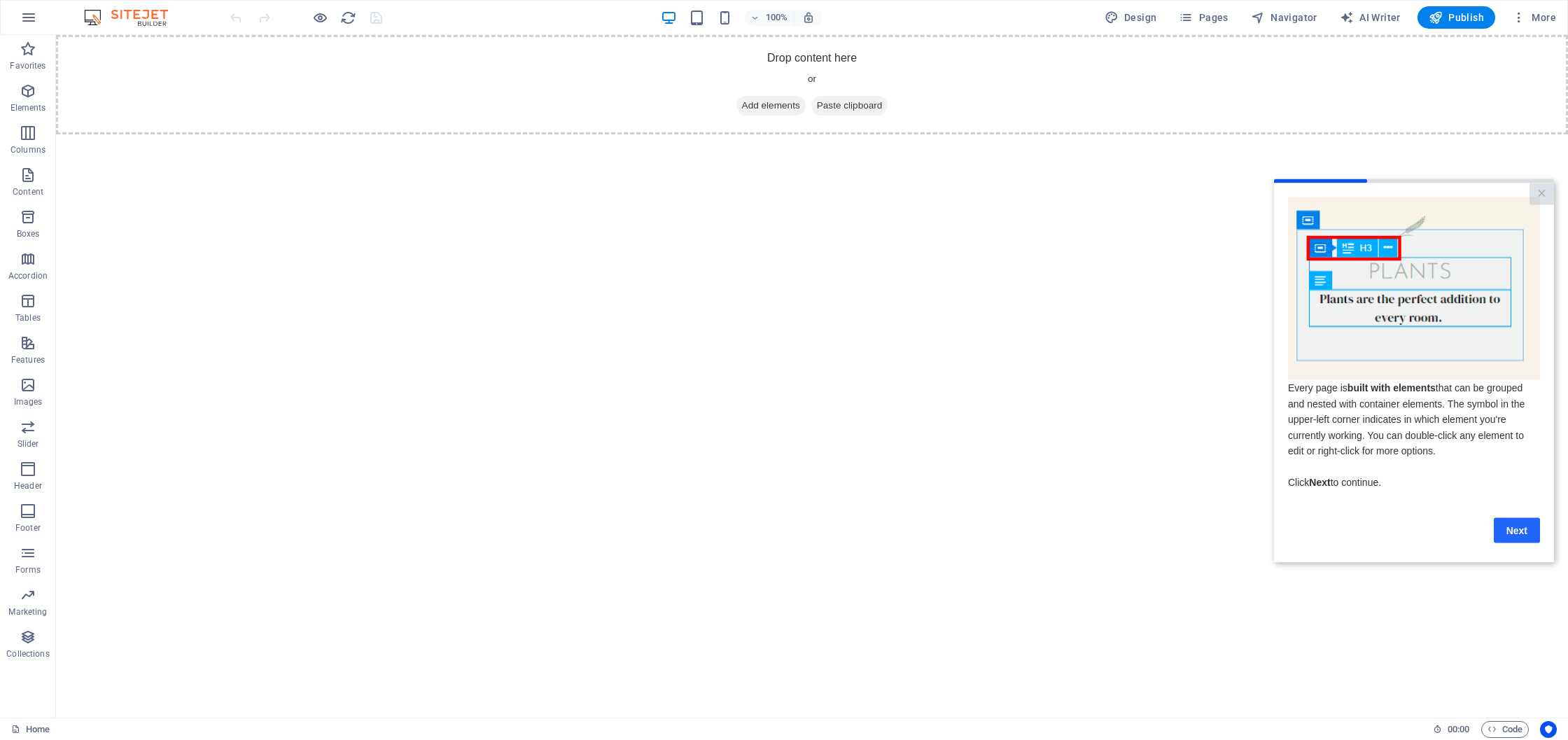
click at [1518, 530] on link "Next" at bounding box center [1517, 530] width 46 height 25
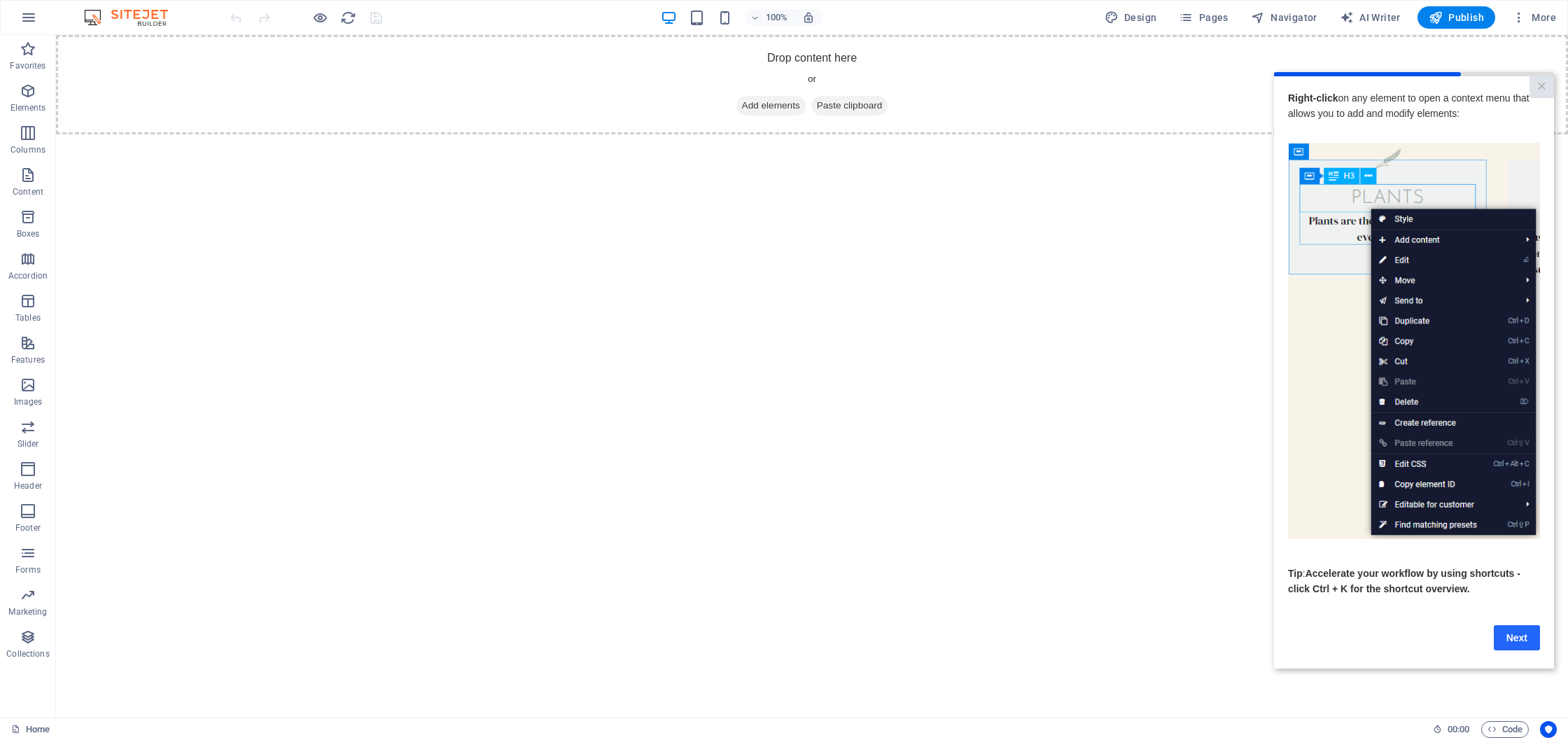
click at [1517, 646] on link "Next" at bounding box center [1517, 637] width 46 height 25
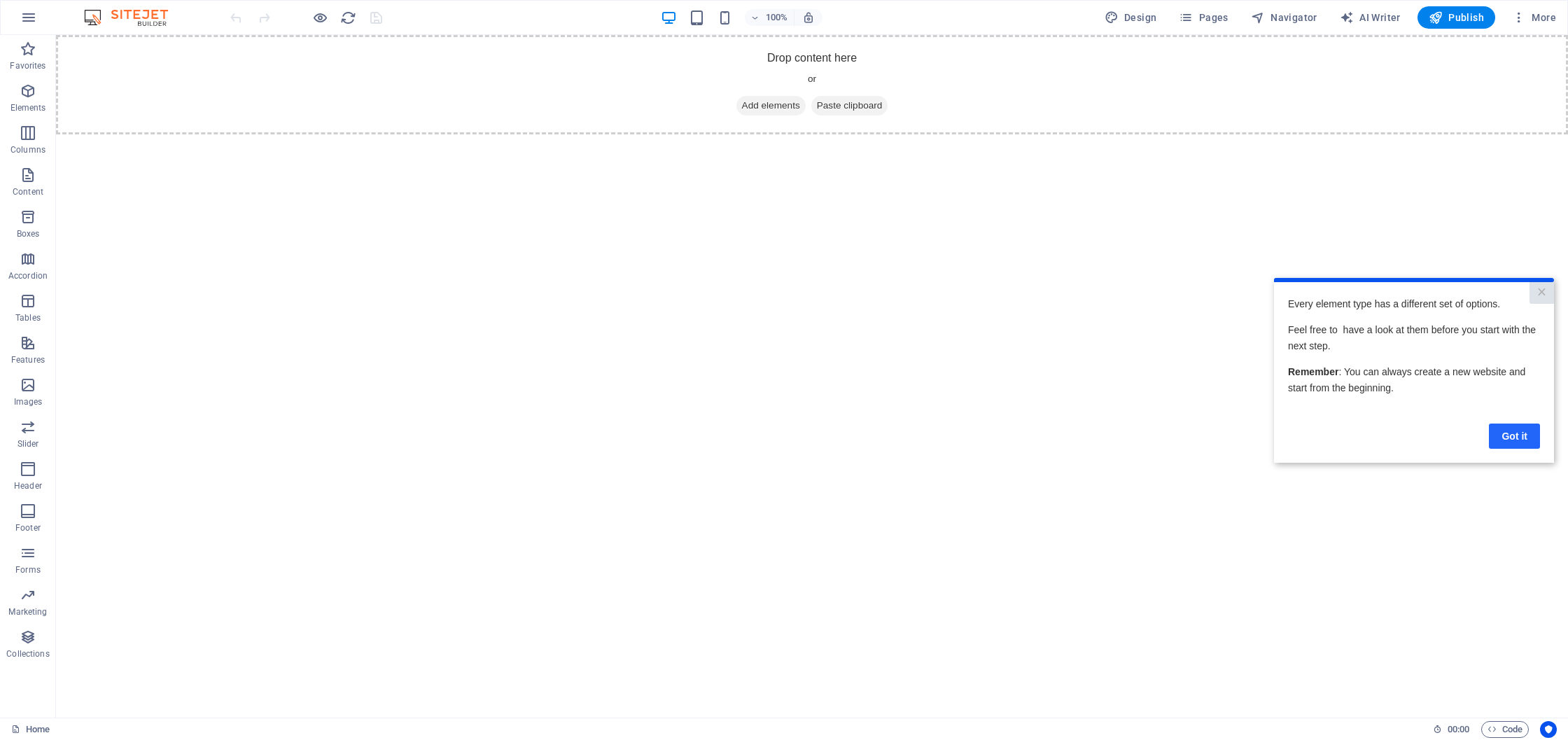
click at [1514, 429] on link "Got it" at bounding box center [1515, 435] width 51 height 25
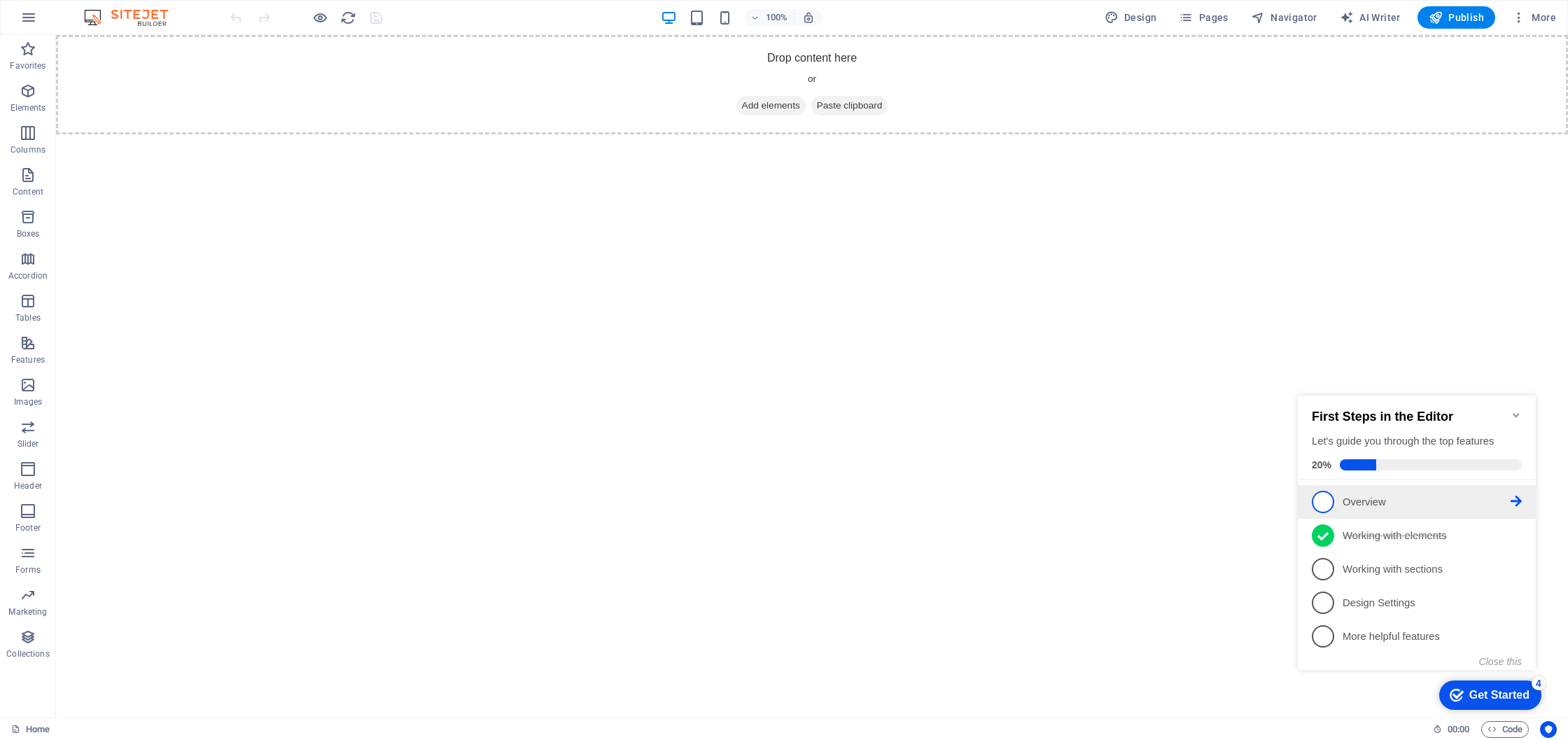
click at [1511, 499] on icon at bounding box center [1517, 501] width 12 height 12
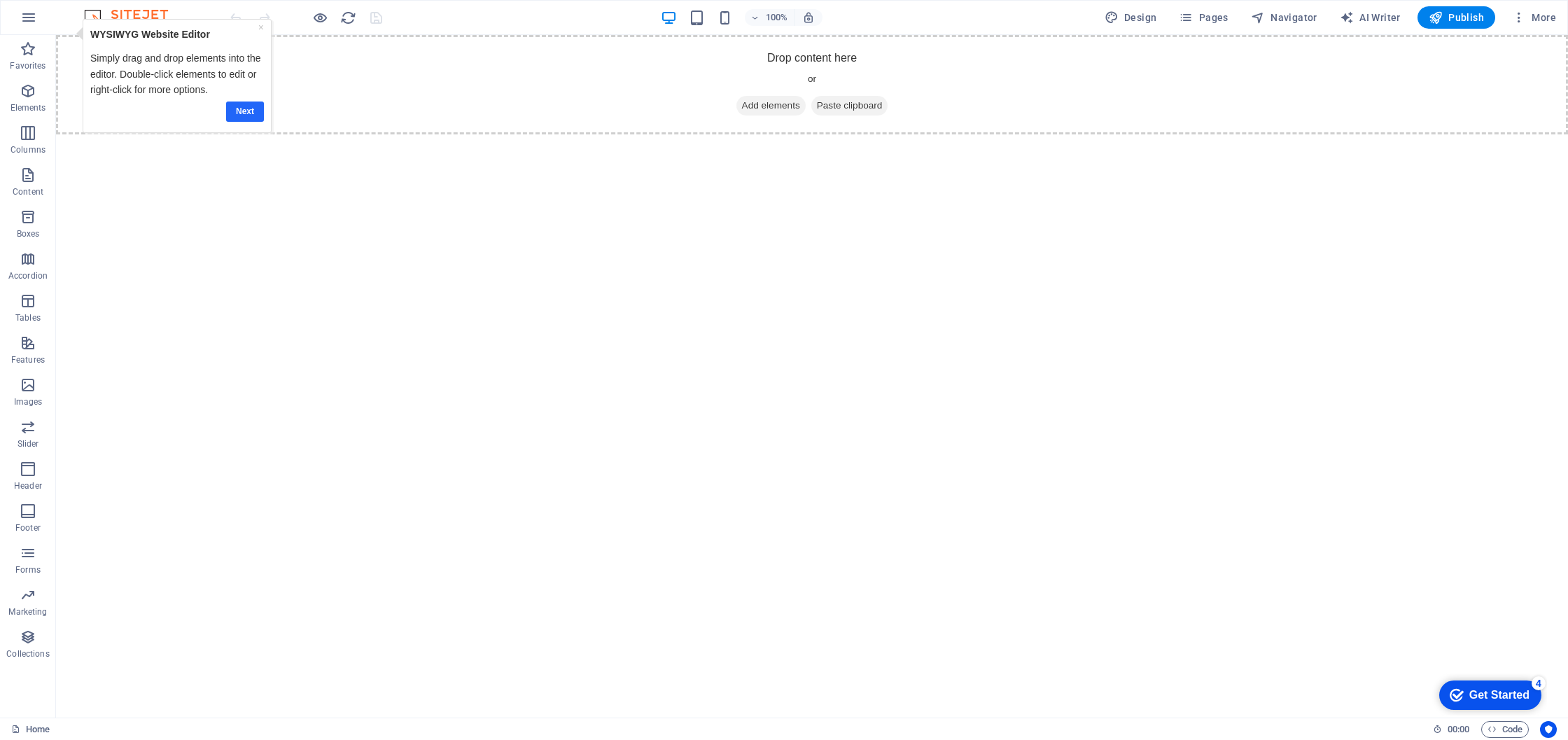
click at [245, 110] on link "Next" at bounding box center [245, 112] width 37 height 20
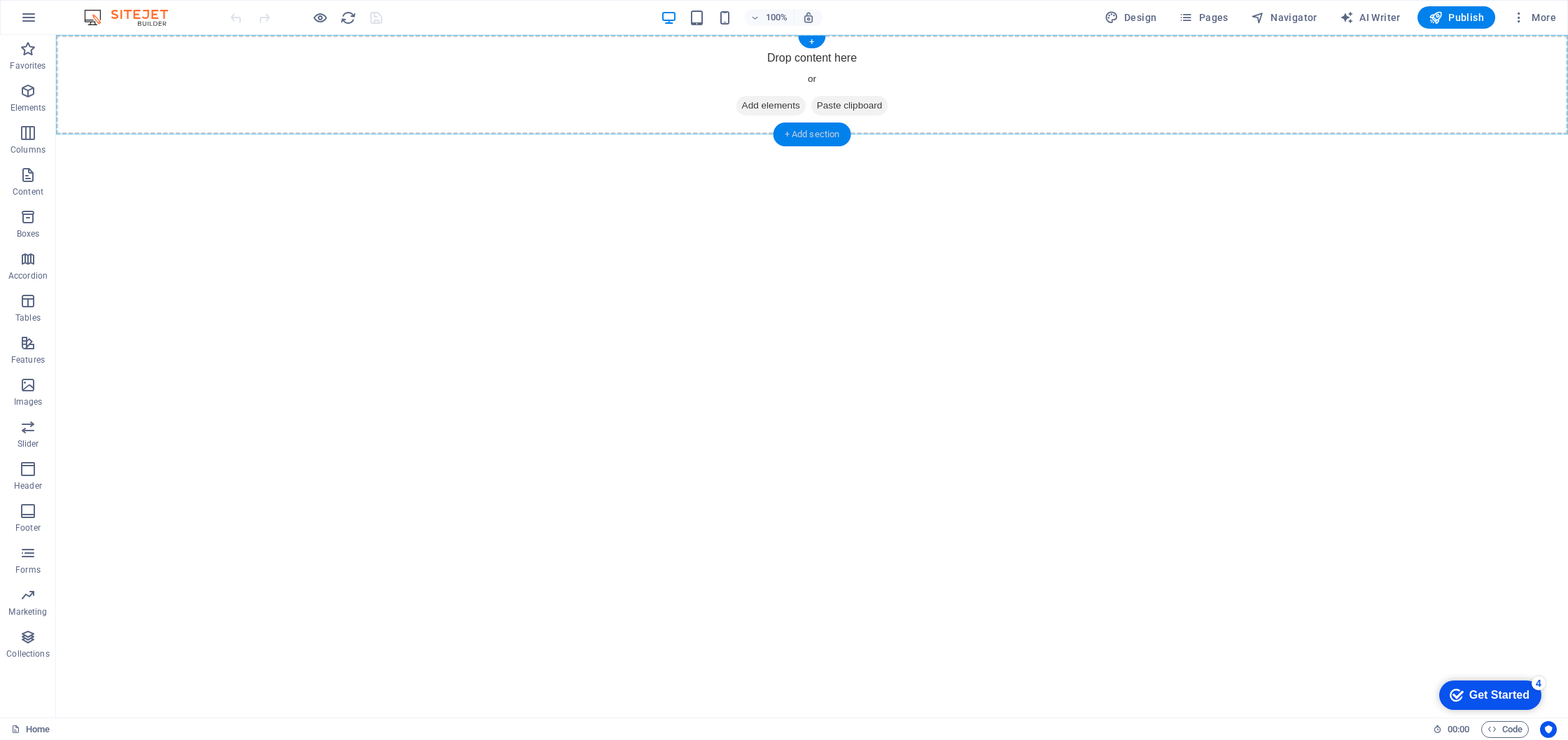
click at [806, 135] on div "+ Add section" at bounding box center [813, 134] width 78 height 24
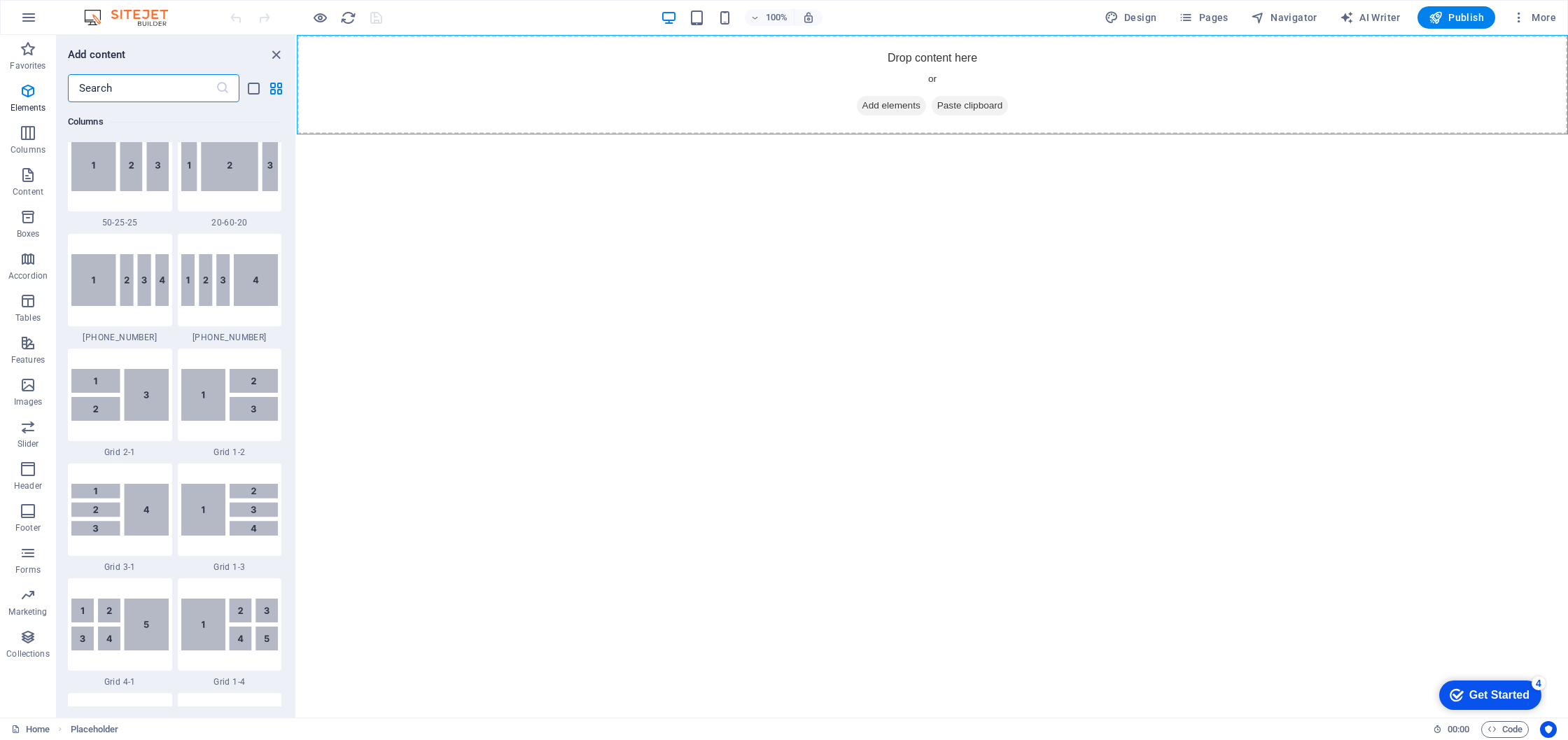
scroll to position [2449, 0]
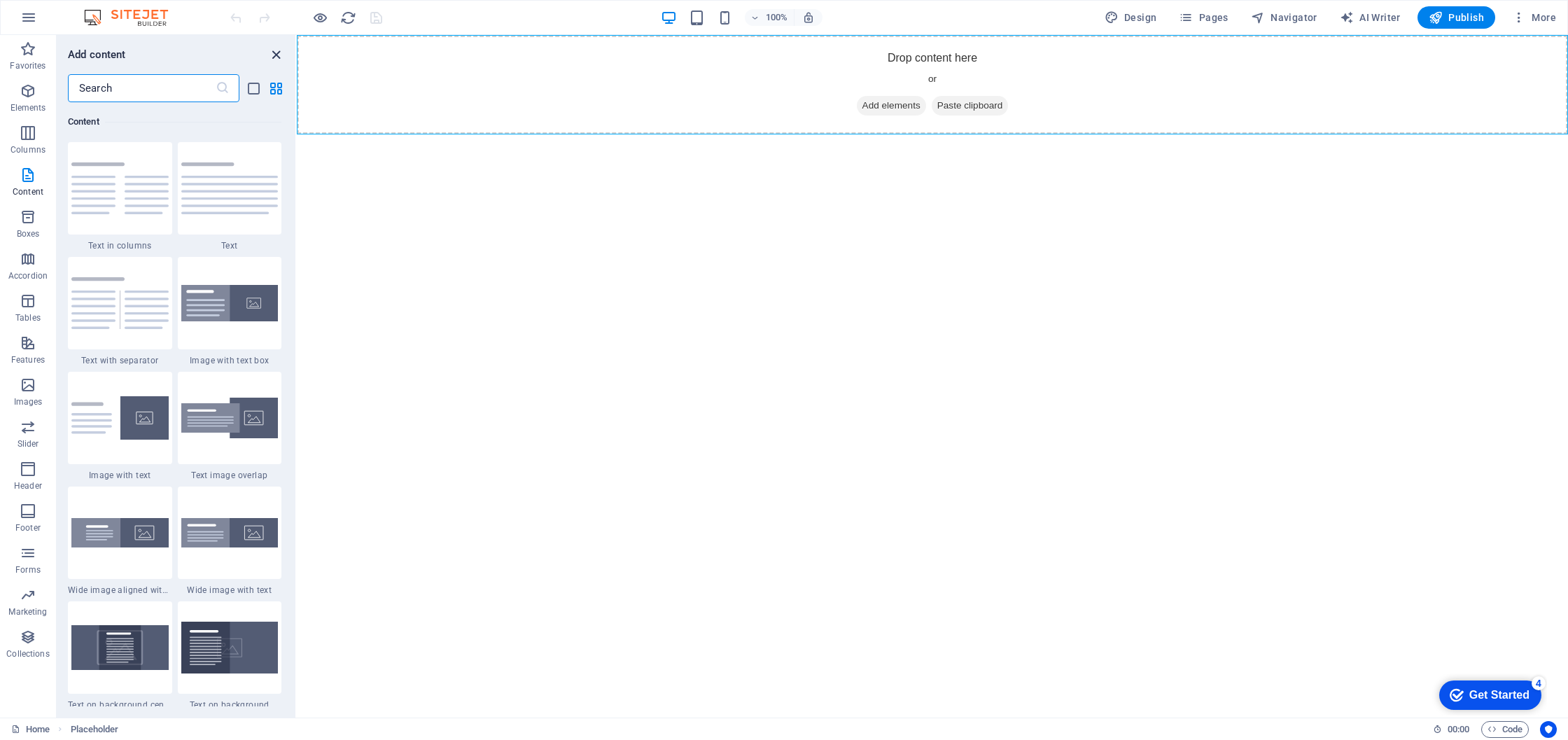
click at [273, 55] on icon "close panel" at bounding box center [276, 55] width 16 height 16
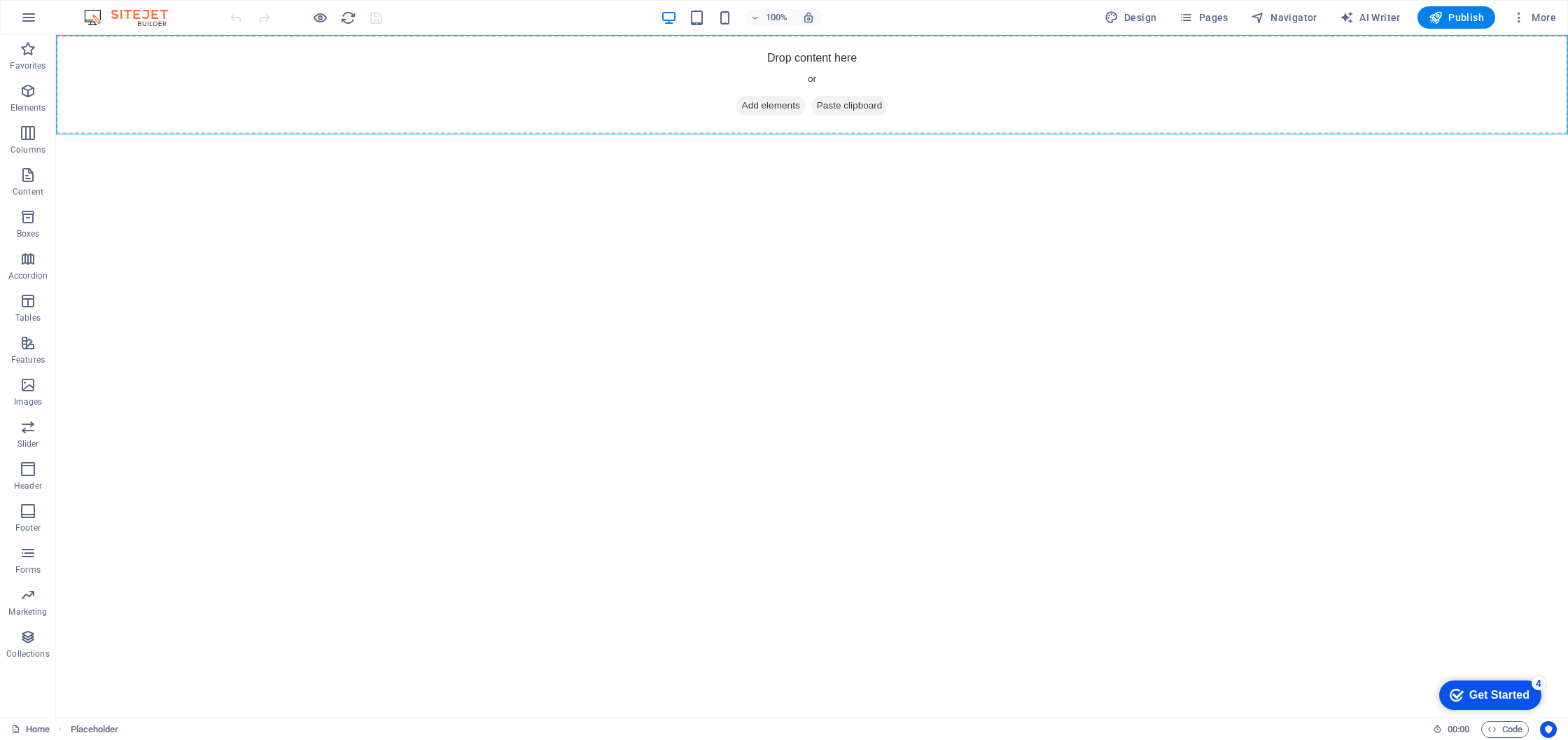
drag, startPoint x: 1484, startPoint y: 700, endPoint x: 1621, endPoint y: 997, distance: 327.1
click at [1484, 700] on div "Get Started" at bounding box center [1500, 695] width 61 height 12
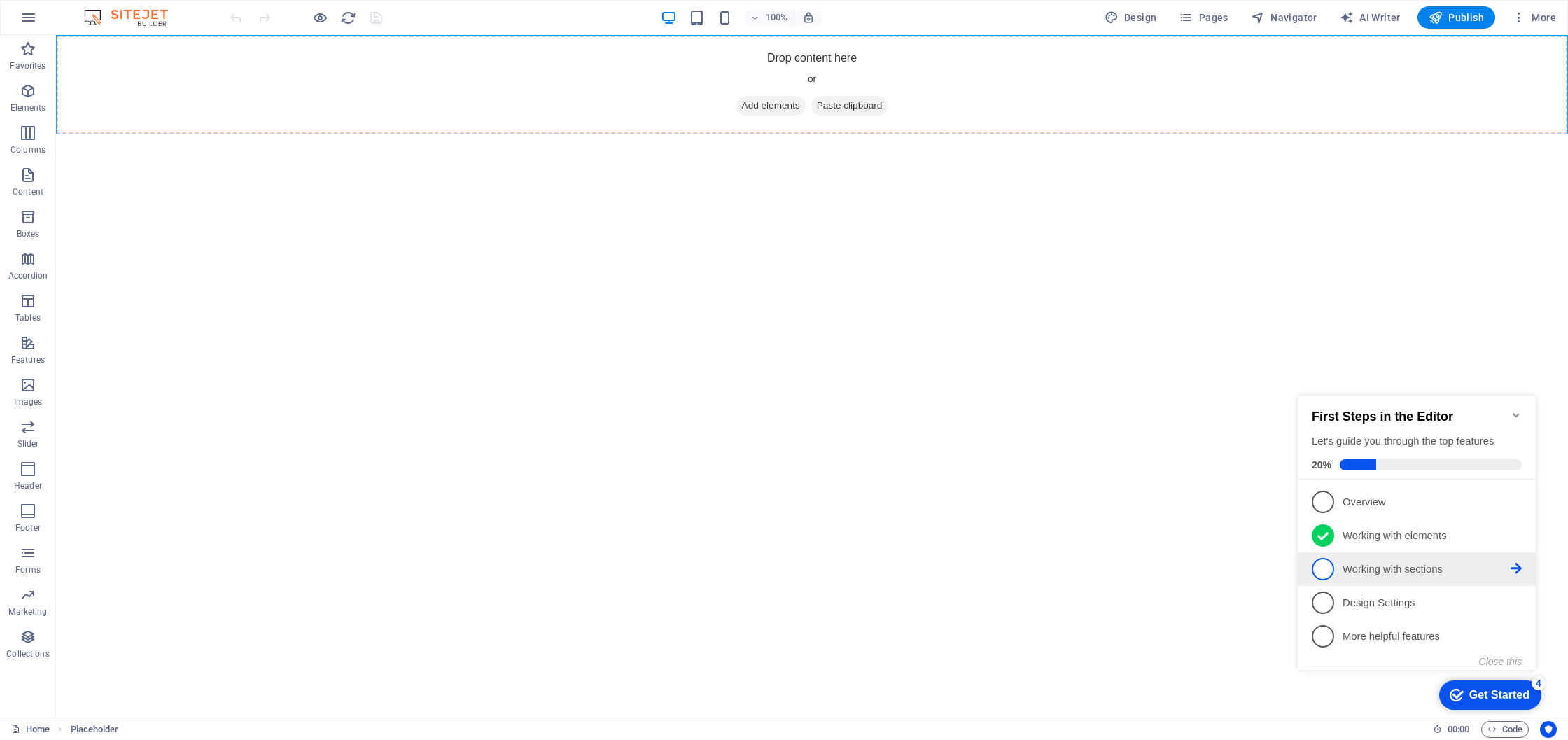
click at [1348, 566] on p "Working with sections - incomplete" at bounding box center [1426, 569] width 168 height 14
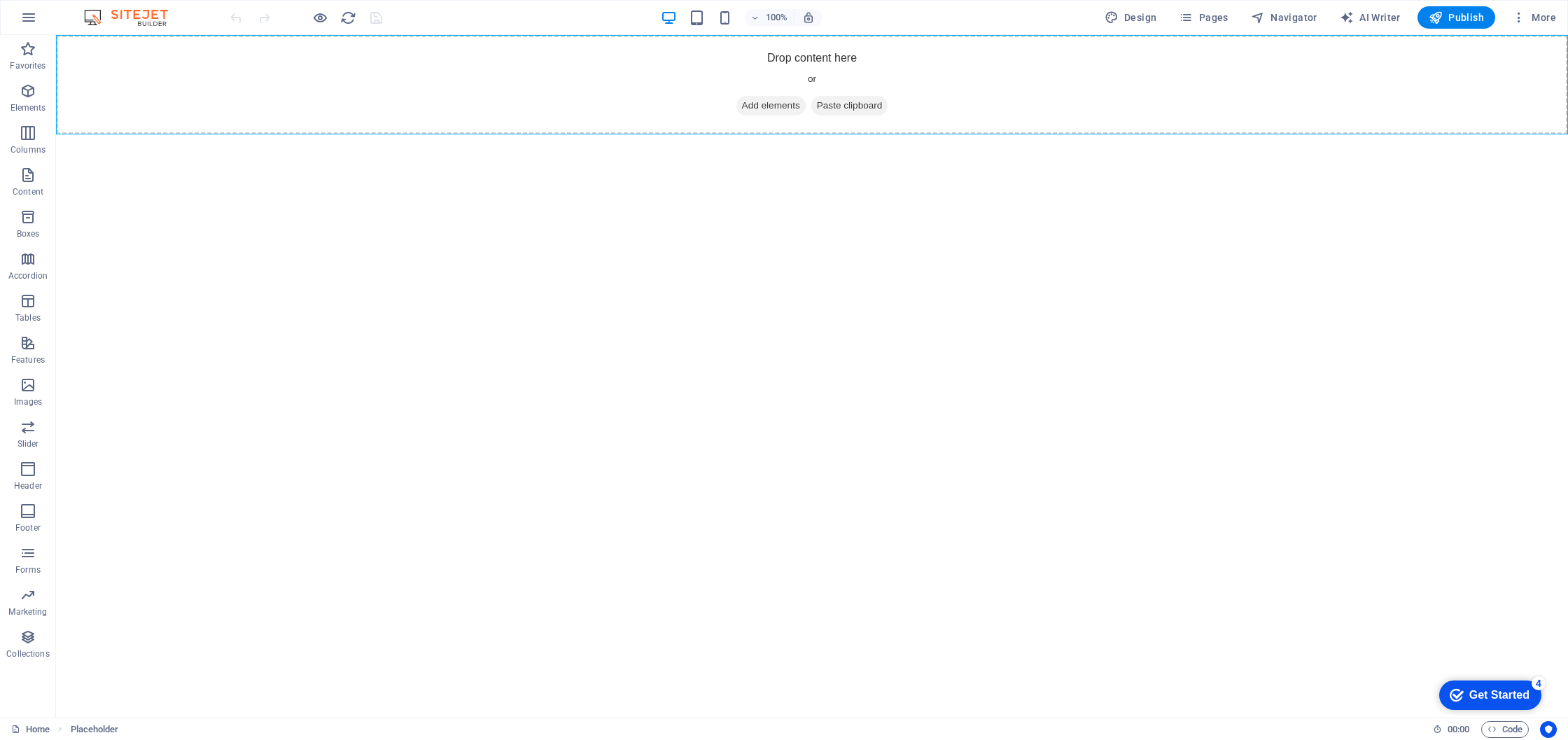
scroll to position [0, 0]
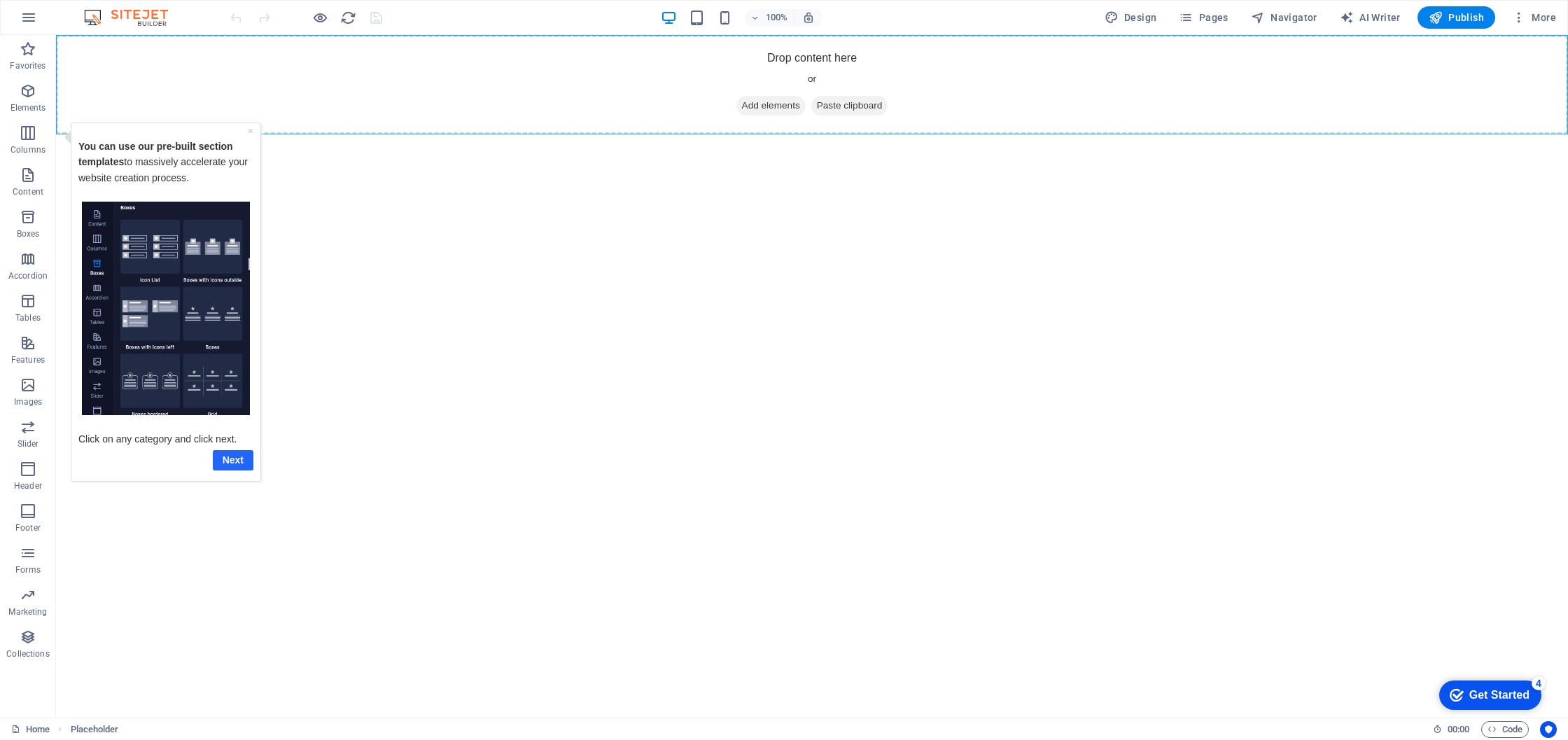
click at [237, 458] on link "Next" at bounding box center [233, 460] width 40 height 20
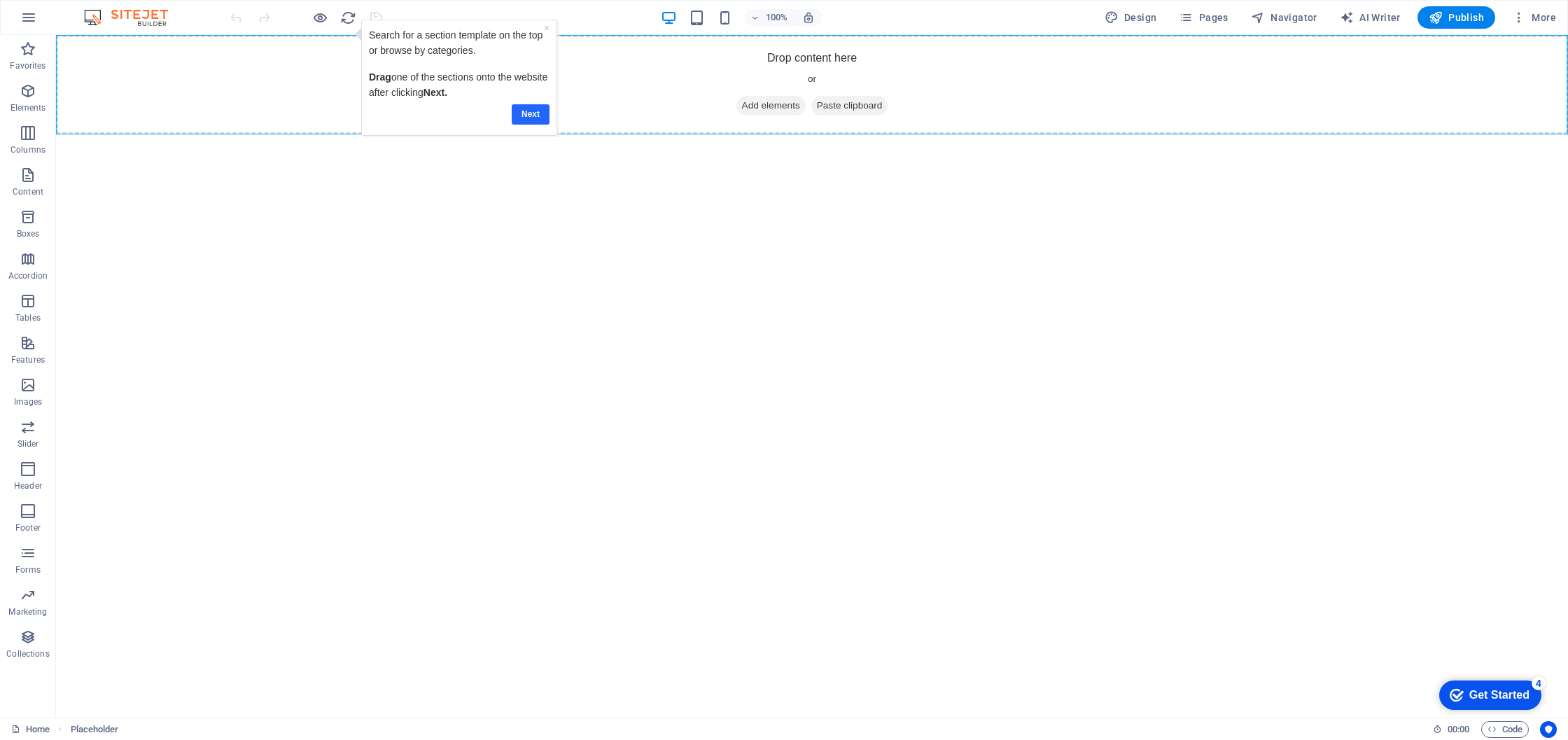
click at [536, 112] on link "Next" at bounding box center [530, 115] width 37 height 20
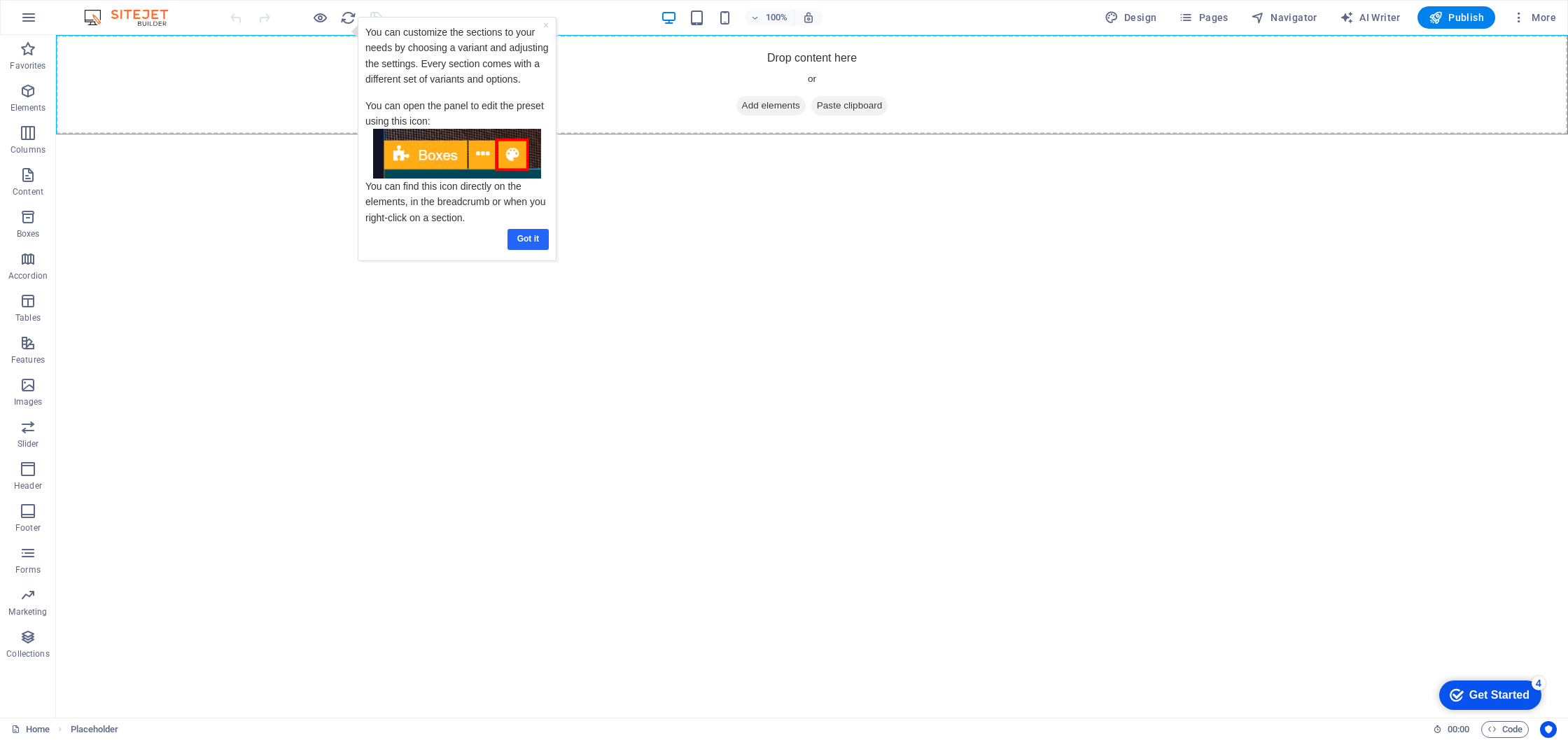
click at [538, 240] on link "Got it" at bounding box center [527, 239] width 41 height 20
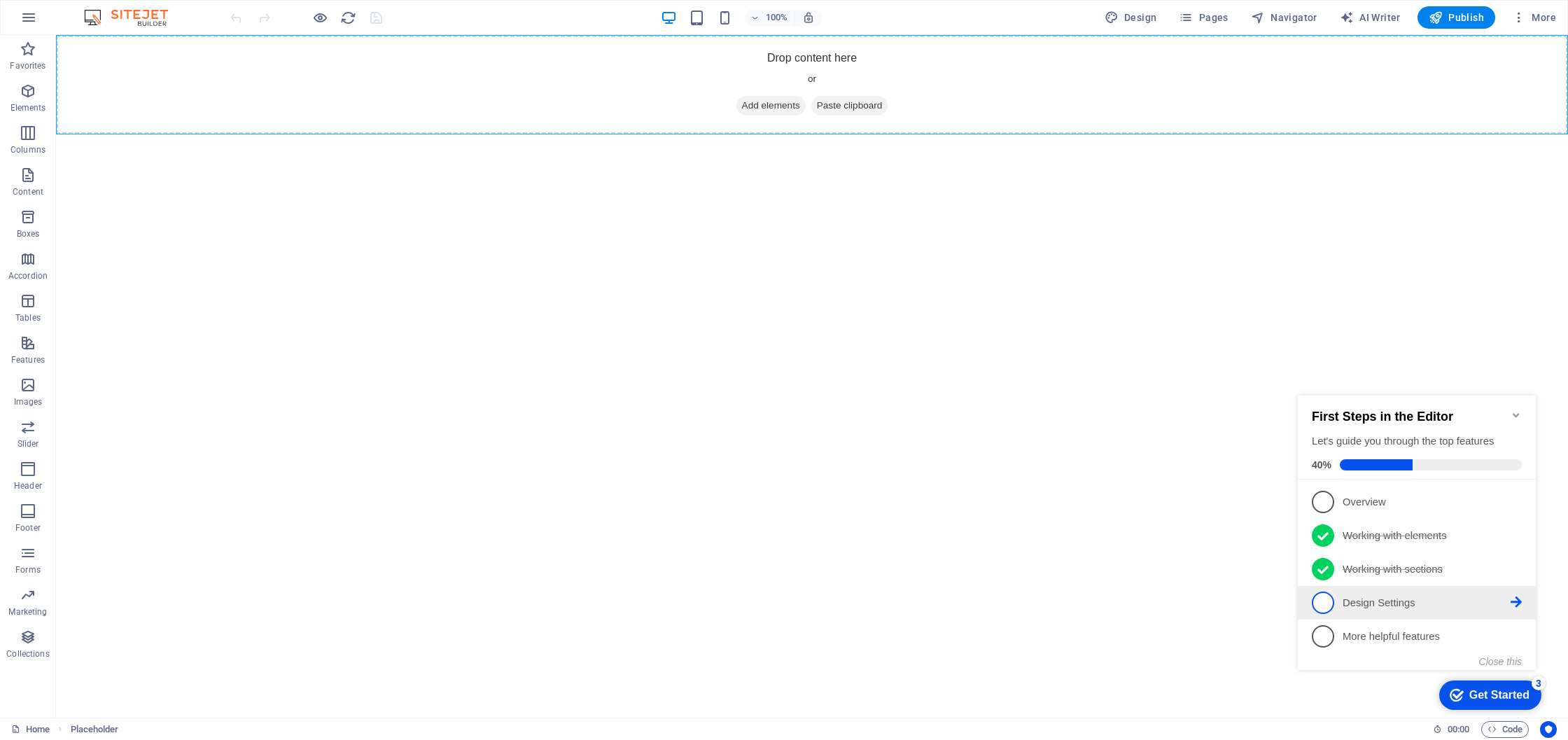
click at [1320, 602] on span "4" at bounding box center [1323, 602] width 22 height 22
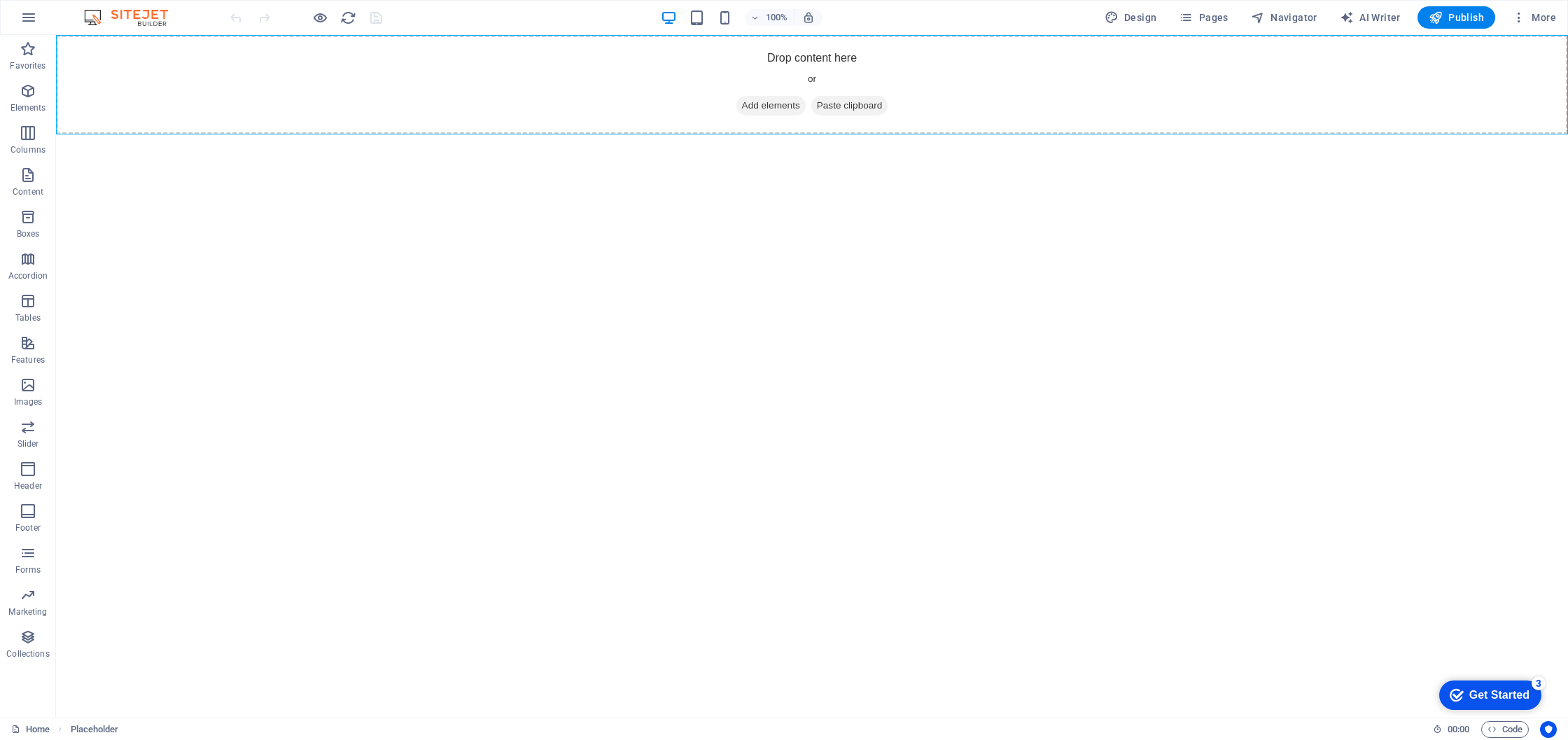
click at [1492, 684] on div "checkmark Get Started 3" at bounding box center [1491, 695] width 102 height 30
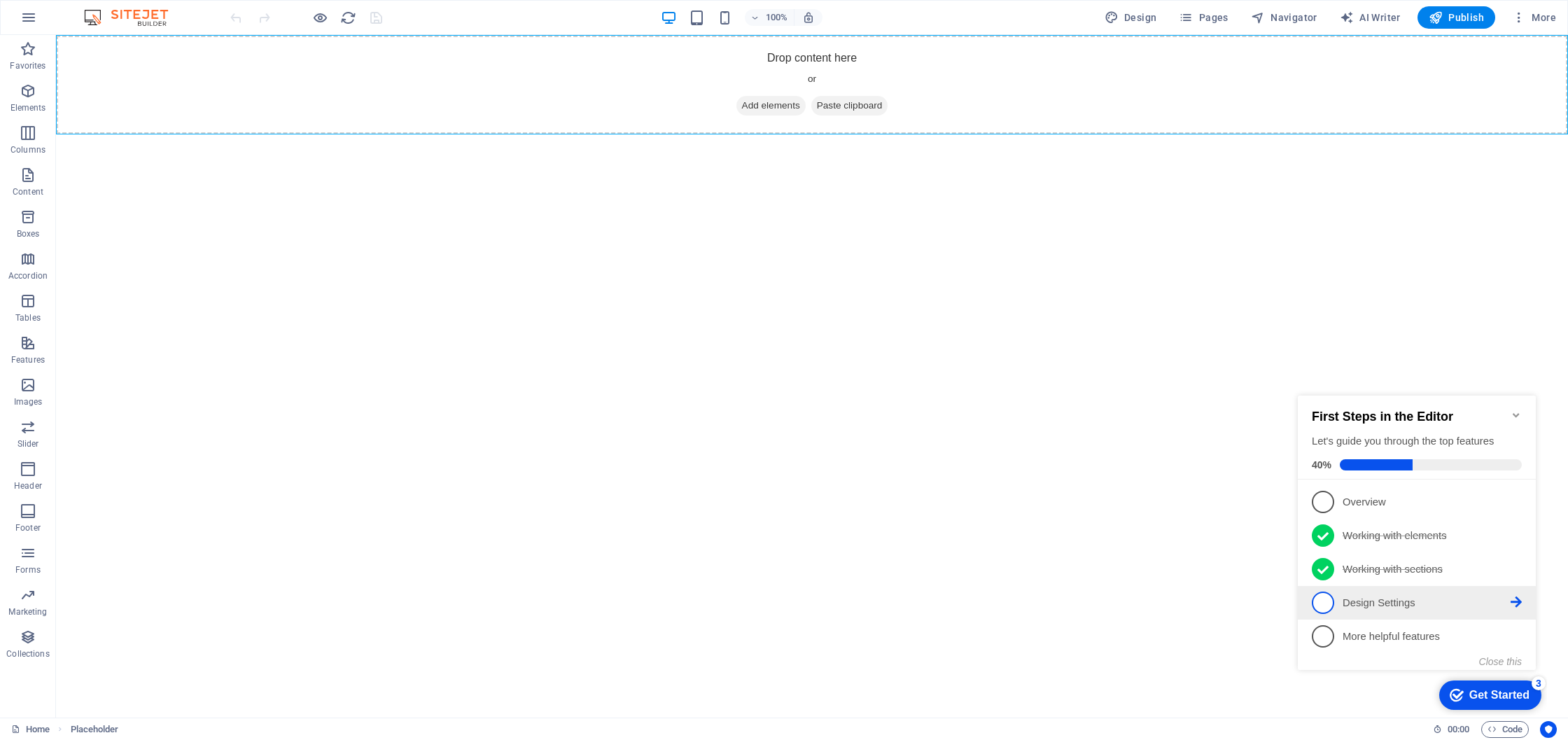
click at [1335, 603] on link "4 Design Settings - incomplete" at bounding box center [1417, 602] width 210 height 22
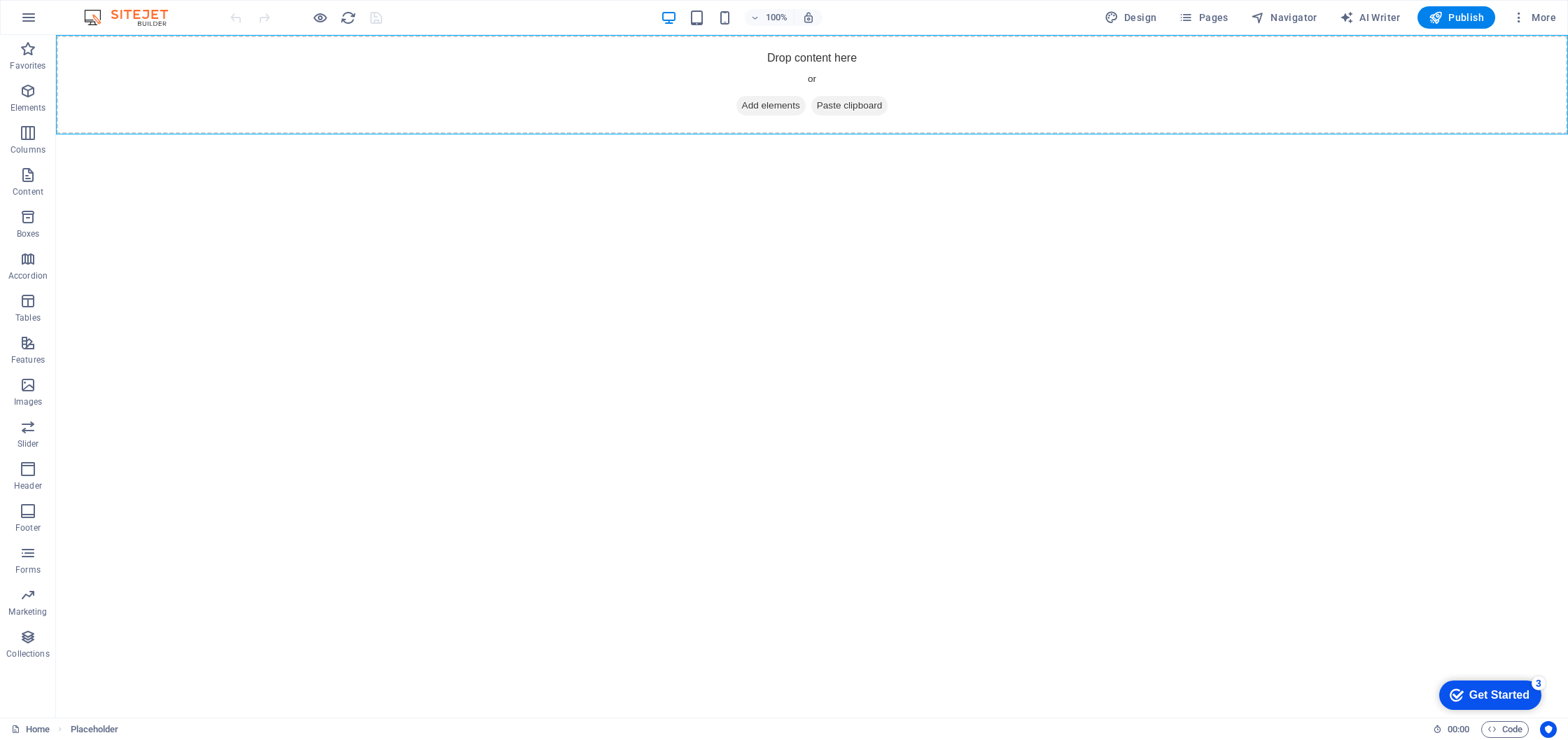
click at [1503, 693] on div "Get Started" at bounding box center [1500, 695] width 61 height 12
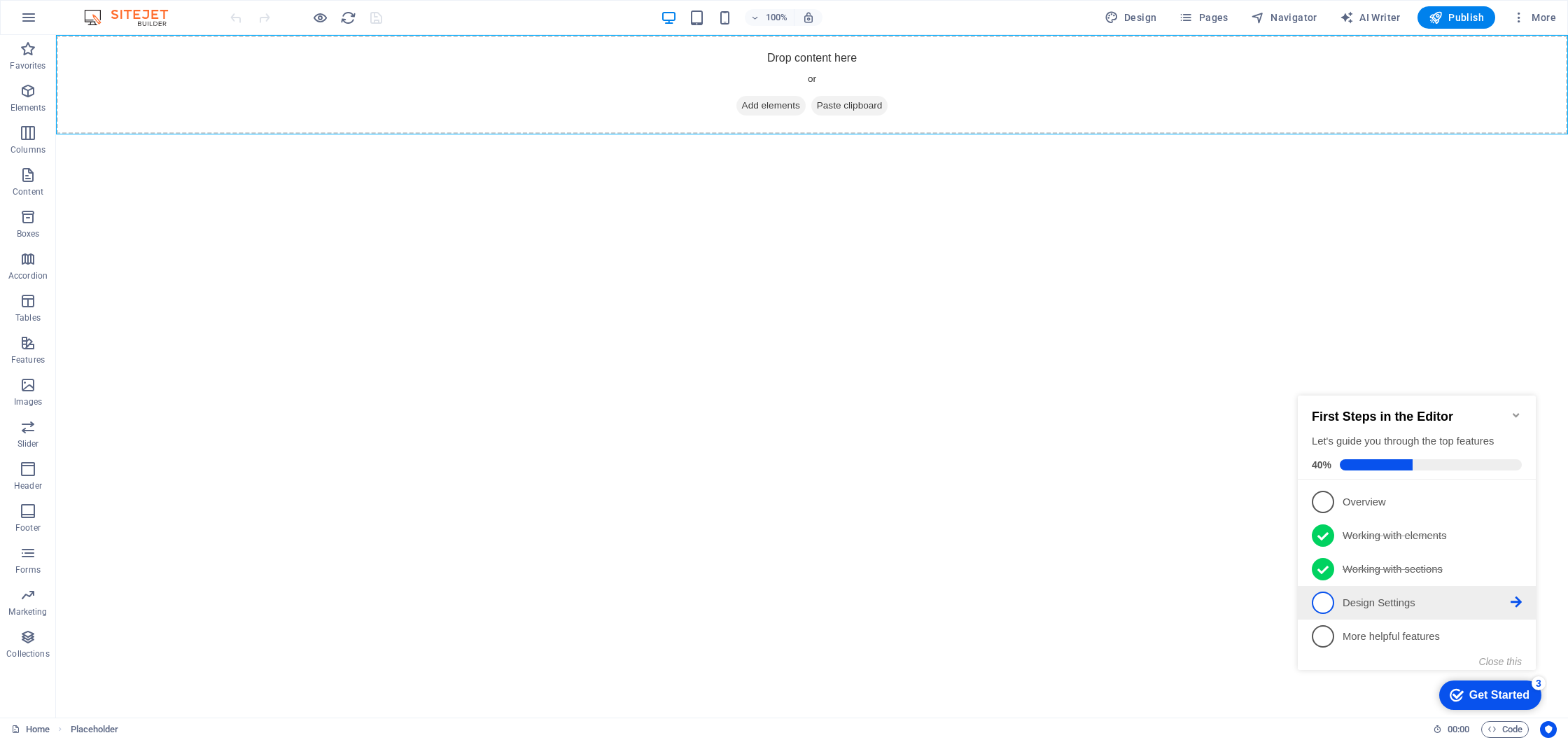
click at [1520, 603] on icon at bounding box center [1517, 602] width 12 height 12
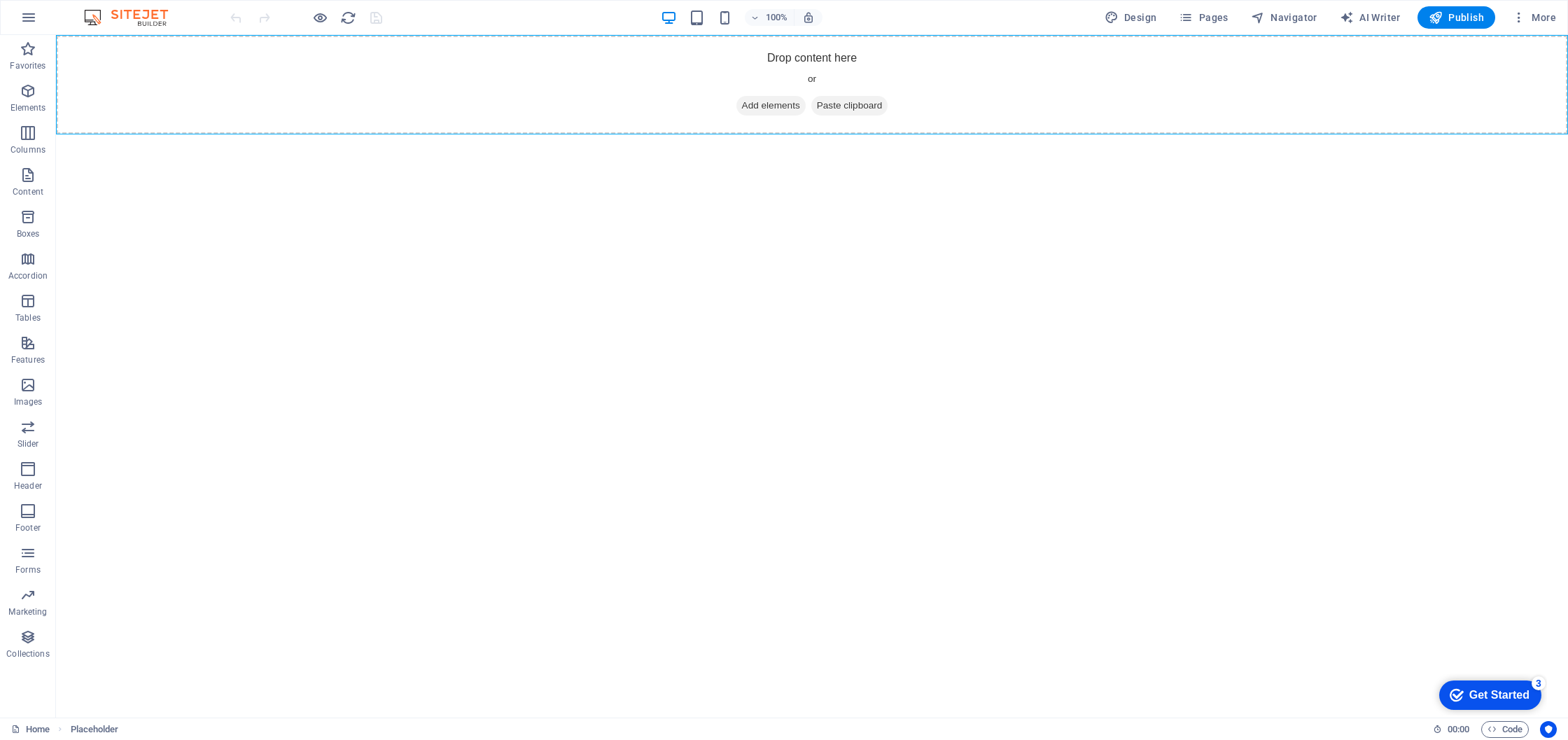
click at [1496, 693] on div "Get Started" at bounding box center [1500, 695] width 61 height 12
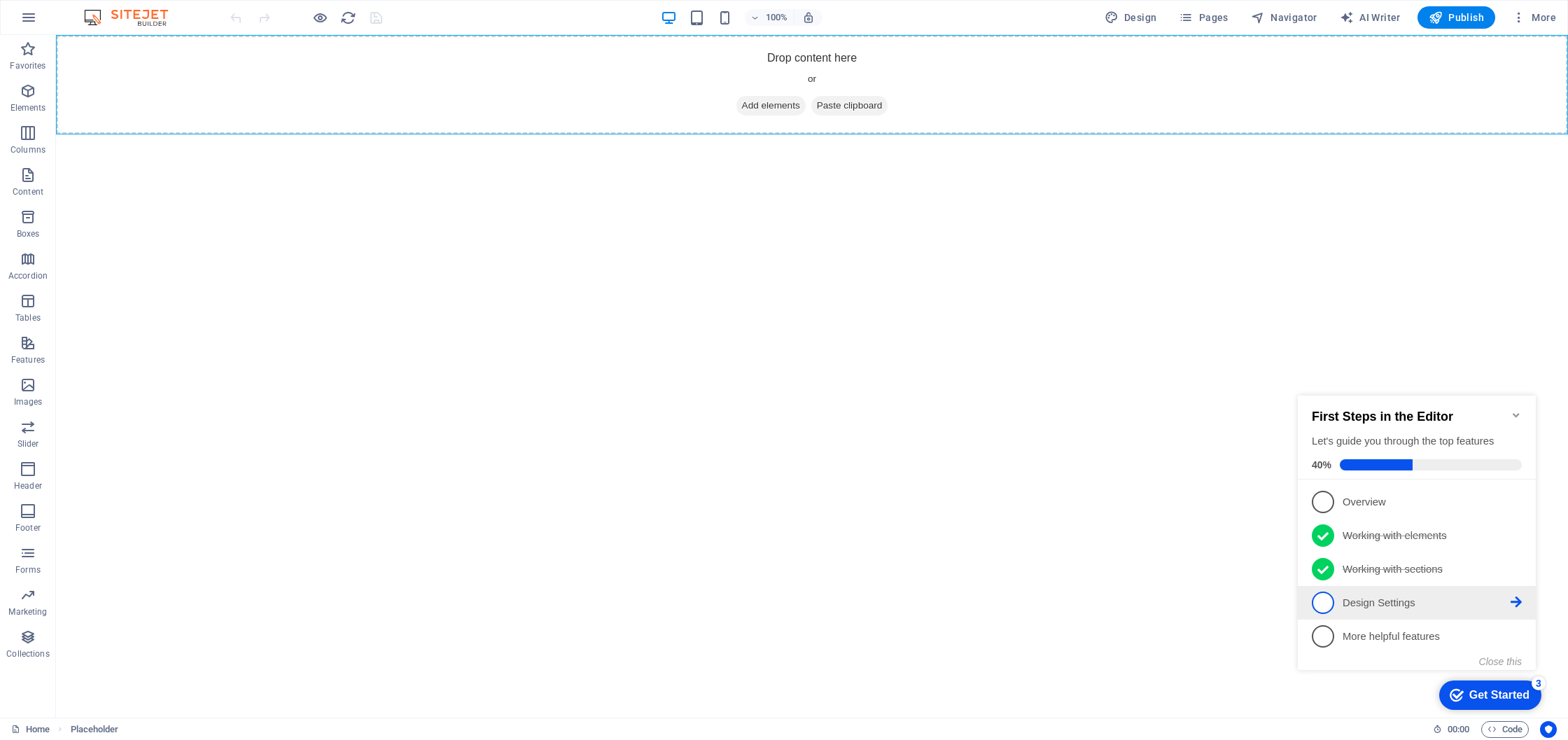
click at [1324, 597] on span "4" at bounding box center [1323, 602] width 22 height 22
